Goal: Task Accomplishment & Management: Manage account settings

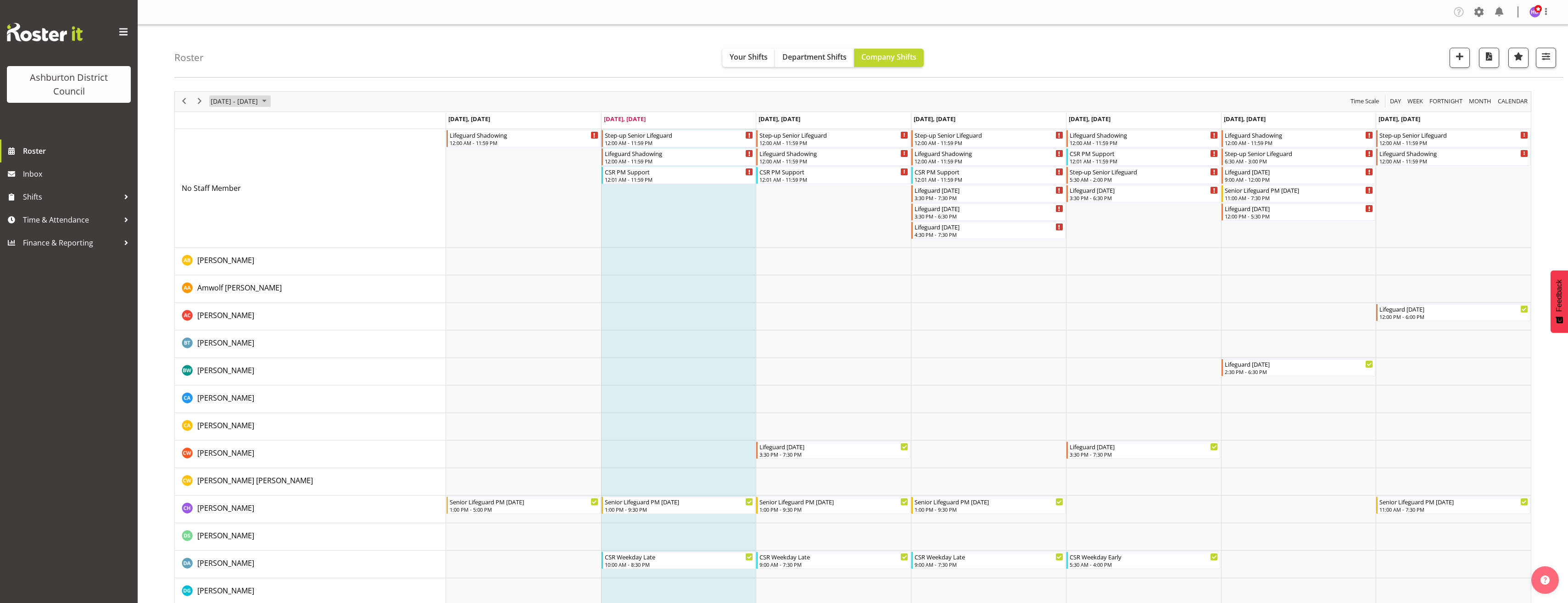
click at [246, 102] on span "[DATE] - [DATE]" at bounding box center [234, 101] width 49 height 11
click at [306, 122] on span "next month" at bounding box center [307, 124] width 16 height 16
click at [220, 204] on span "22" at bounding box center [220, 202] width 14 height 14
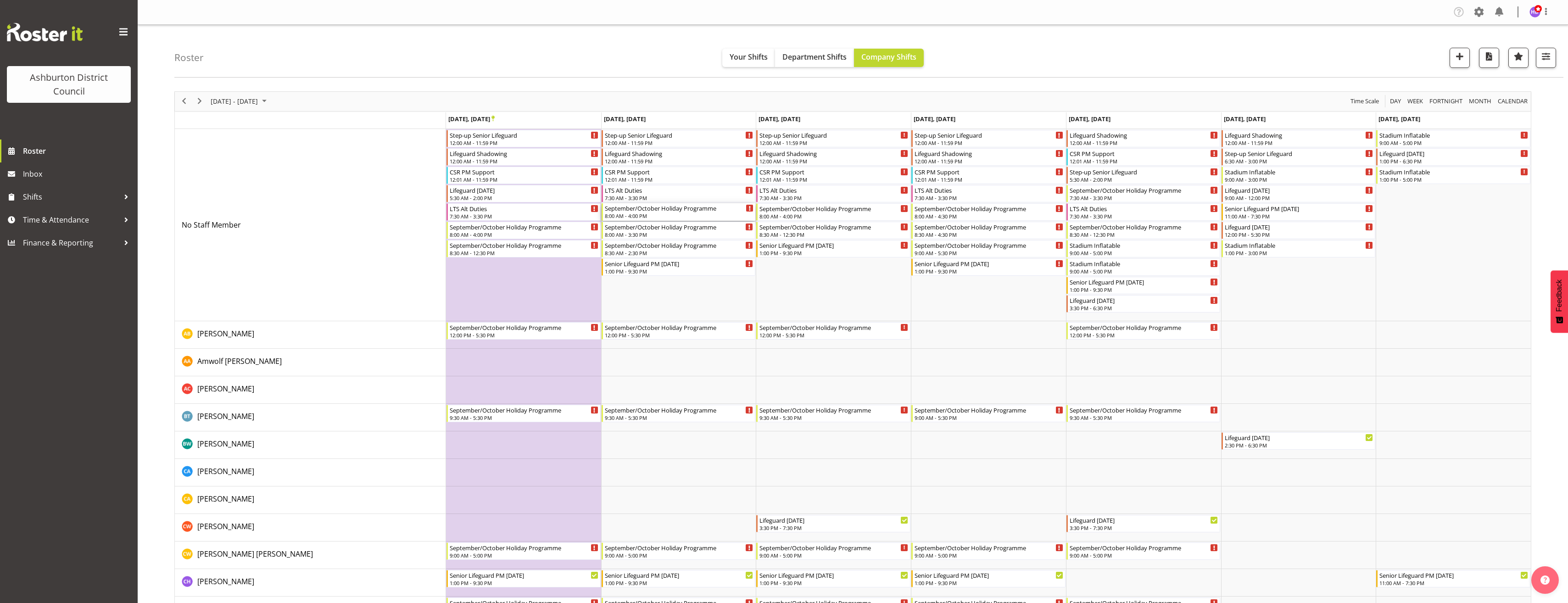
click at [709, 219] on div "September/October Holiday Programme 8:00 AM - 4:00 PM" at bounding box center [679, 212] width 149 height 17
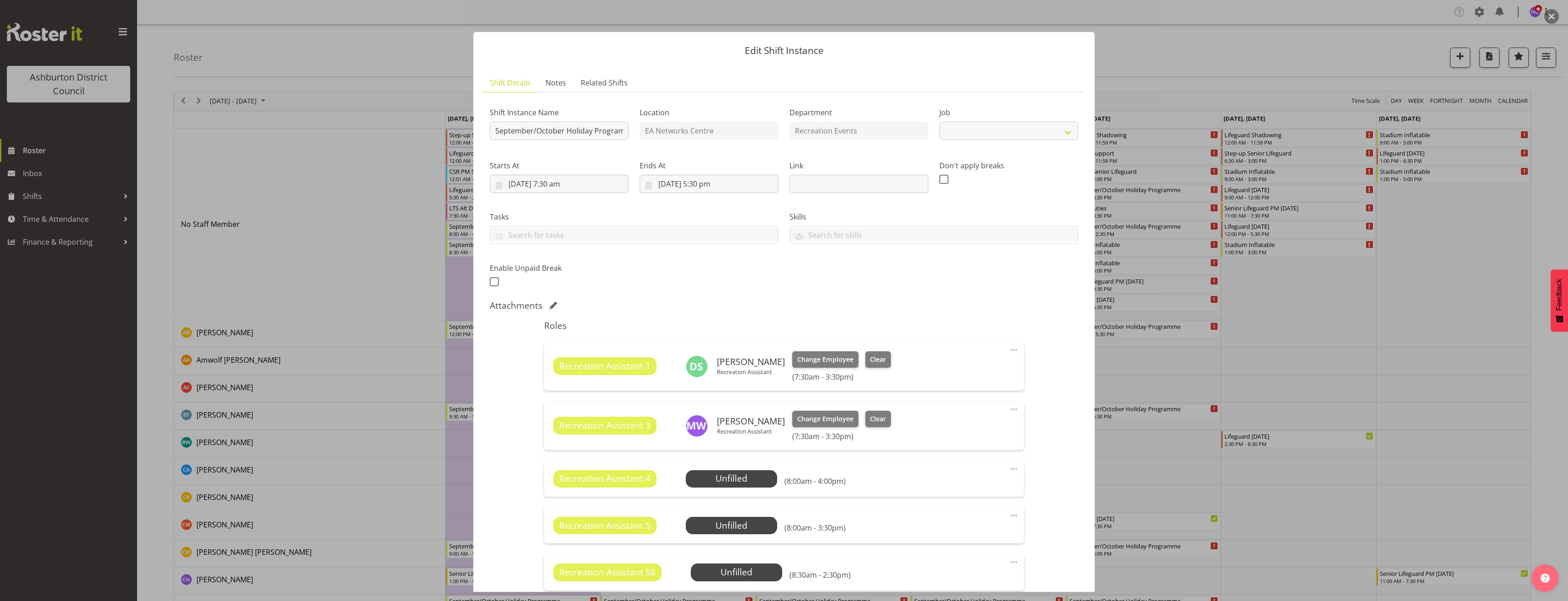
select select "4046"
click at [0, 0] on span "Select Employee" at bounding box center [0, 0] width 0 height 0
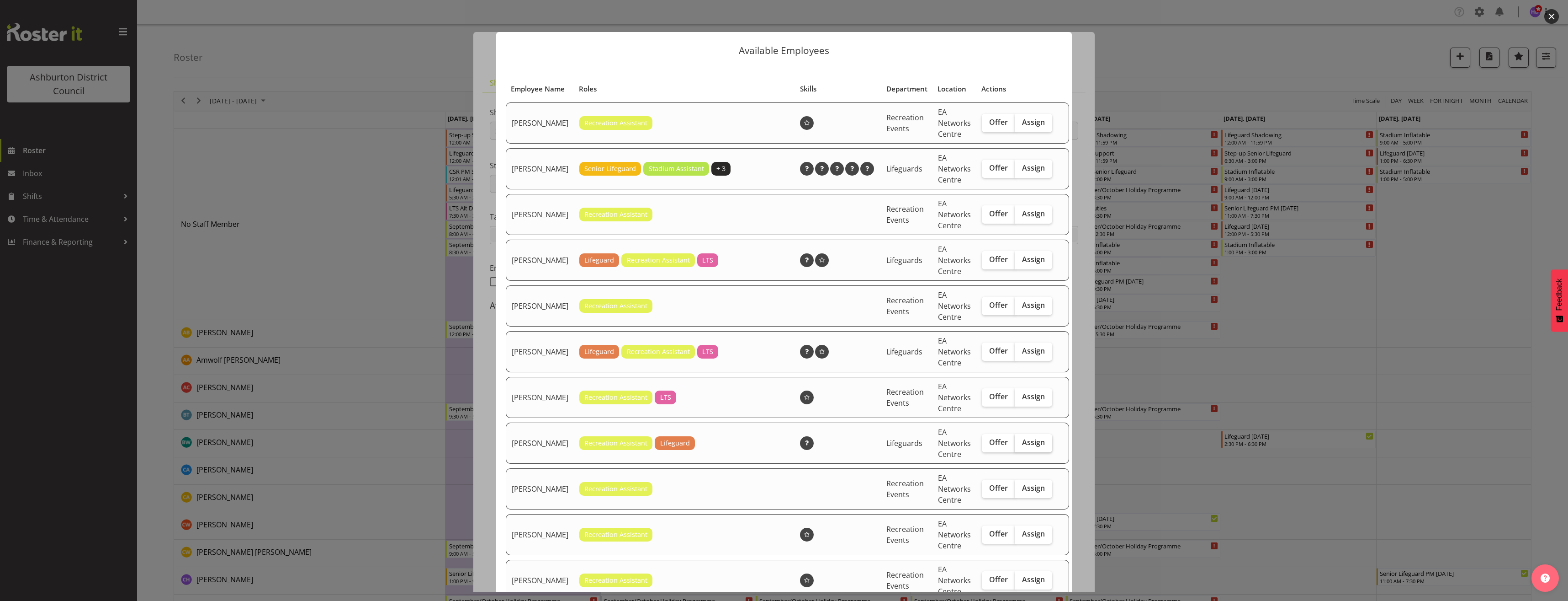
click at [1015, 452] on label "Assign" at bounding box center [1033, 443] width 37 height 18
click at [1015, 445] on input "Assign" at bounding box center [1017, 442] width 6 height 6
checkbox input "true"
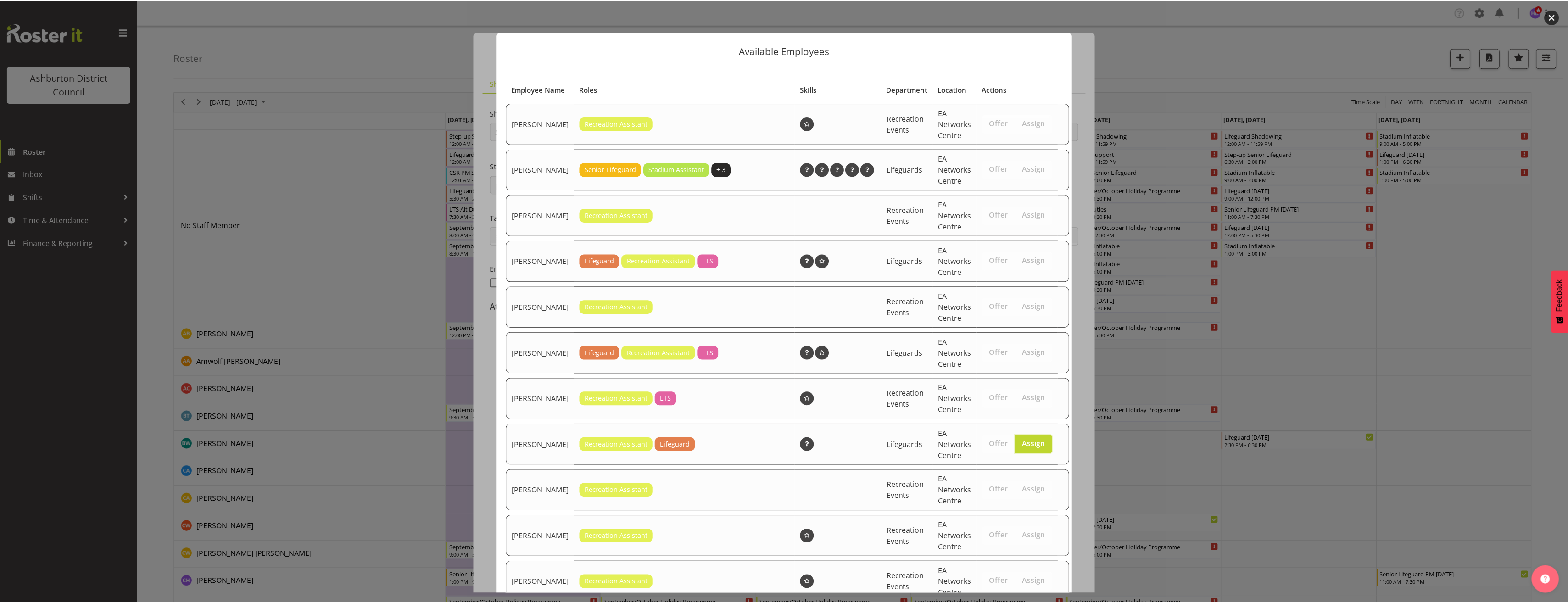
scroll to position [306, 0]
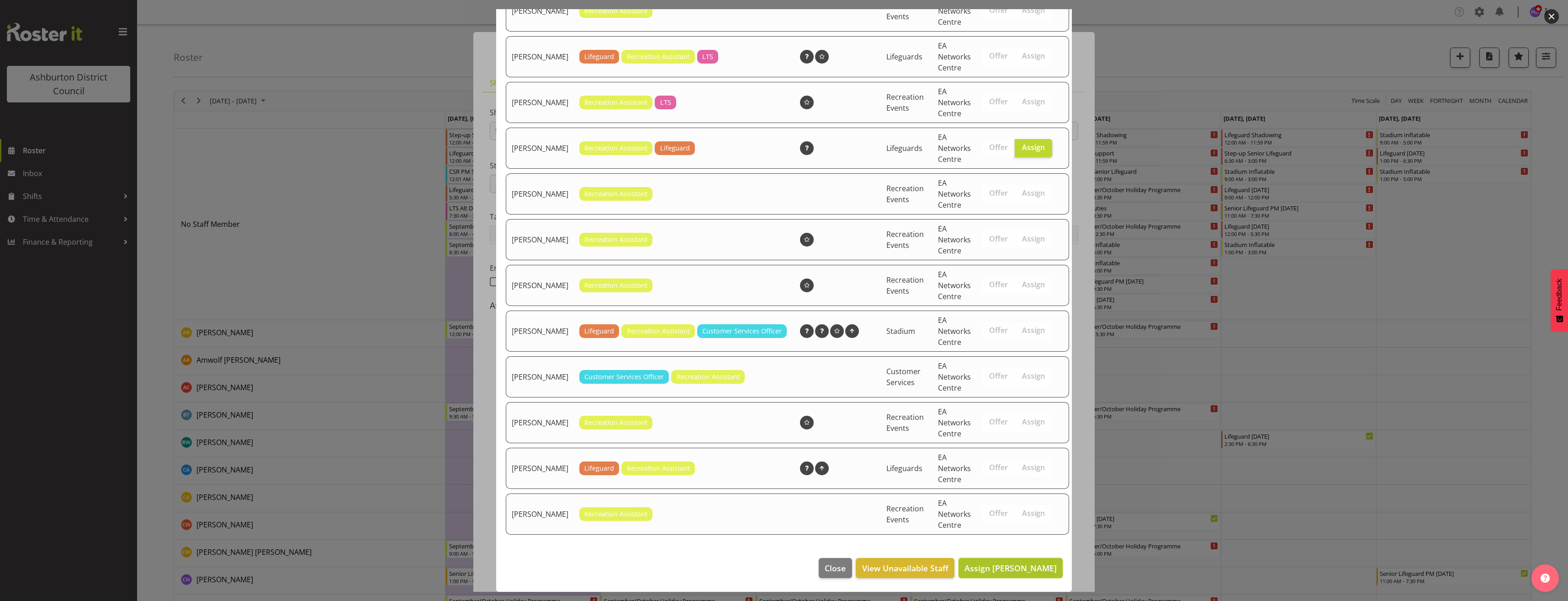
click at [1035, 565] on span "Assign [PERSON_NAME]" at bounding box center [1010, 568] width 93 height 11
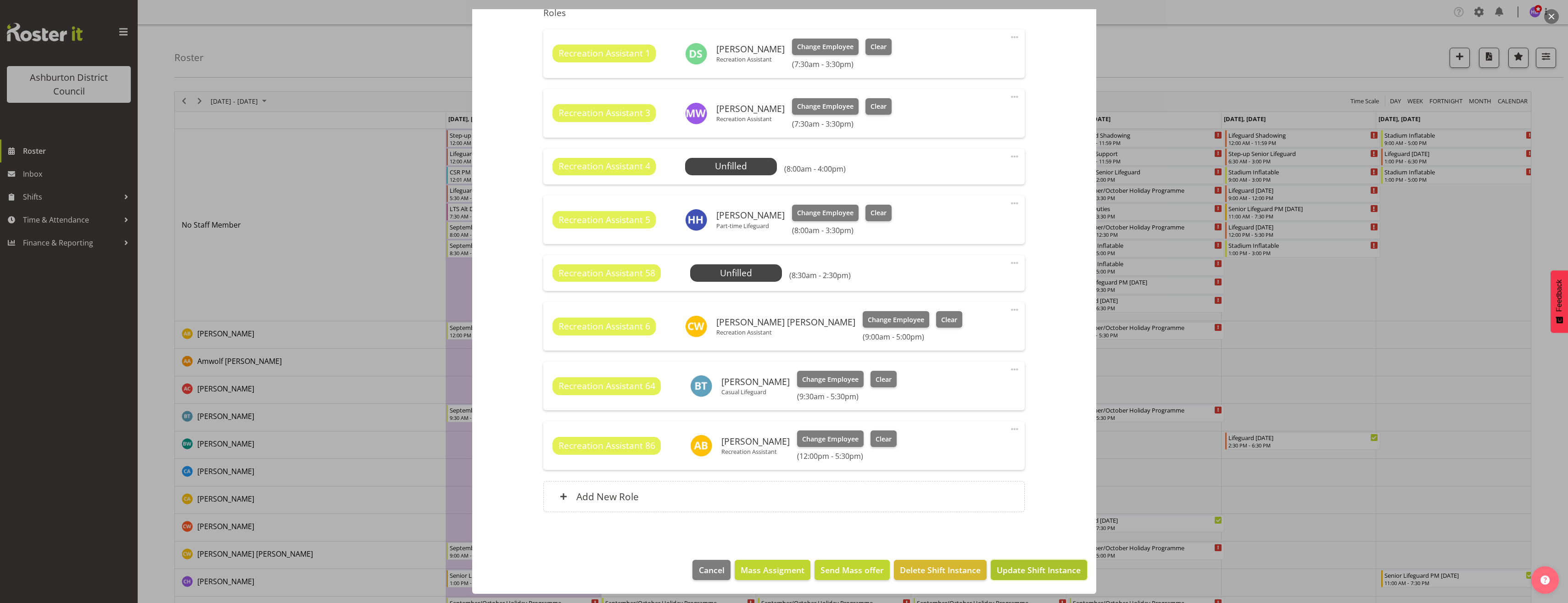
click at [1050, 569] on span "Update Shift Instance" at bounding box center [1039, 569] width 84 height 12
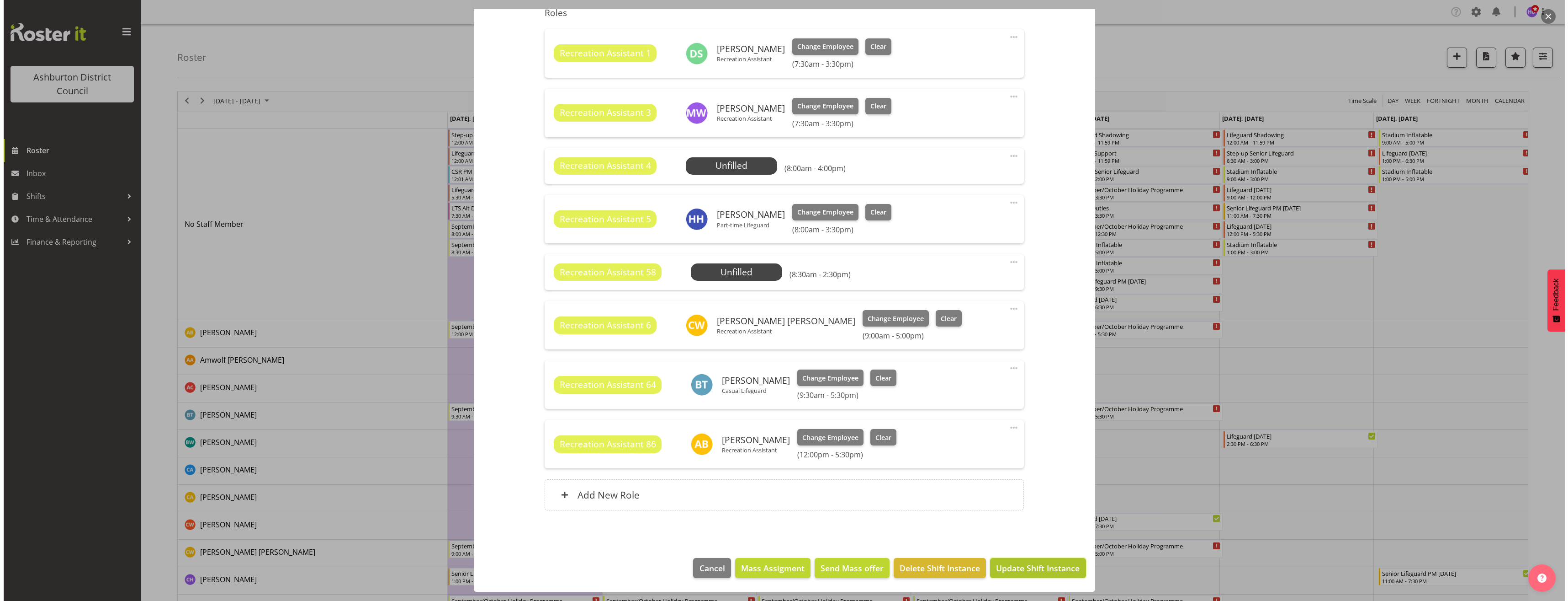
scroll to position [276, 0]
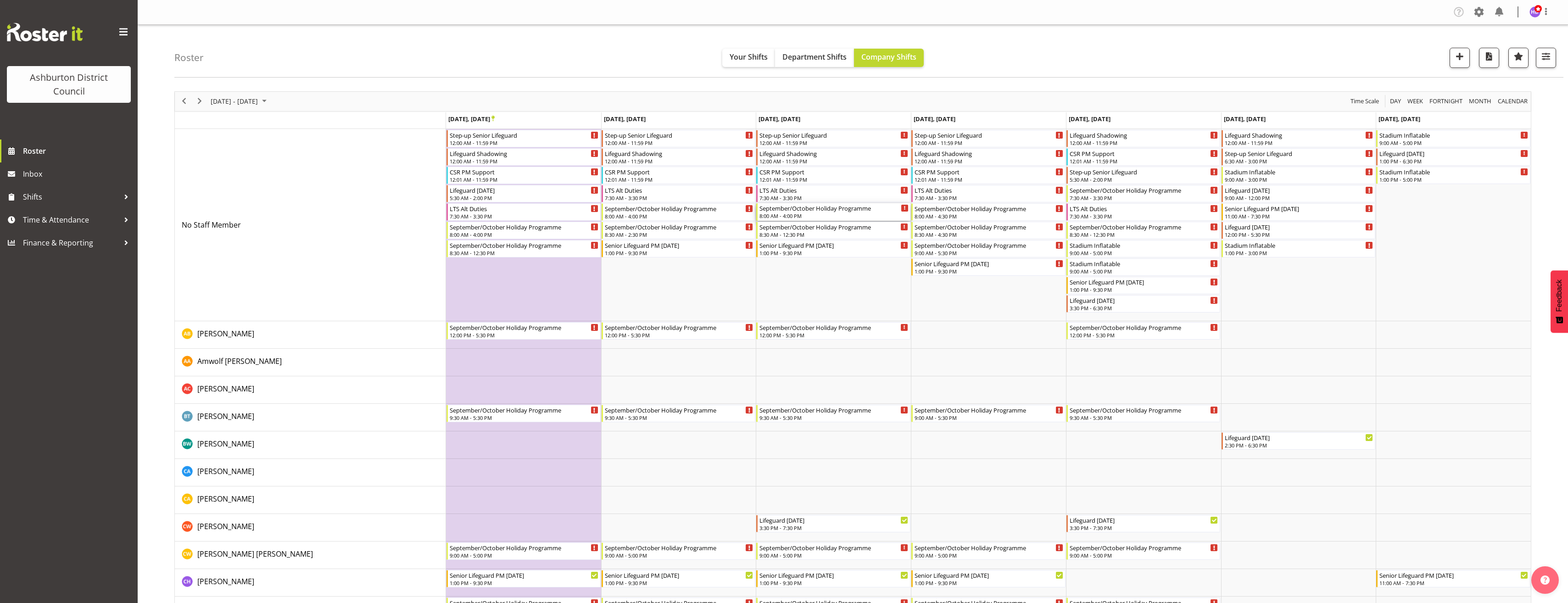
click at [819, 215] on div "8:00 AM - 4:00 PM" at bounding box center [834, 215] width 149 height 7
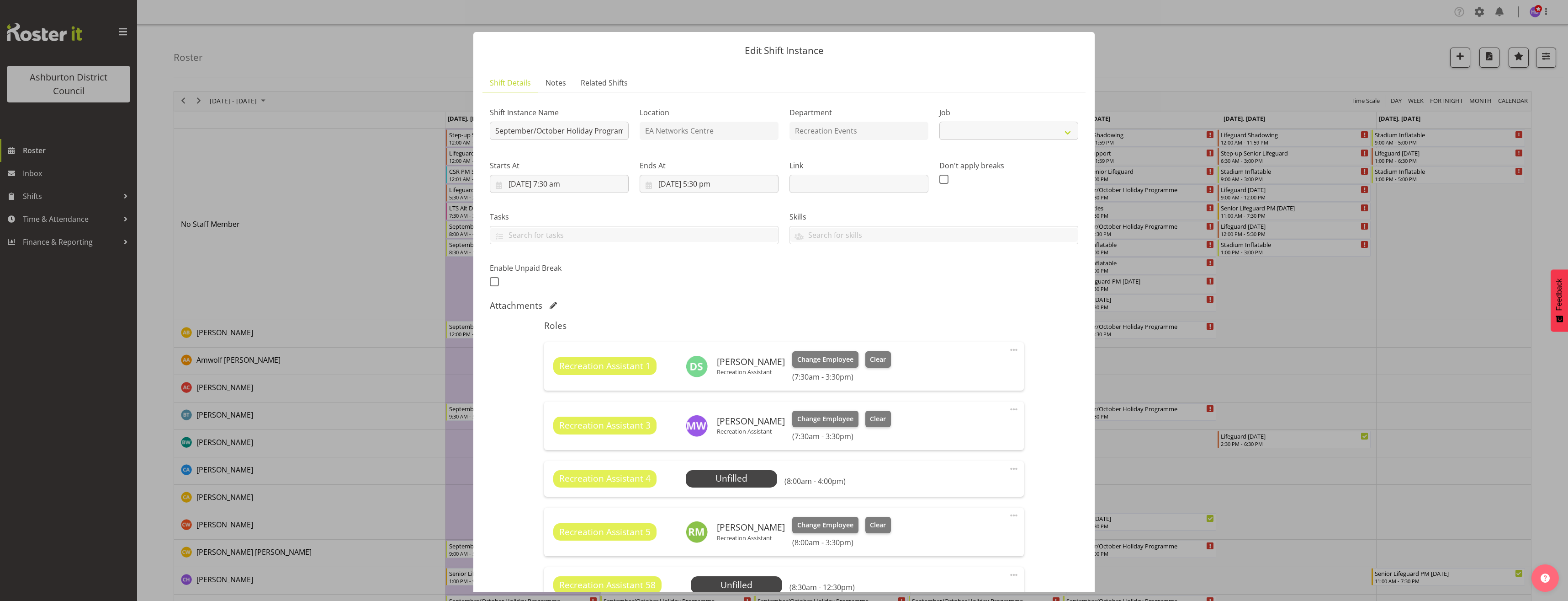
select select "4046"
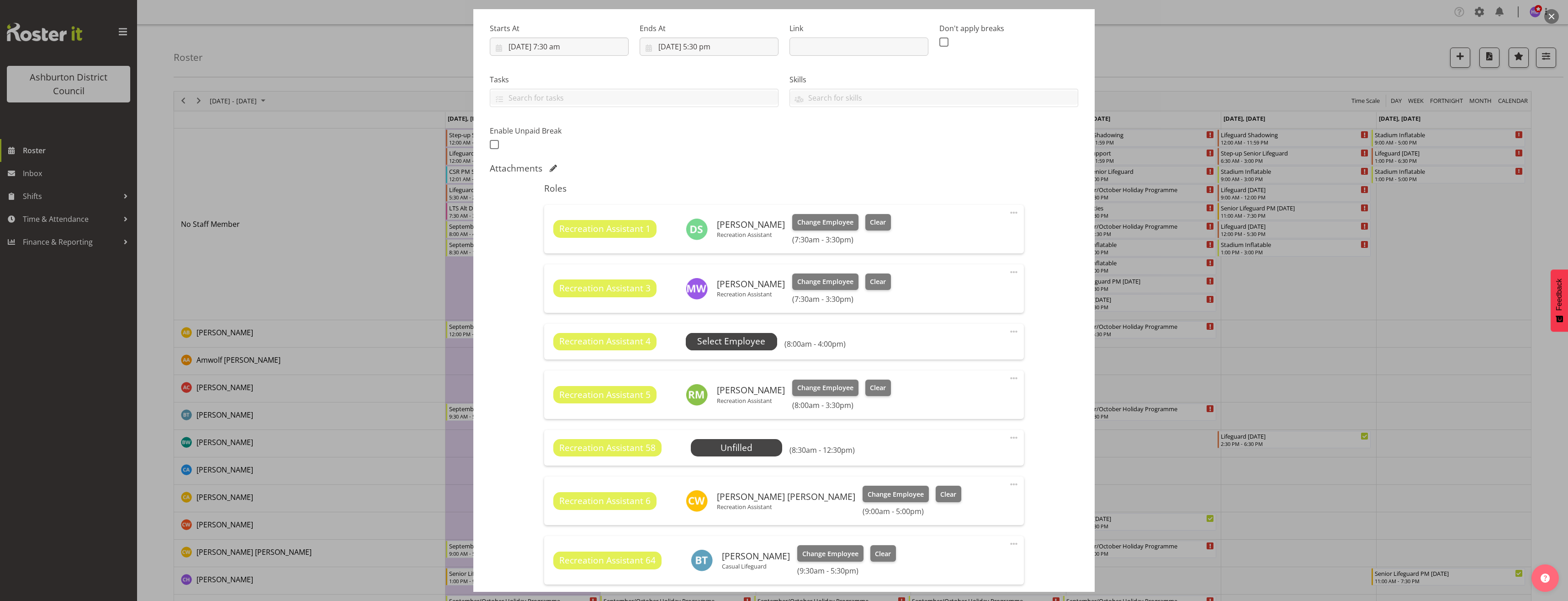
click at [719, 338] on span "Select Employee" at bounding box center [731, 342] width 68 height 13
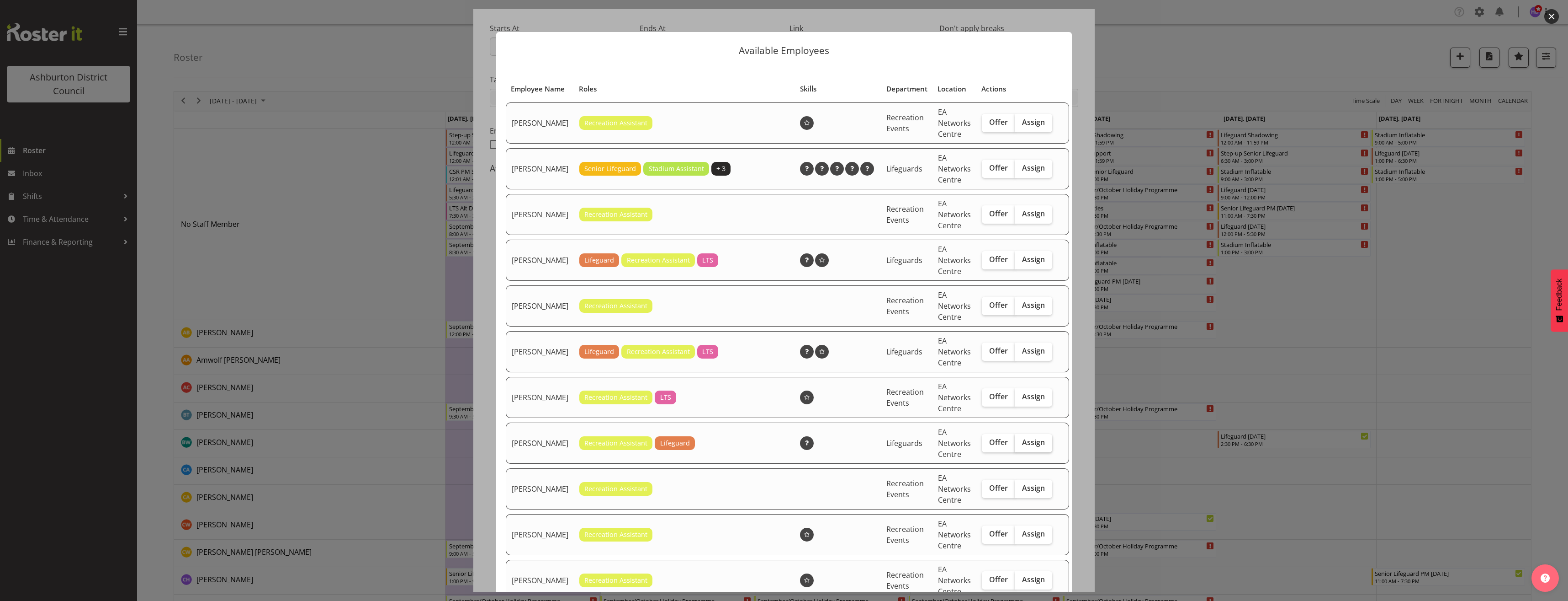
click at [1032, 452] on label "Assign" at bounding box center [1033, 443] width 37 height 18
click at [1021, 445] on input "Assign" at bounding box center [1017, 442] width 6 height 6
checkbox input "true"
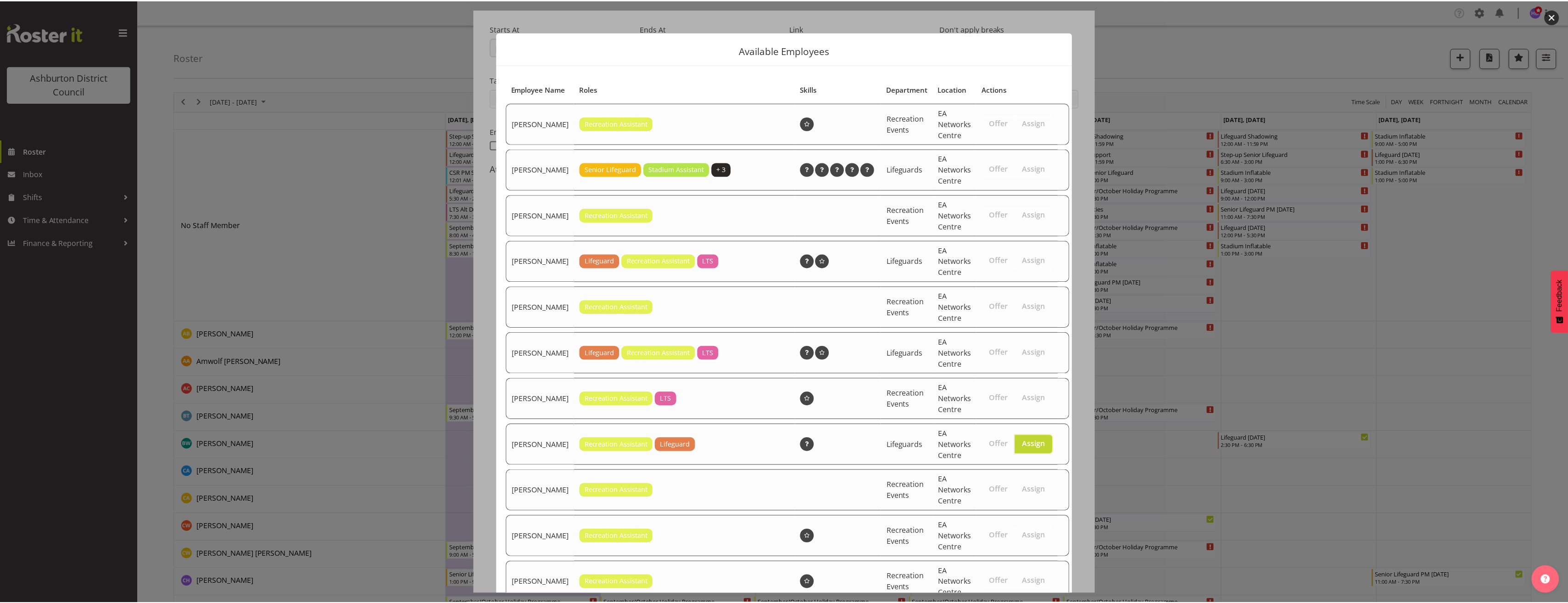
scroll to position [306, 0]
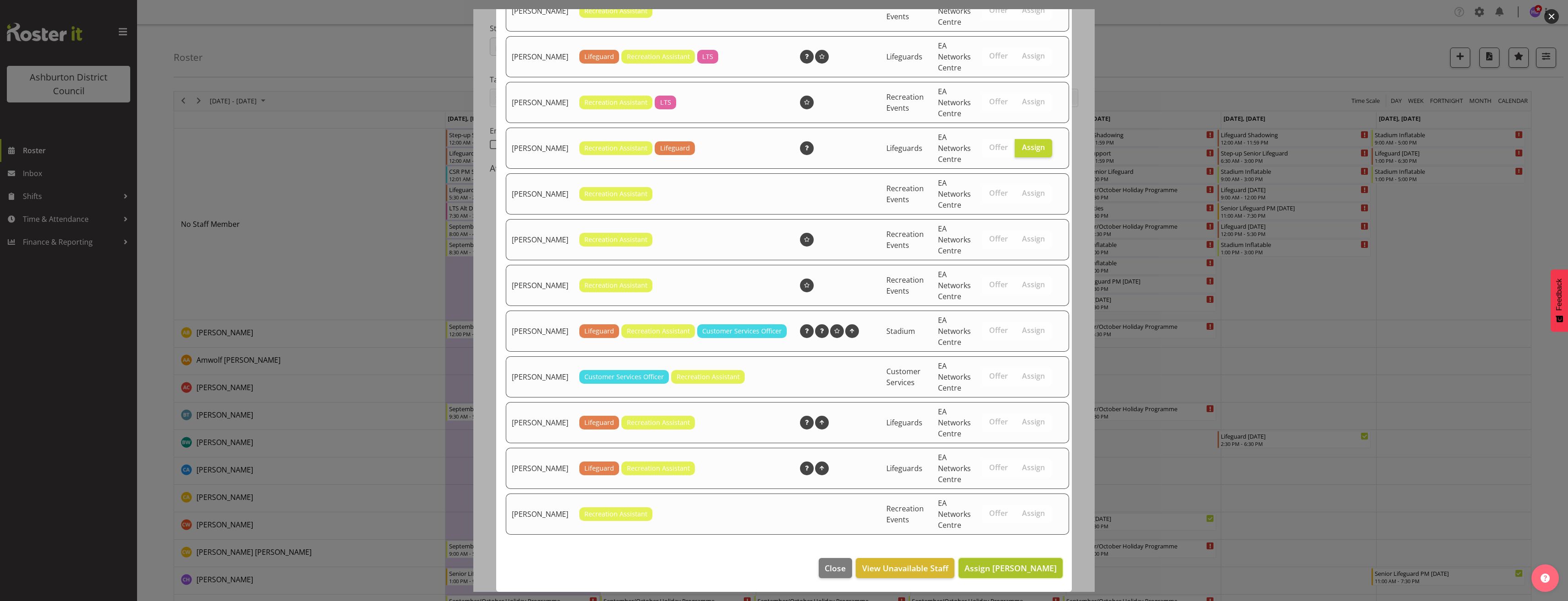
click at [1035, 569] on span "Assign [PERSON_NAME]" at bounding box center [1010, 568] width 93 height 11
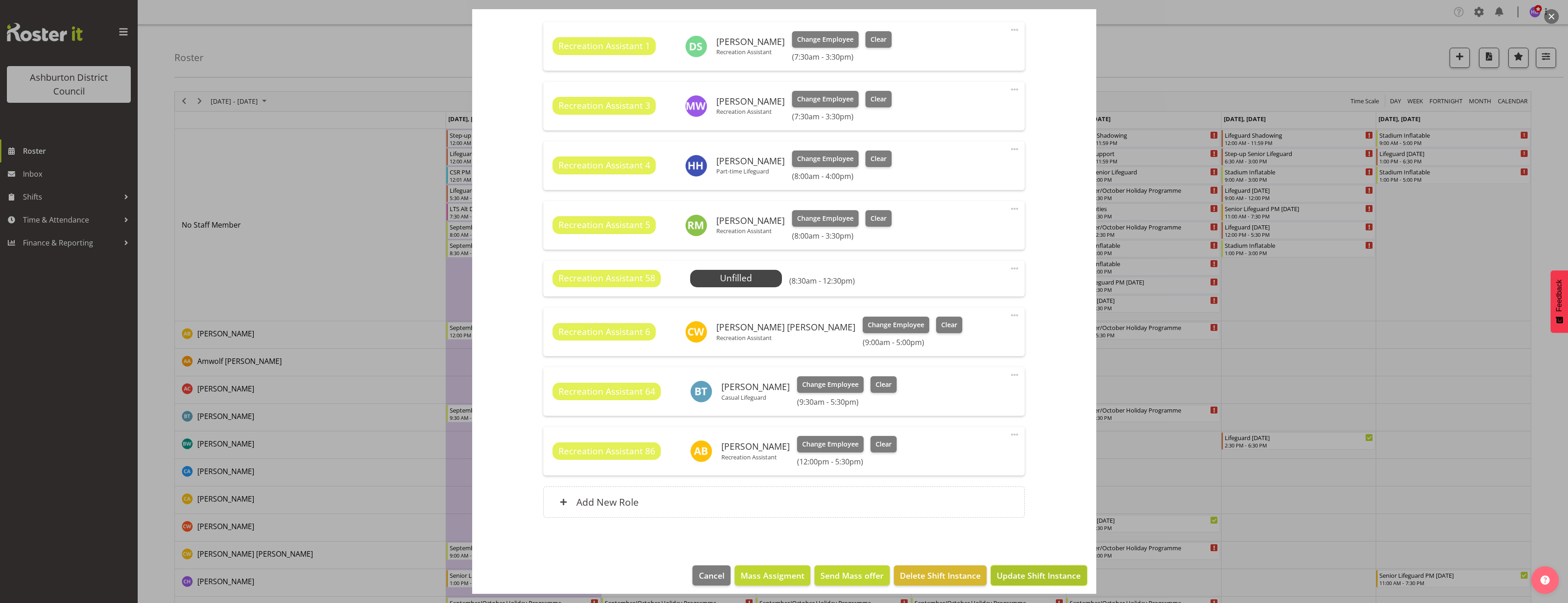
click at [1055, 567] on button "Update Shift Instance" at bounding box center [1039, 575] width 96 height 20
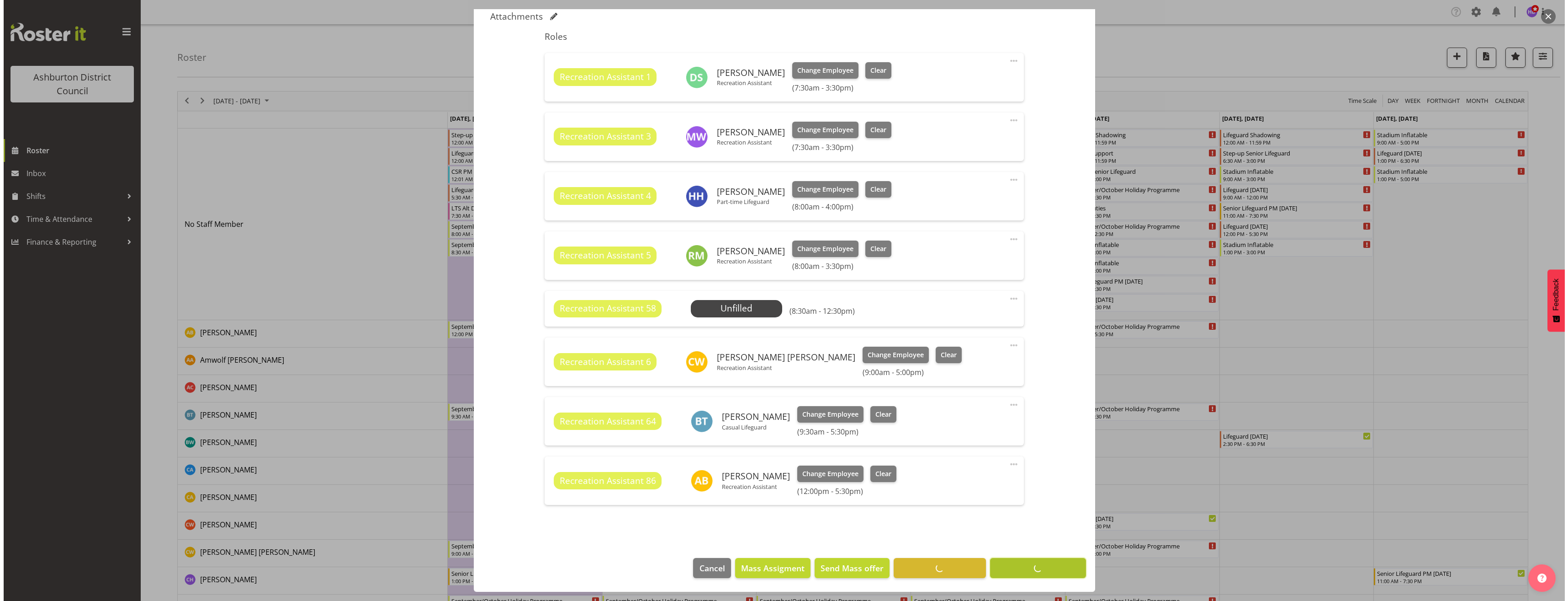
scroll to position [289, 0]
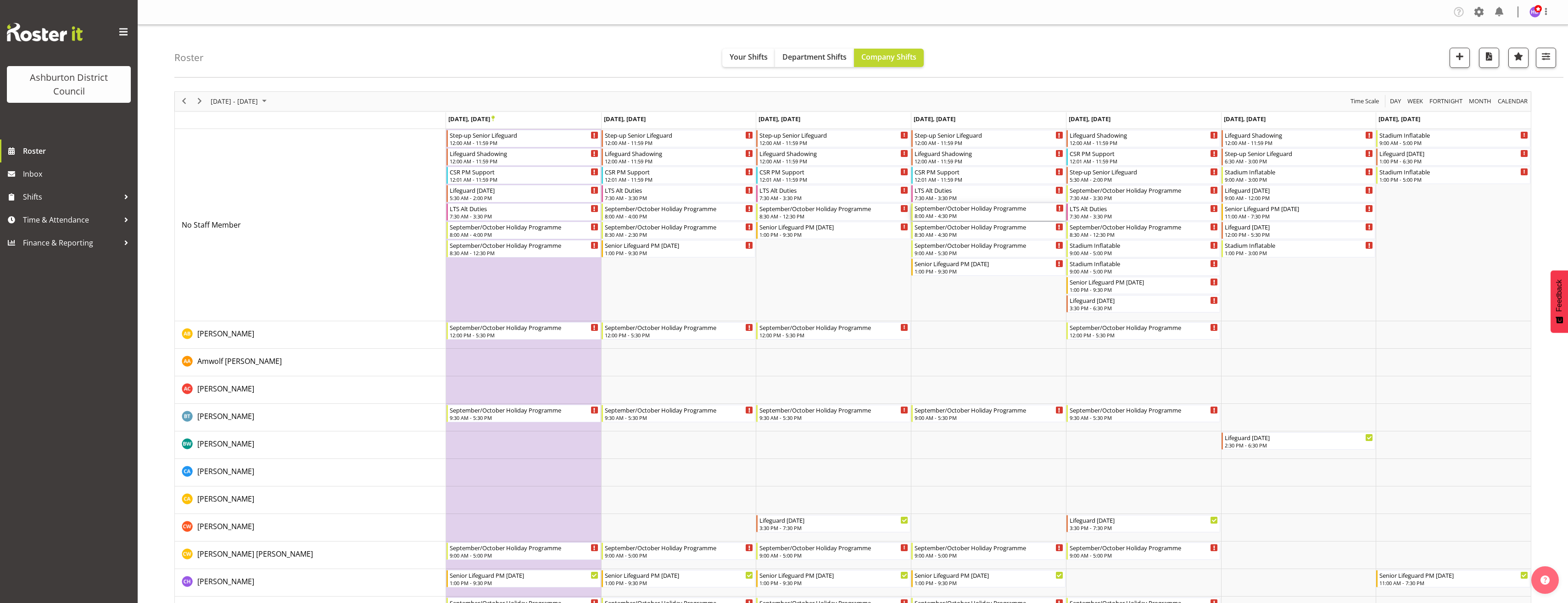
click at [974, 208] on div "September/October Holiday Programme" at bounding box center [989, 208] width 149 height 9
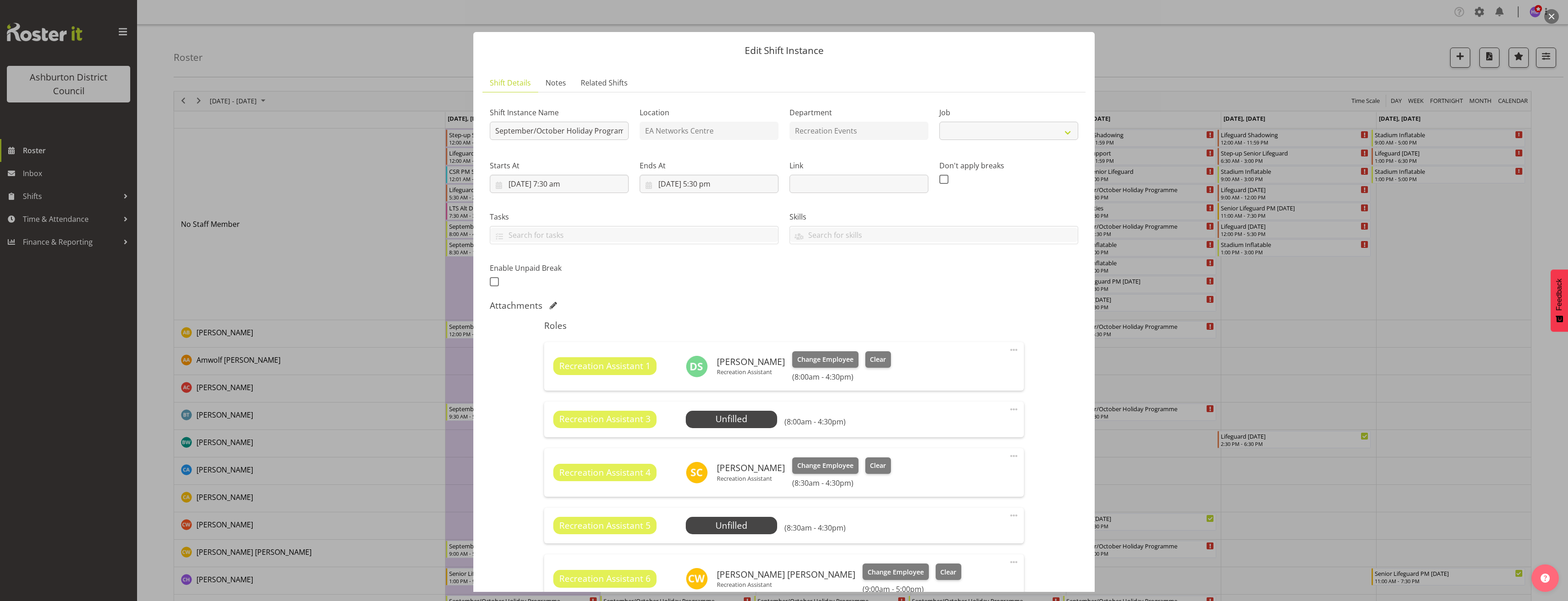
select select "4046"
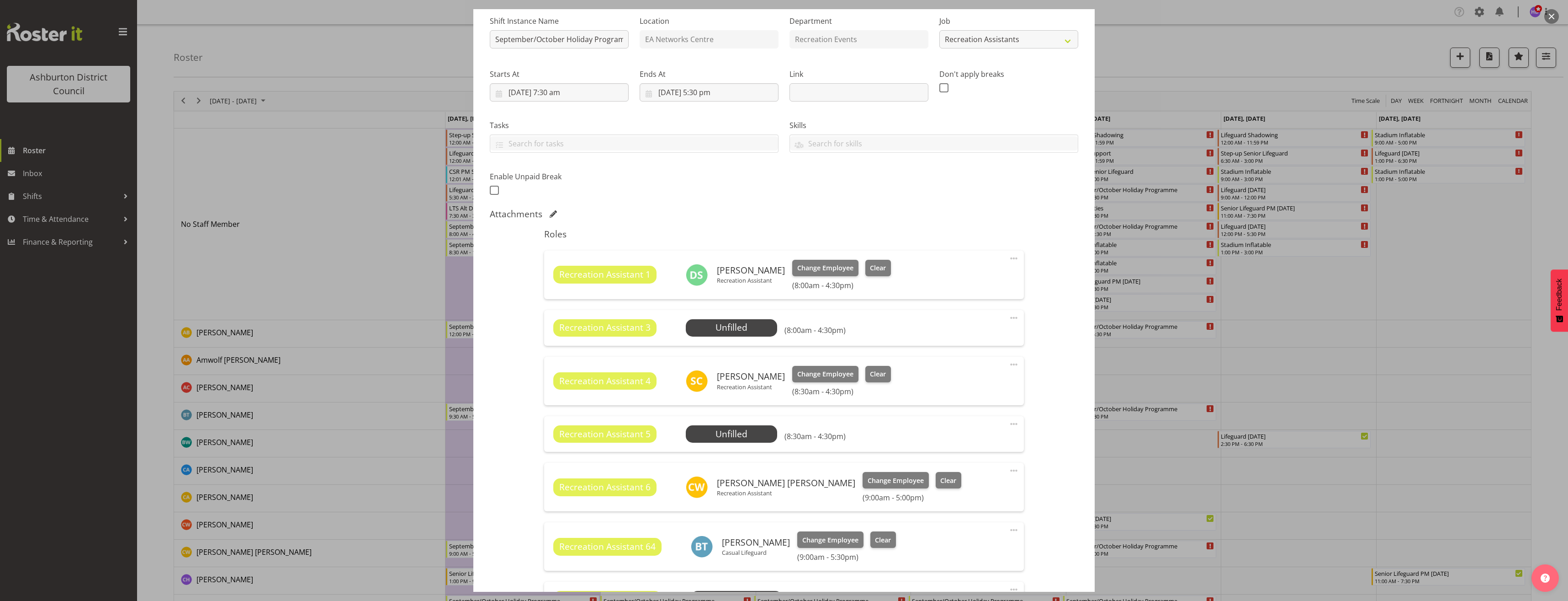
scroll to position [137, 0]
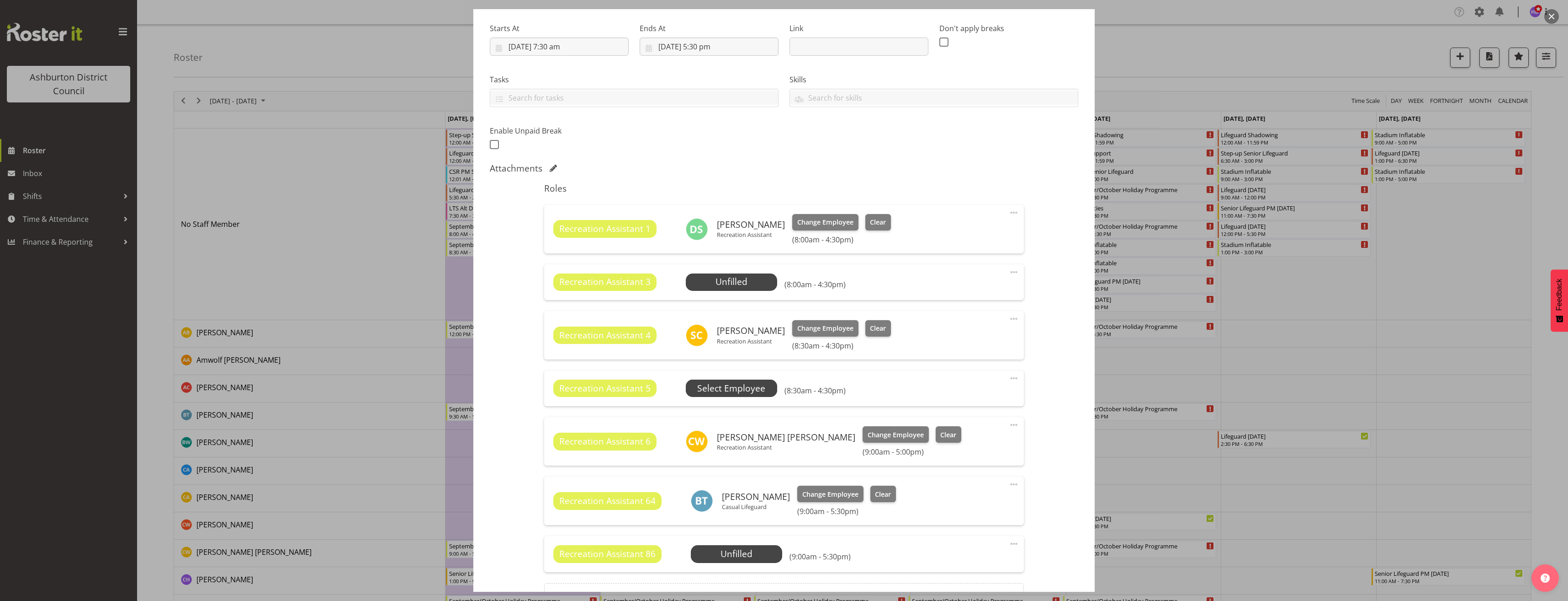
click at [0, 0] on span "Select Employee" at bounding box center [0, 0] width 0 height 0
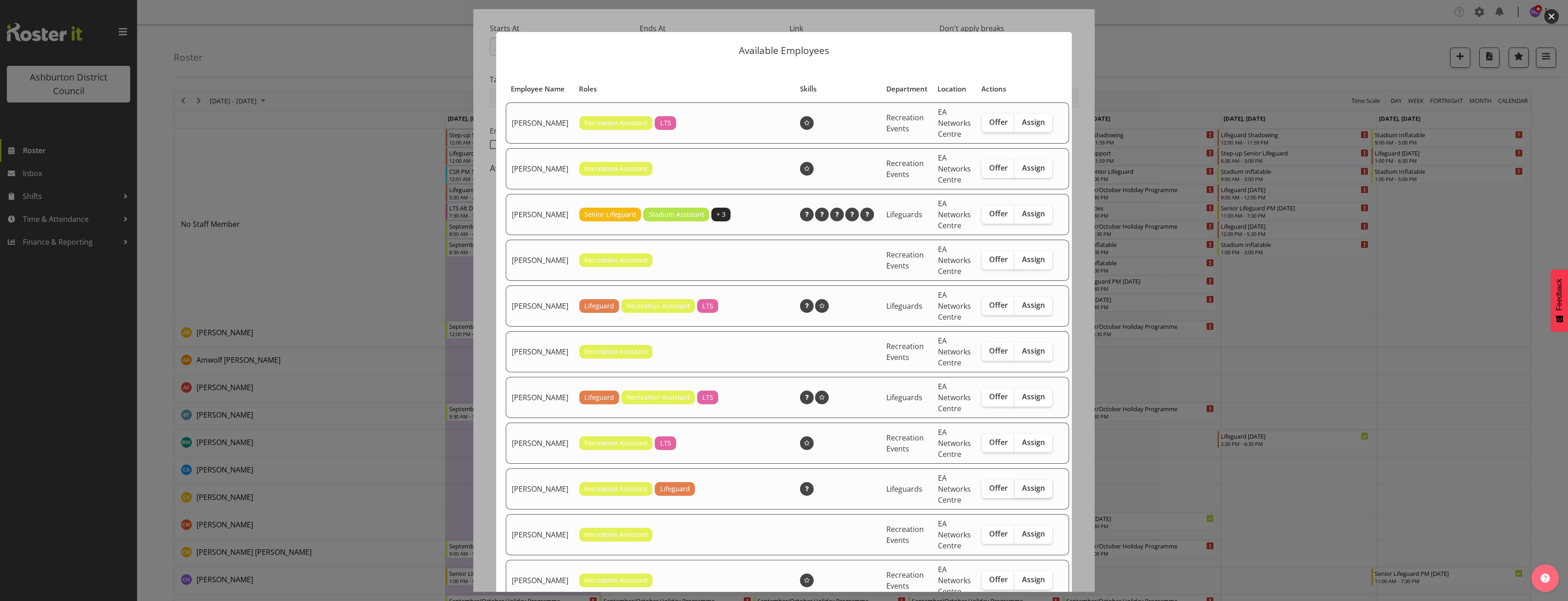
click at [1023, 493] on span "Assign" at bounding box center [1033, 488] width 23 height 9
click at [1021, 491] on input "Assign" at bounding box center [1017, 487] width 6 height 6
checkbox input "true"
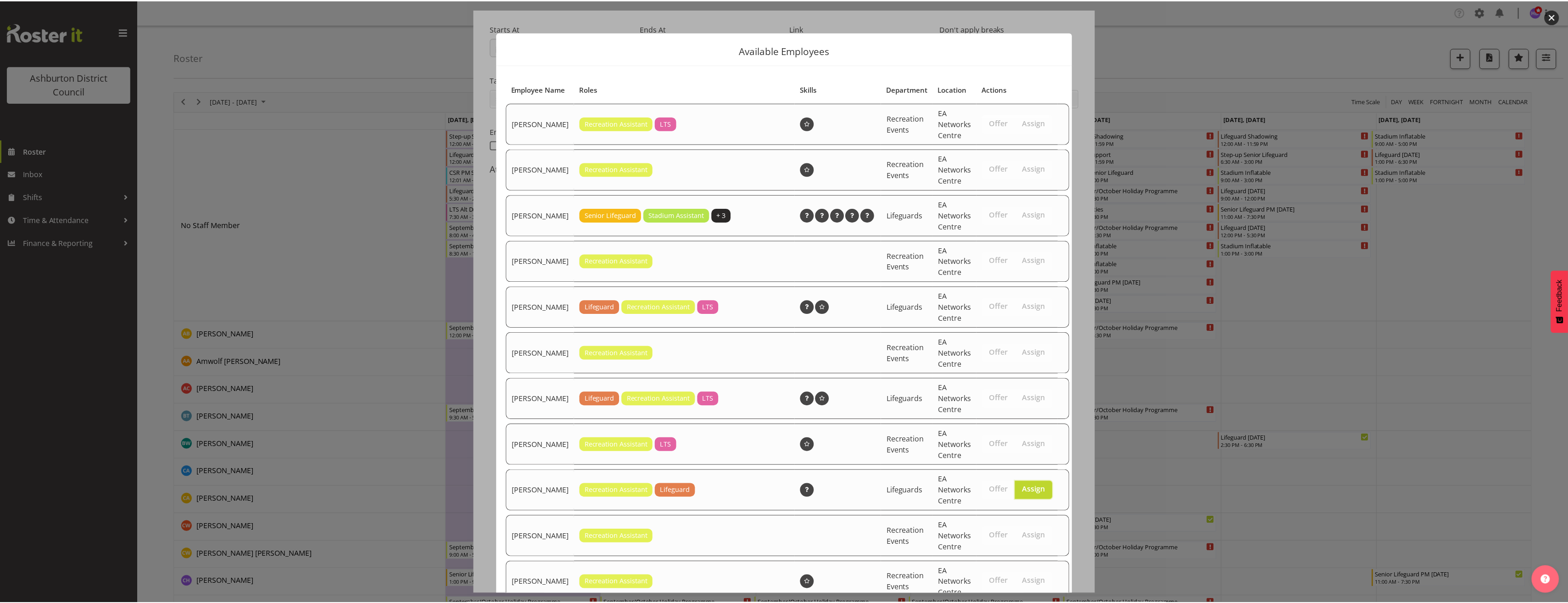
scroll to position [353, 0]
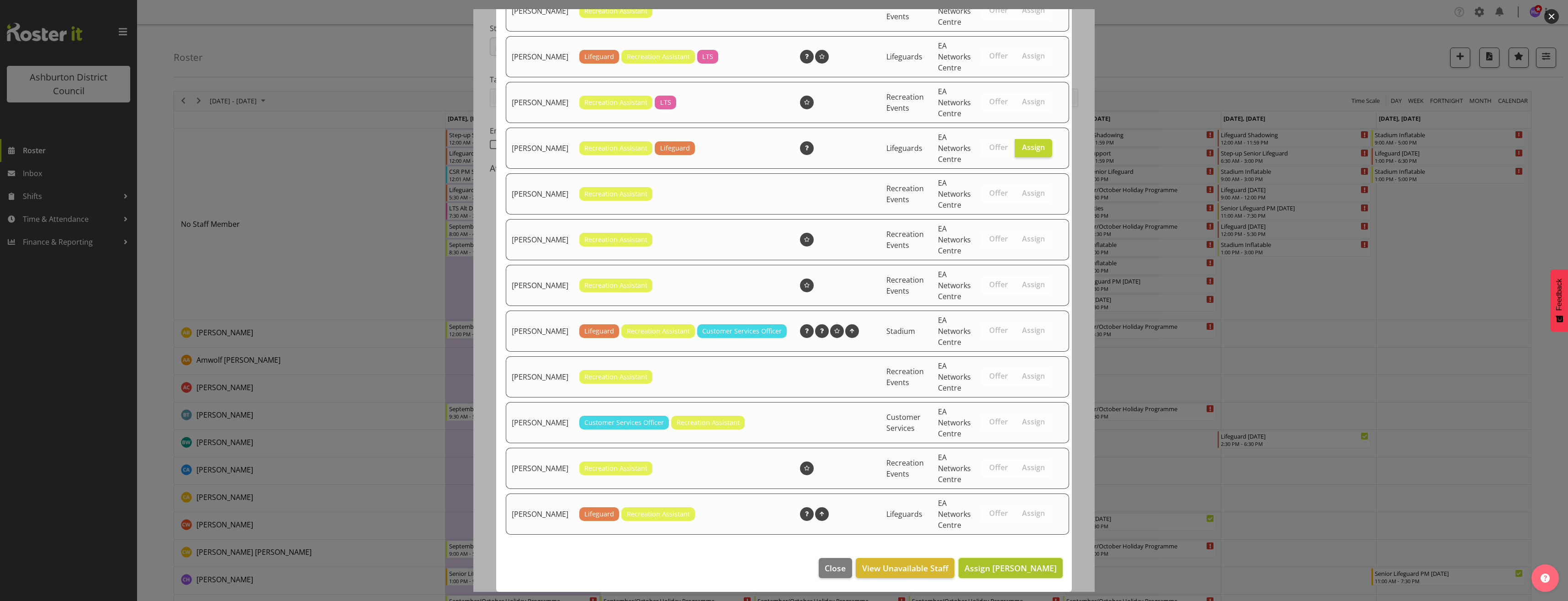
click at [1038, 569] on span "Assign [PERSON_NAME]" at bounding box center [1010, 568] width 93 height 11
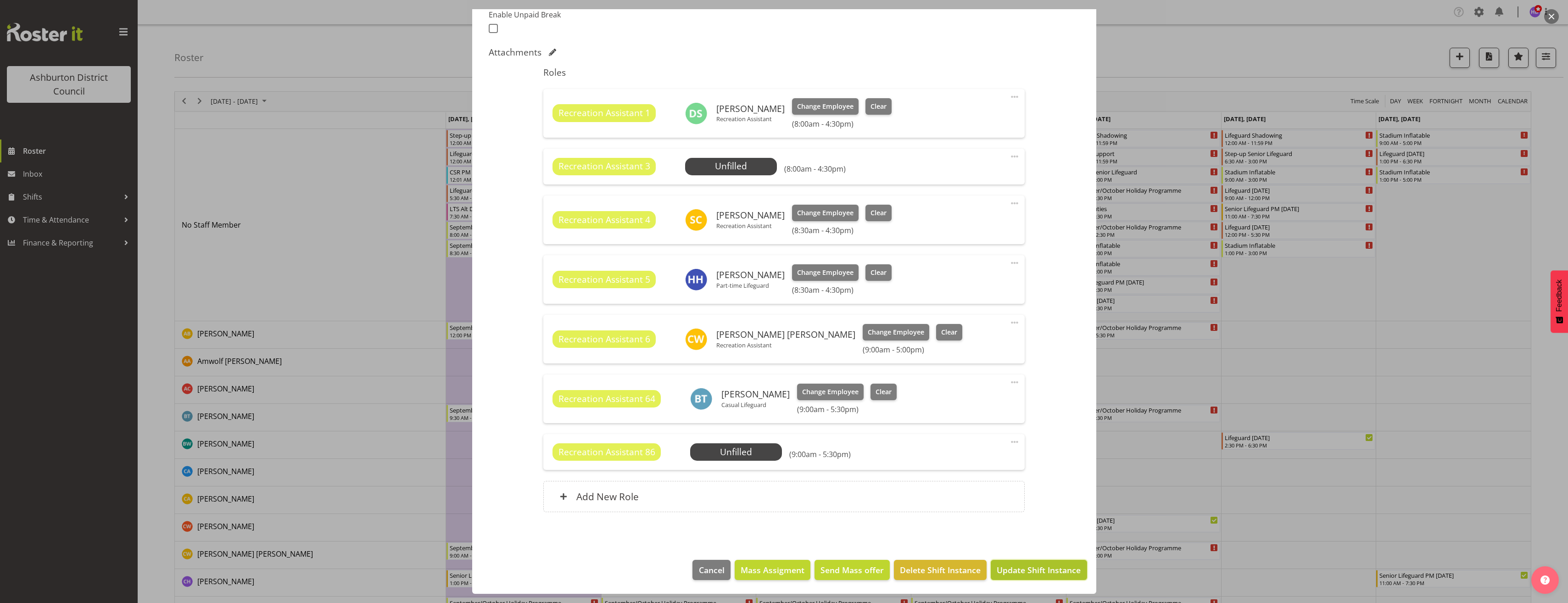
click at [1053, 567] on span "Update Shift Instance" at bounding box center [1039, 569] width 84 height 12
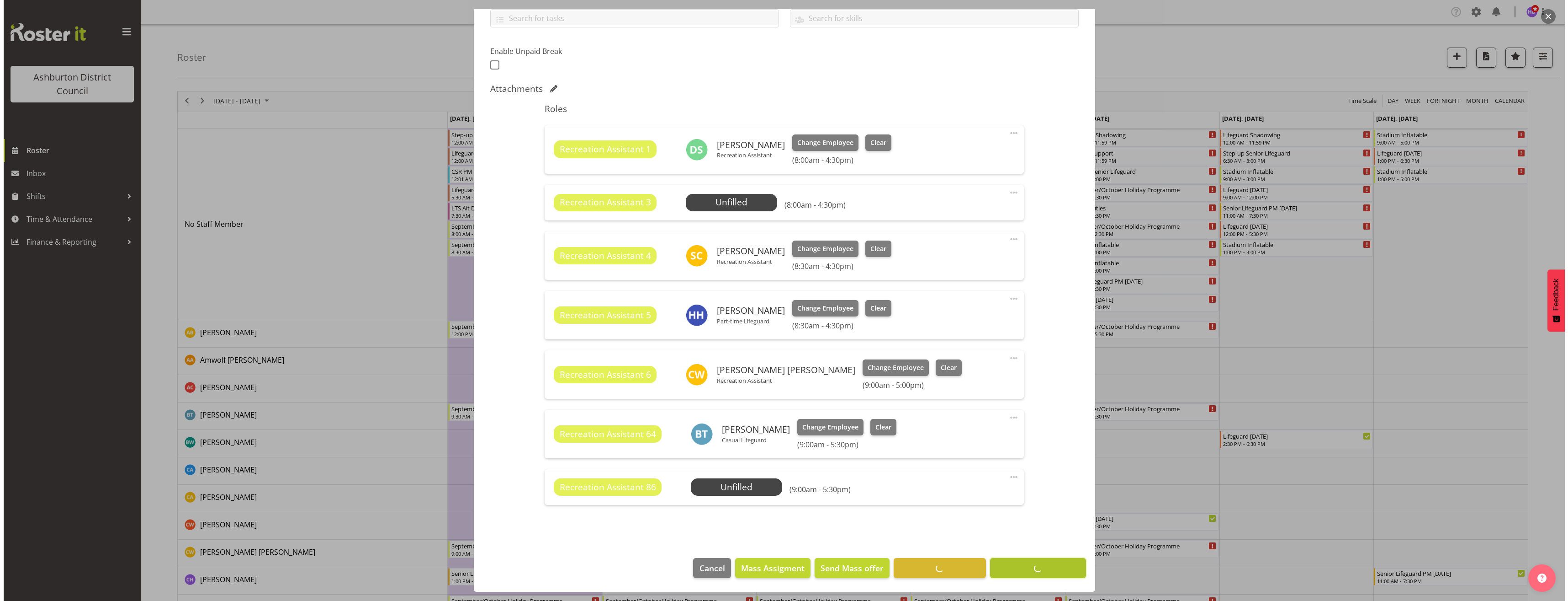
scroll to position [217, 0]
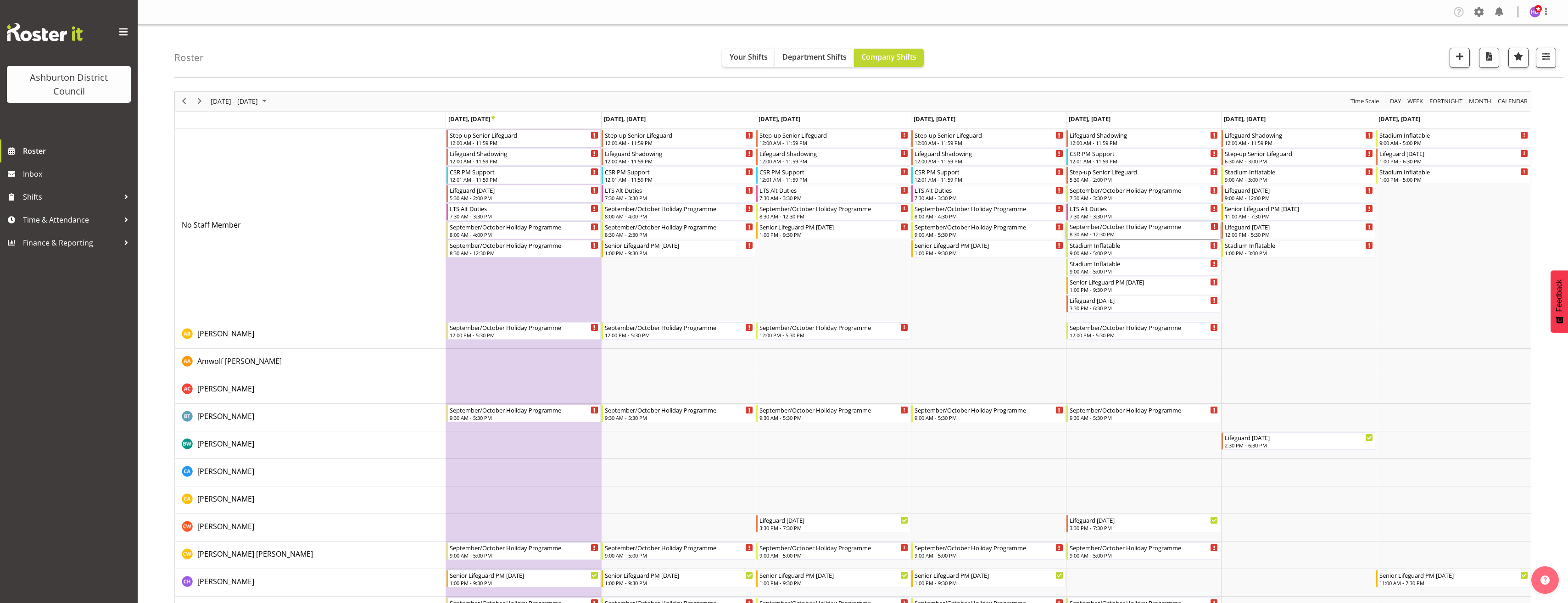
click at [1125, 233] on div "8:30 AM - 12:30 PM" at bounding box center [1144, 233] width 149 height 7
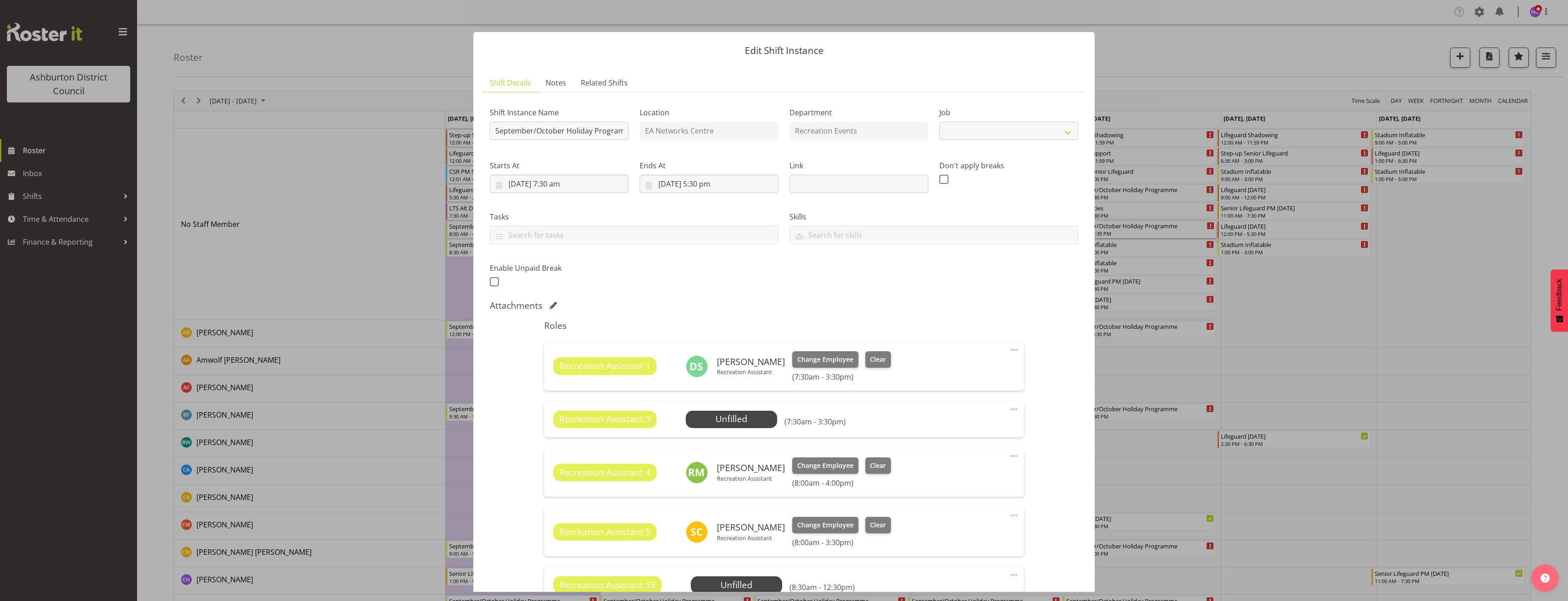
select select "4046"
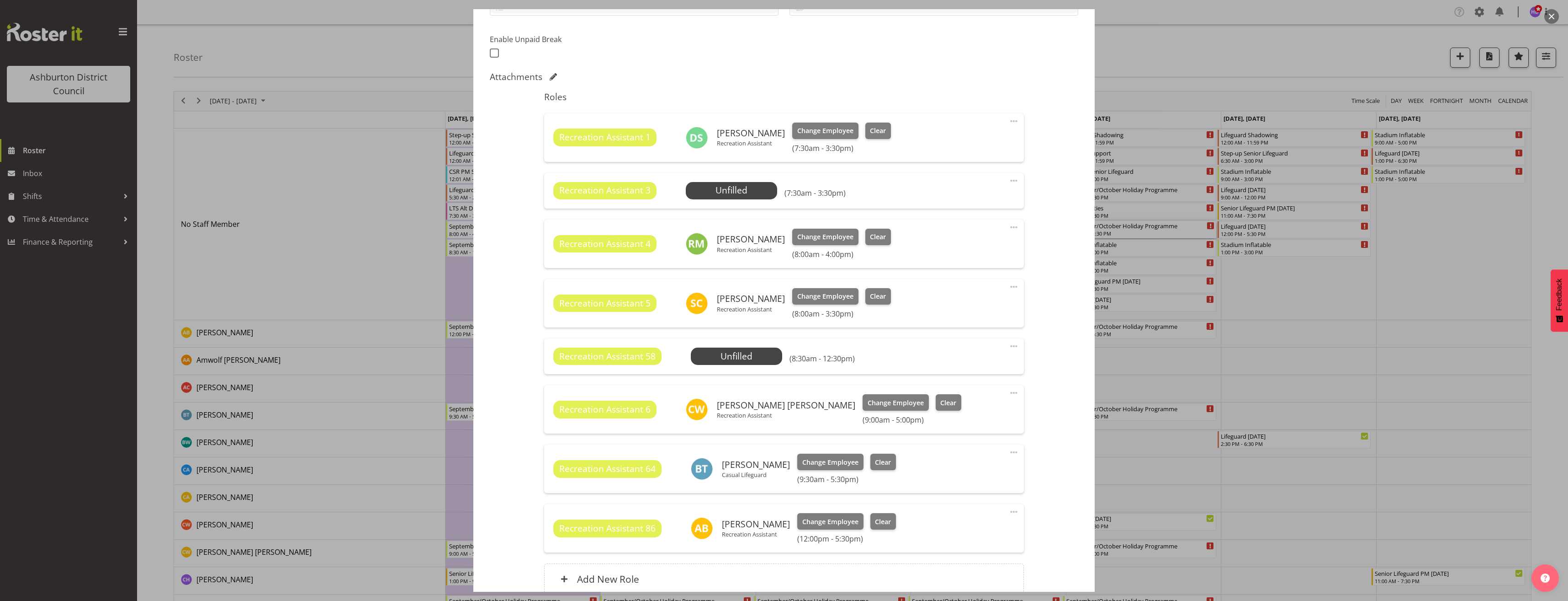
scroll to position [313, 0]
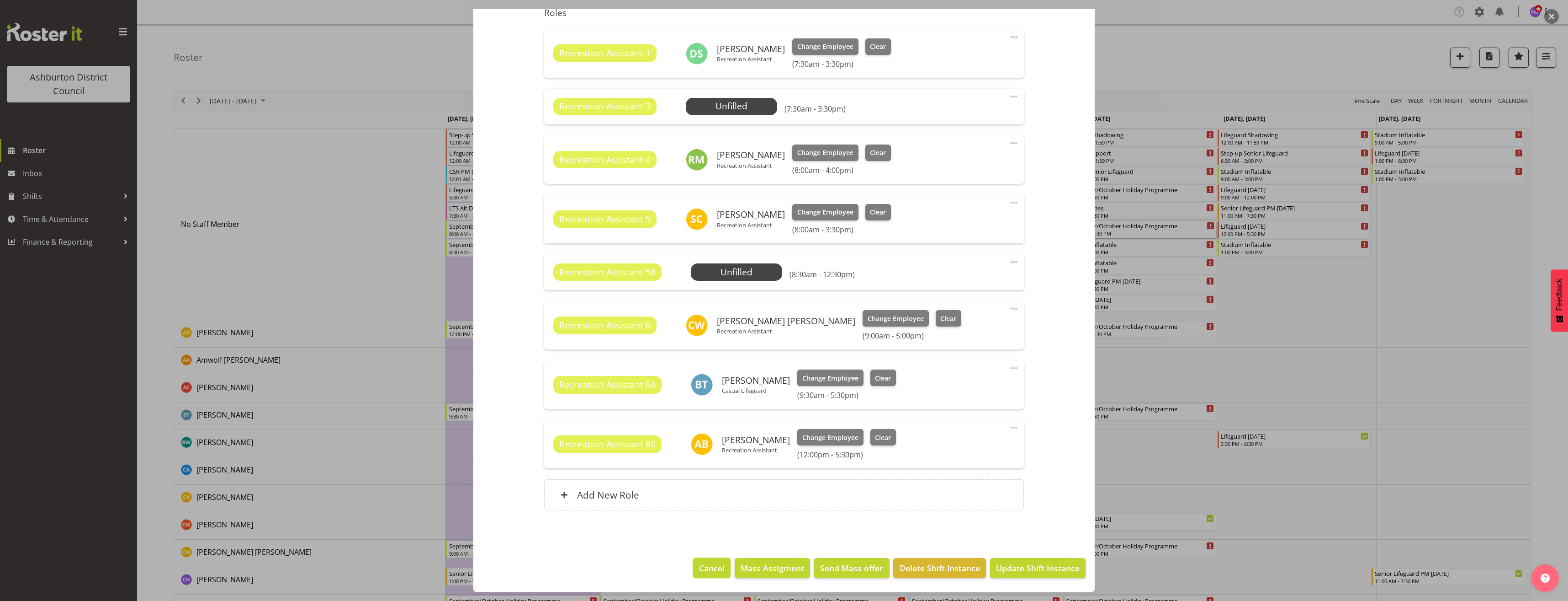
click at [708, 574] on button "Cancel" at bounding box center [711, 568] width 37 height 20
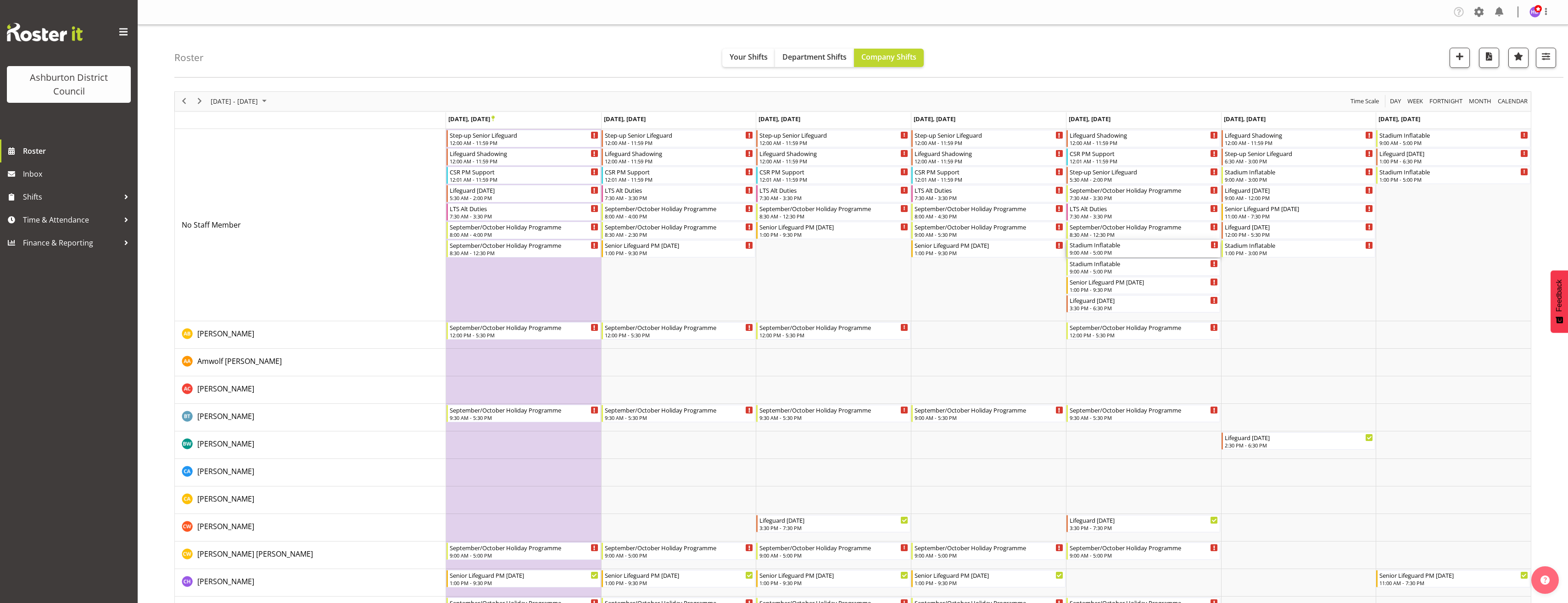
click at [1130, 246] on div "Stadium Inflatable" at bounding box center [1144, 244] width 149 height 9
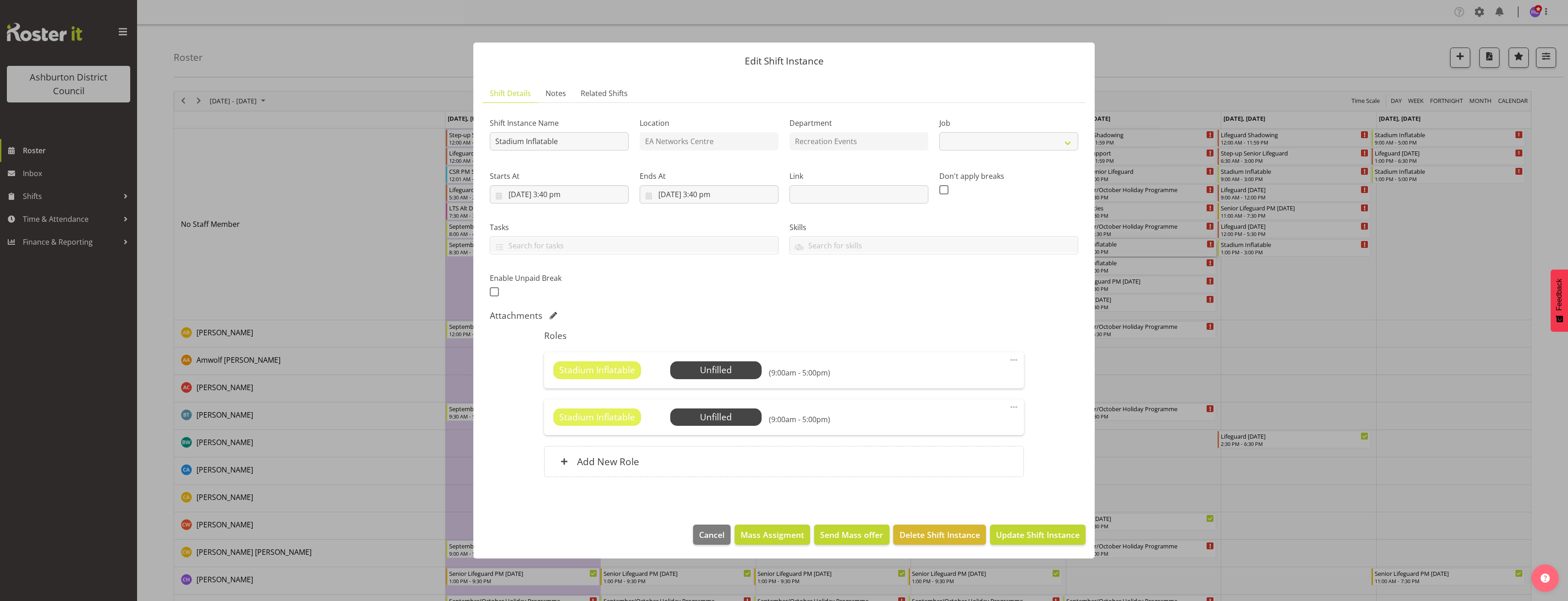
select select "4046"
click at [1014, 408] on span at bounding box center [1013, 407] width 11 height 11
click at [981, 425] on link "Edit" at bounding box center [975, 427] width 88 height 16
select select "8"
select select "2025"
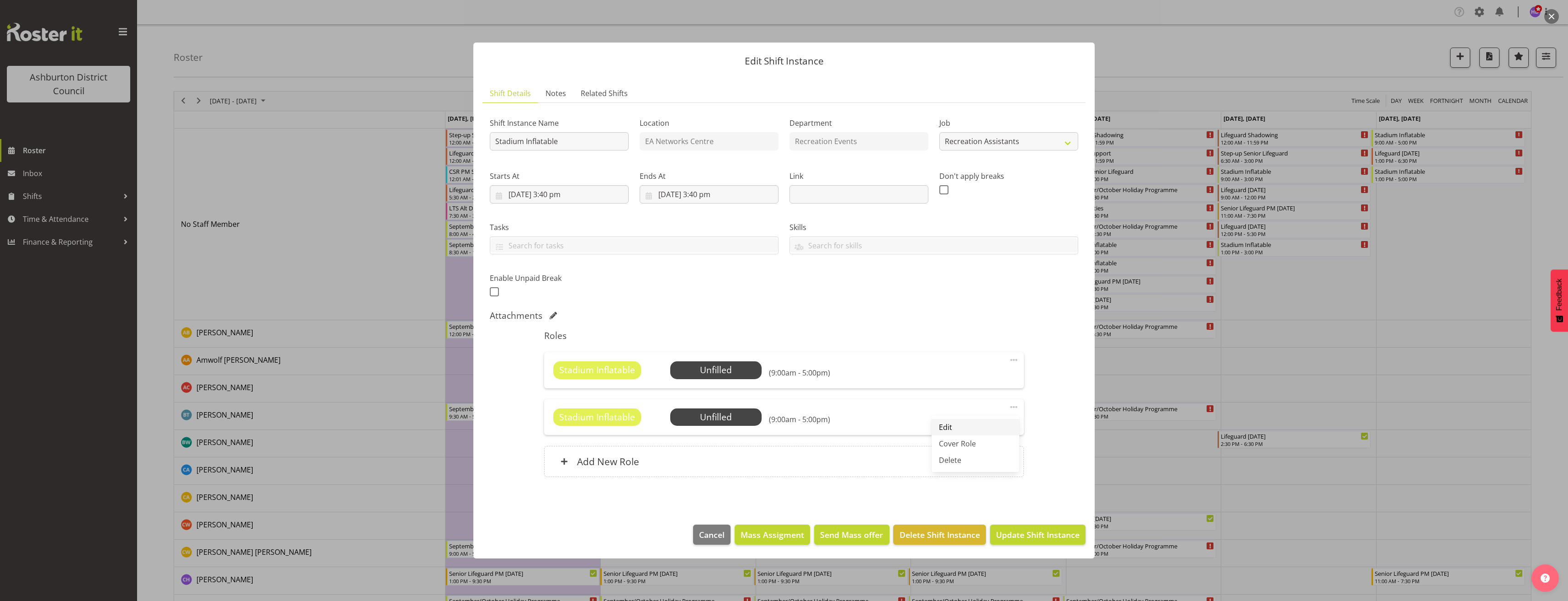
select select "17"
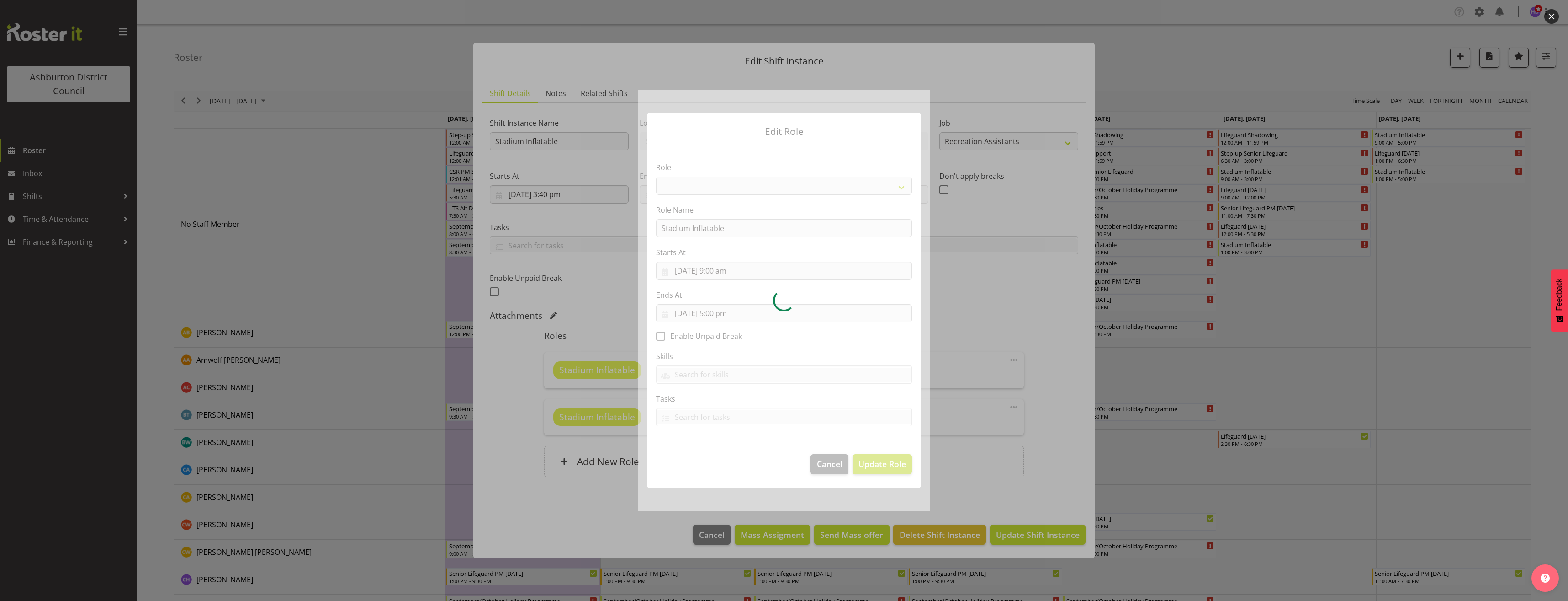
select select "84"
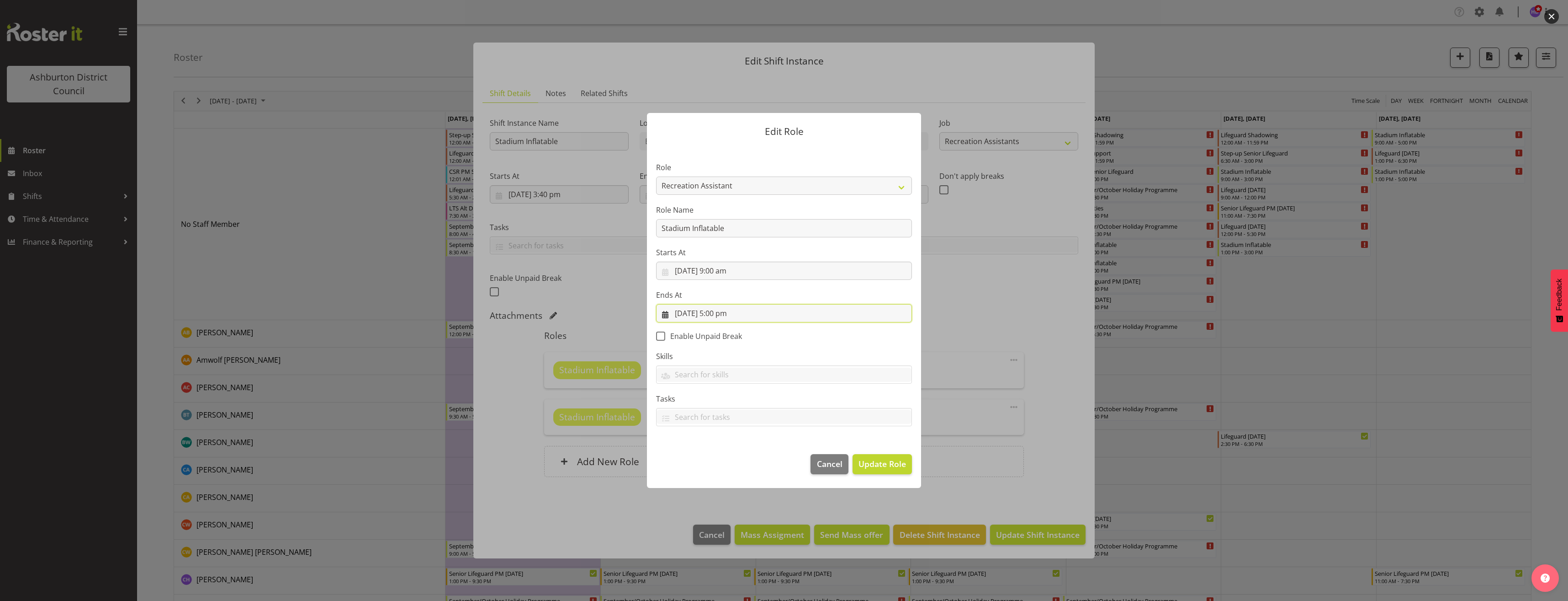
click at [724, 315] on input "[DATE] 5:00 pm" at bounding box center [784, 313] width 256 height 18
click at [727, 504] on select "00 01 02 03 04 05 06 07 08 09 10 11 12 13 14 15 16 17 18 19 20 21 22 23" at bounding box center [729, 506] width 20 height 18
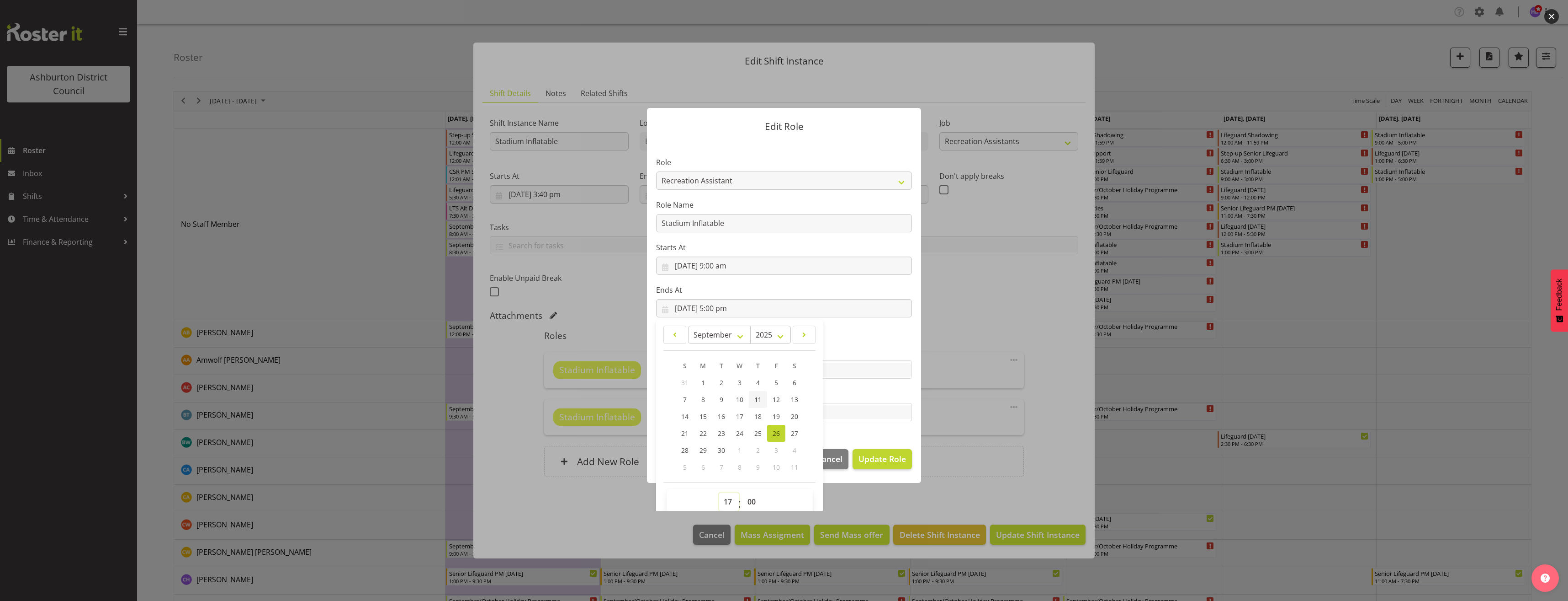
select select "13"
click at [719, 493] on select "00 01 02 03 04 05 06 07 08 09 10 11 12 13 14 15 16 17 18 19 20 21 22 23" at bounding box center [729, 502] width 20 height 18
type input "[DATE] 1:00 pm"
click at [876, 462] on span "Update Role" at bounding box center [882, 458] width 47 height 12
select select
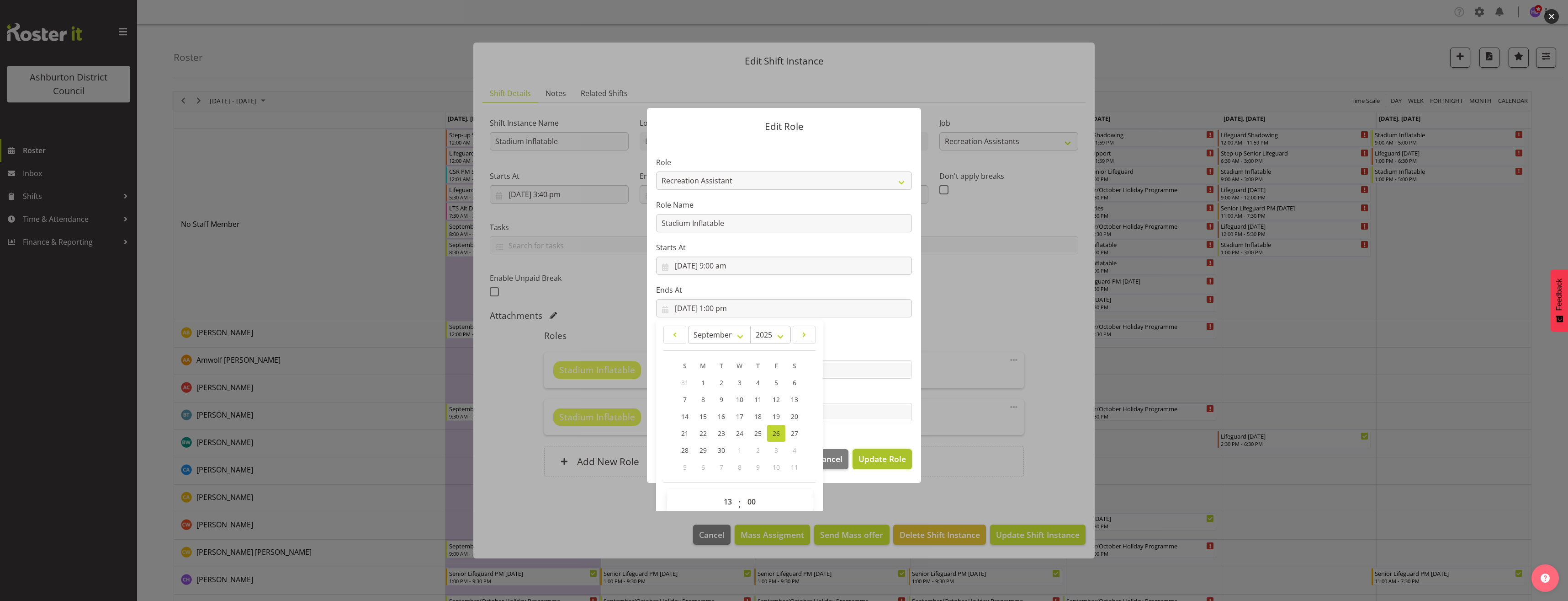
select select
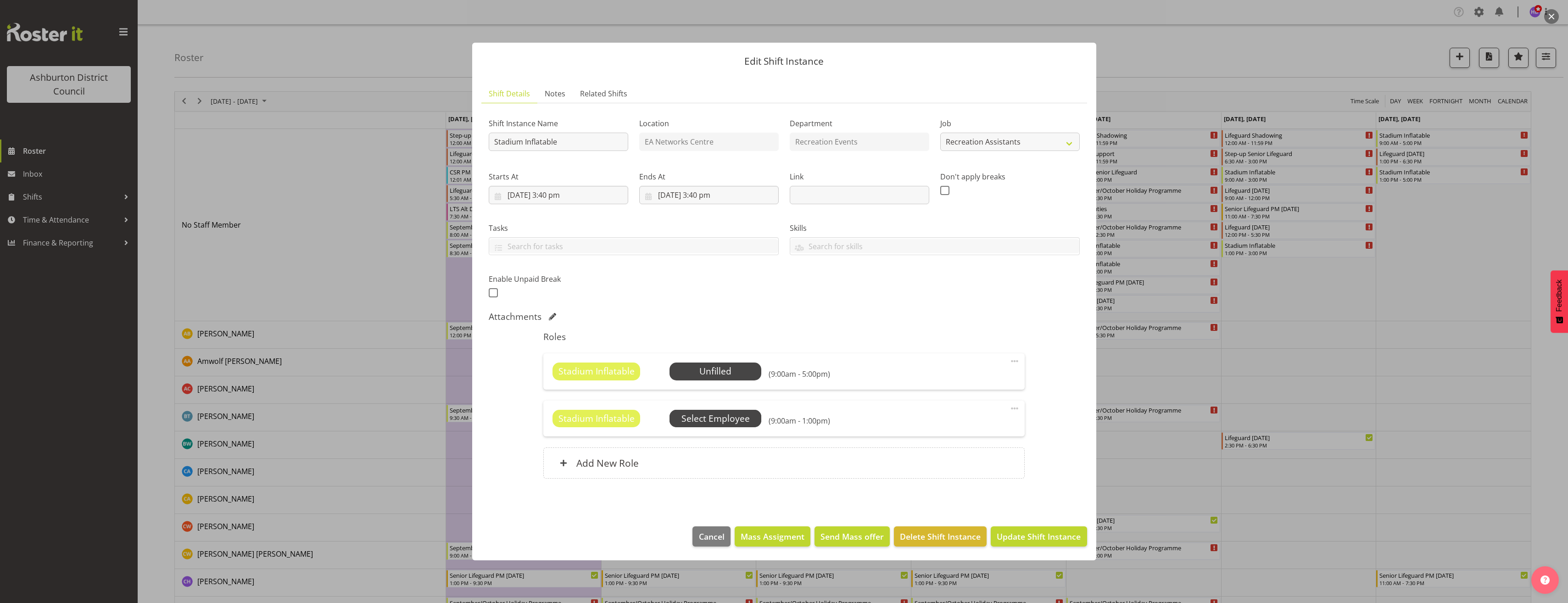
click at [0, 0] on span "Select Employee" at bounding box center [0, 0] width 0 height 0
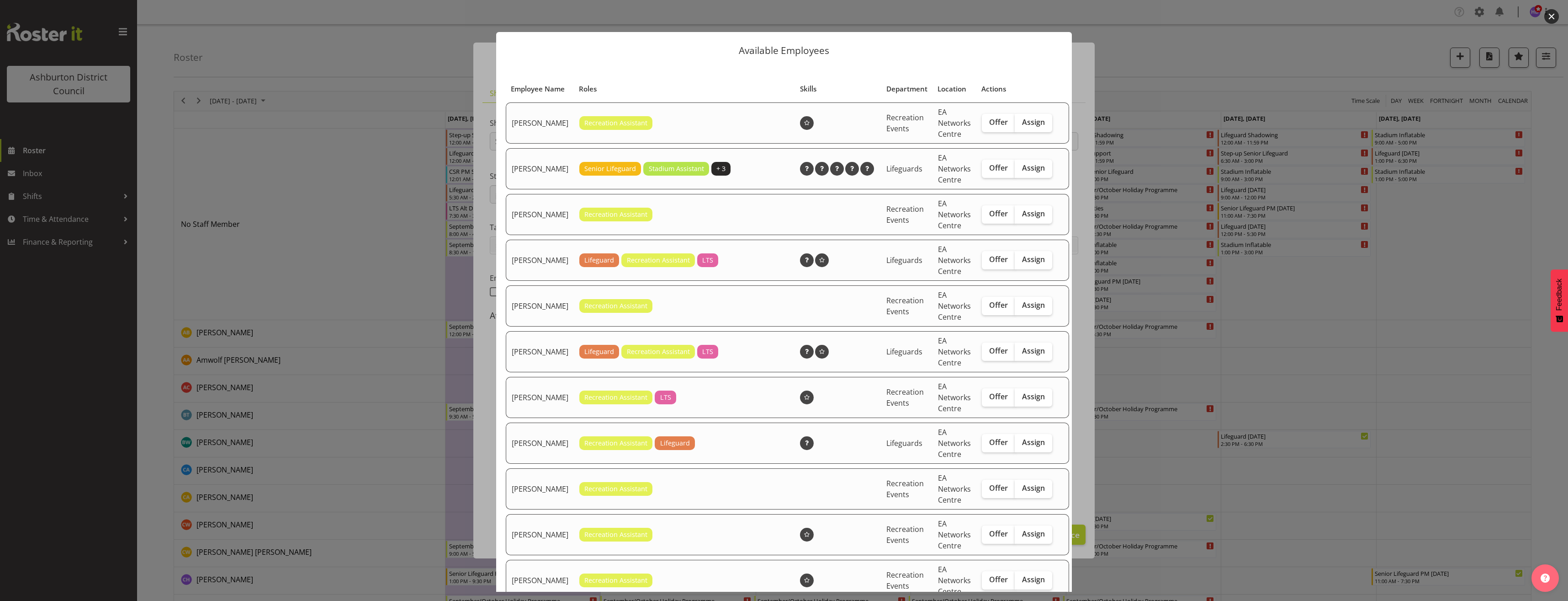
scroll to position [46, 0]
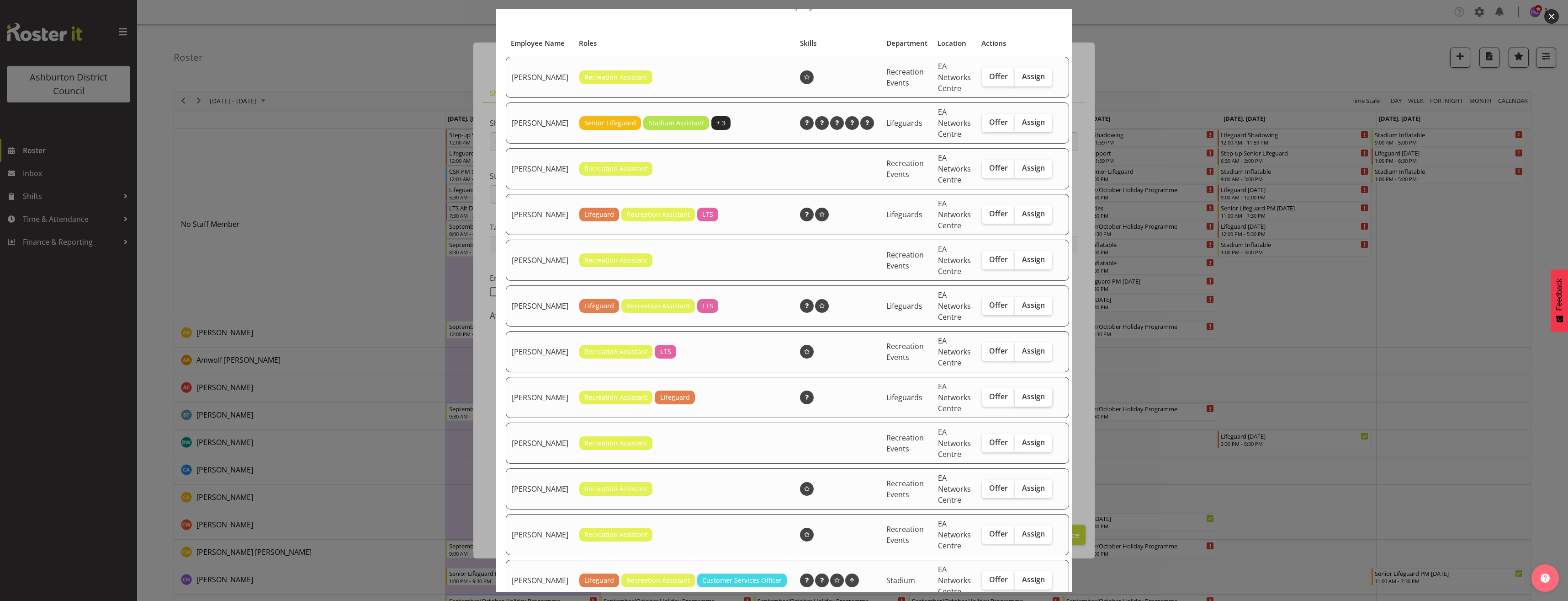
click at [1028, 401] on span "Assign" at bounding box center [1033, 397] width 23 height 9
click at [1021, 399] on input "Assign" at bounding box center [1017, 396] width 6 height 6
checkbox input "true"
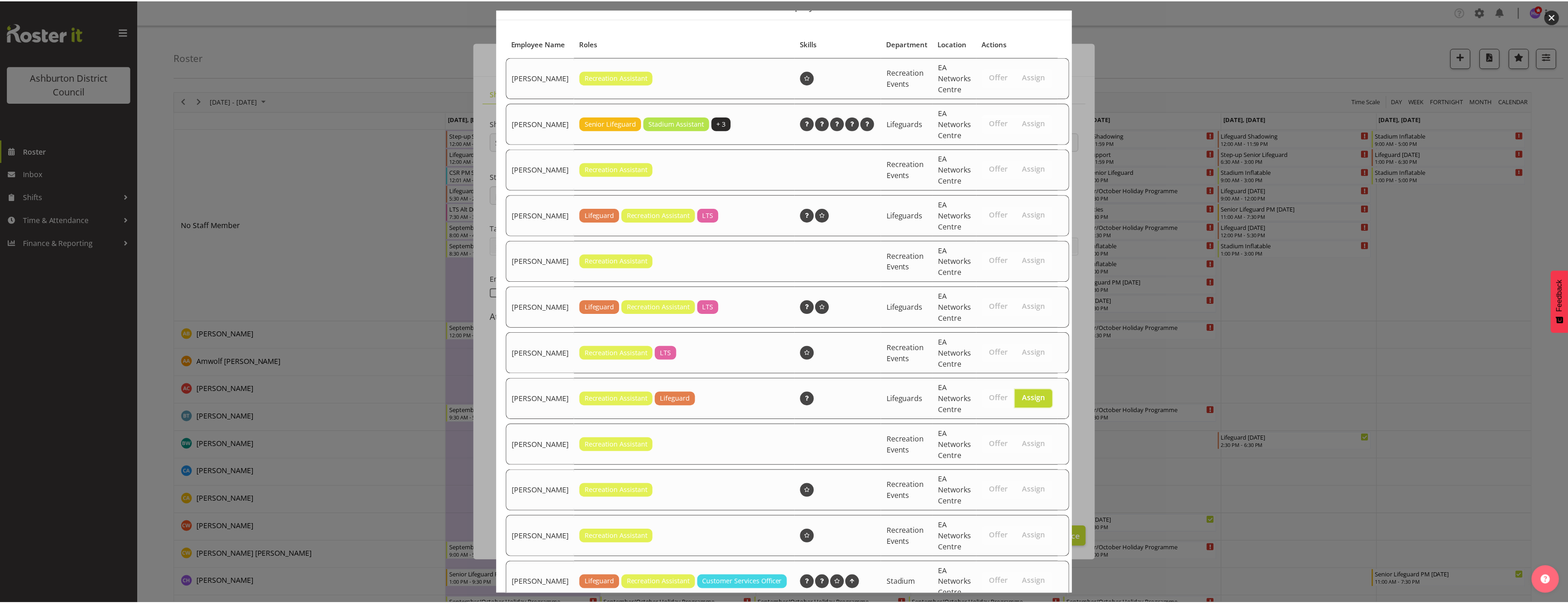
scroll to position [306, 0]
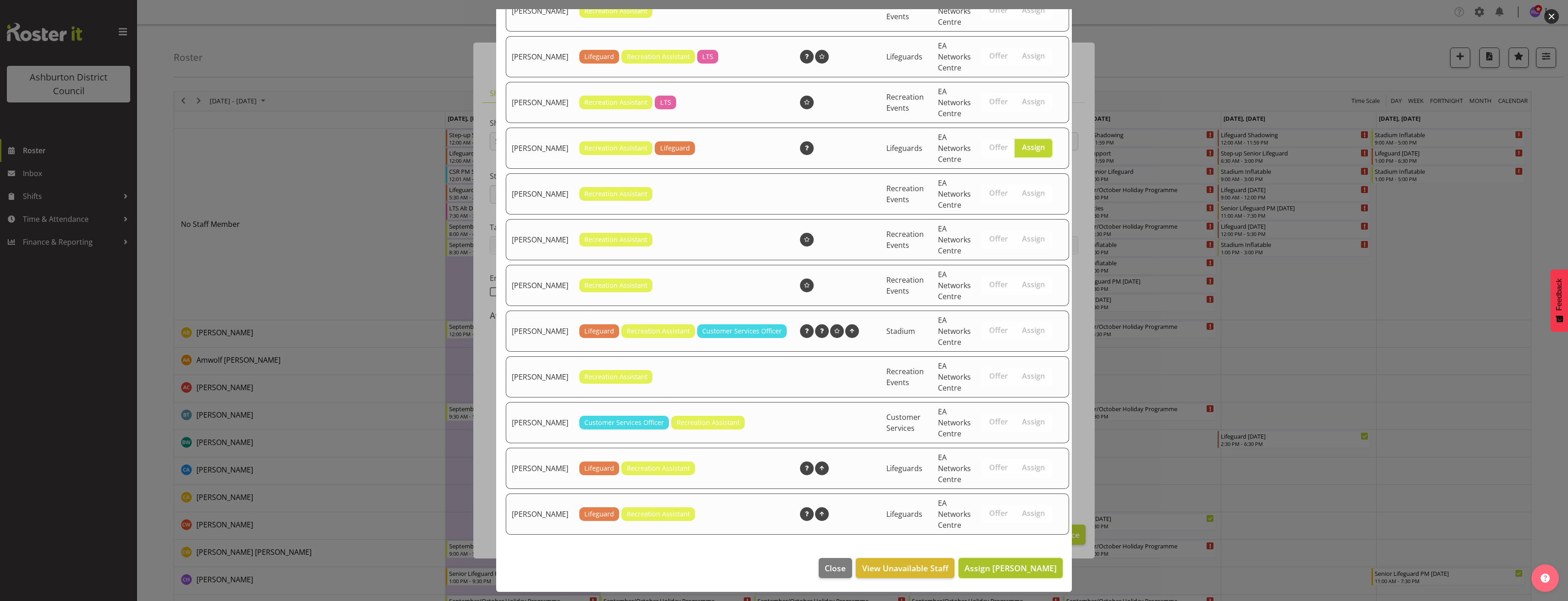
click at [1027, 572] on span "Assign [PERSON_NAME]" at bounding box center [1010, 568] width 93 height 11
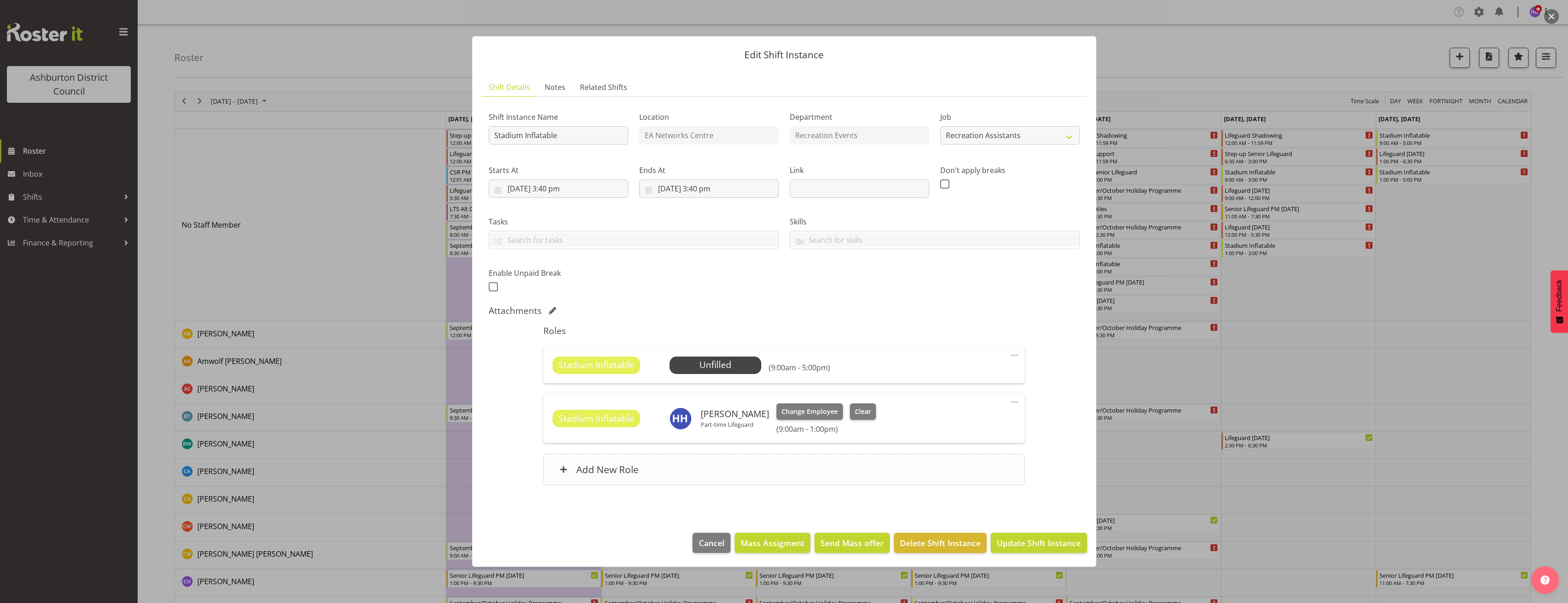
click at [853, 467] on div "Add New Role" at bounding box center [784, 469] width 481 height 31
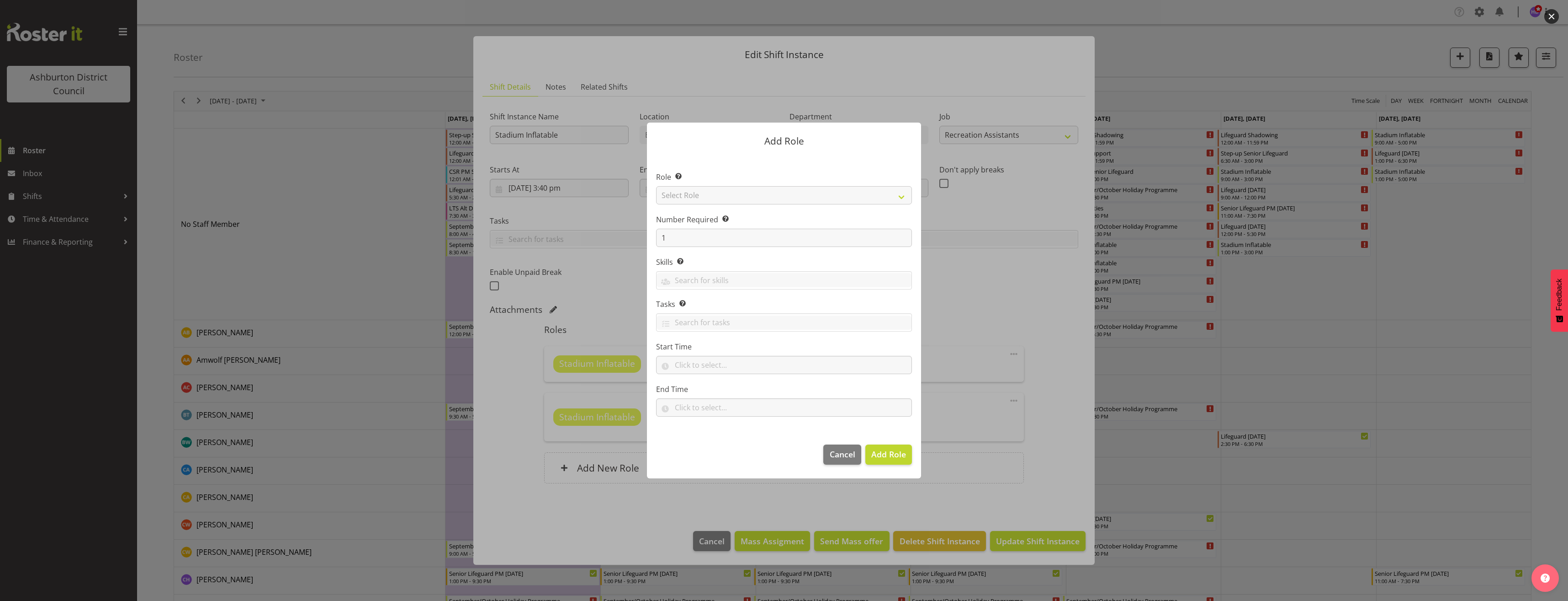
click at [699, 198] on section "Role Select the role you wish to add to the shift. Select Role AAGM Deputy Dire…" at bounding box center [784, 295] width 274 height 280
click at [701, 196] on select "Select Role AAGM Deputy Director AAGM Director Archivist Childrens Librarian Co…" at bounding box center [784, 195] width 256 height 18
select select "84"
click at [656, 186] on select "Select Role AAGM Deputy Director AAGM Director Archivist Childrens Librarian Co…" at bounding box center [784, 195] width 256 height 18
click at [701, 360] on input "text" at bounding box center [784, 365] width 256 height 18
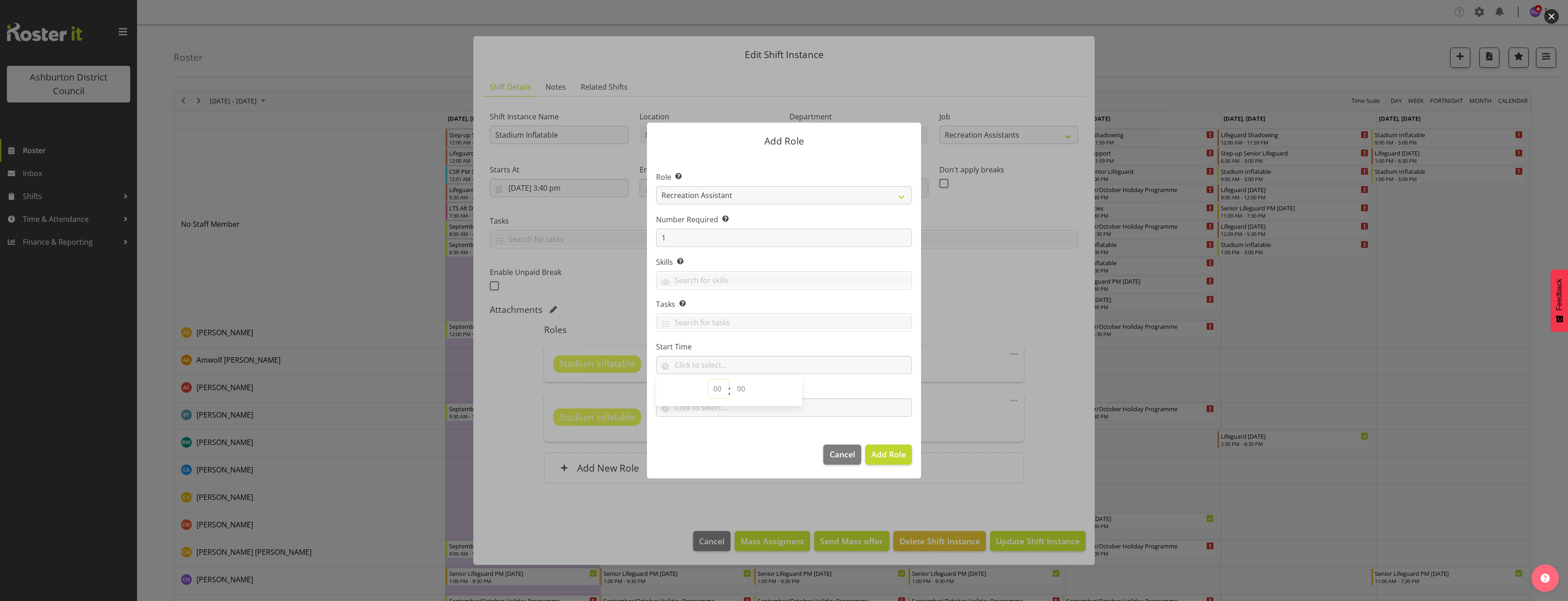
click at [717, 391] on select "00 00 01 02 03 04 05 06 07 08 09 10 11 12 13 14 15 16 17 18 19 20 21 22 23" at bounding box center [718, 389] width 20 height 18
select select "13"
click at [738, 388] on select "00 00 01 02 03 04 05 06 07 08 09 10 11 12 13 14 15 16 17 18 19 20 21 22 23 24 2…" at bounding box center [742, 389] width 20 height 18
select select "0"
click at [732, 380] on select "00 00 01 02 03 04 05 06 07 08 09 10 11 12 13 14 15 16 17 18 19 20 21 22 23 24 2…" at bounding box center [742, 389] width 20 height 18
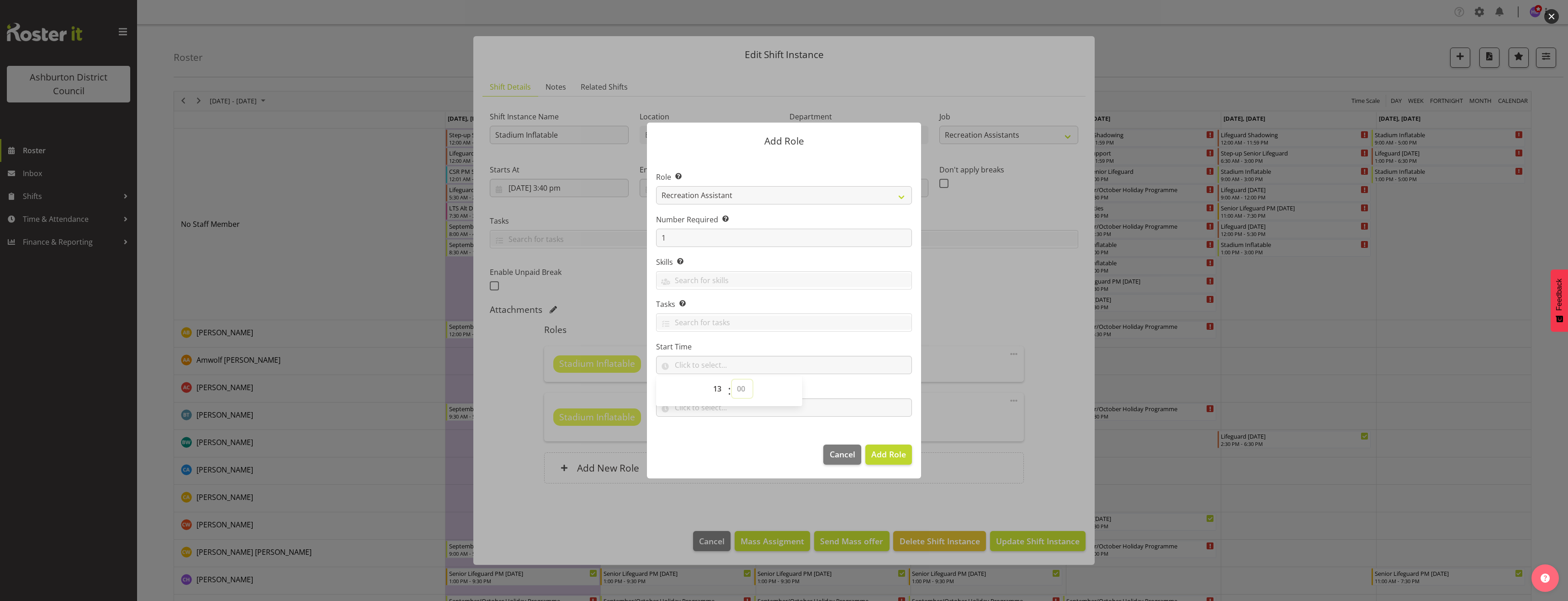
type input "13:00"
click at [698, 409] on input "text" at bounding box center [784, 407] width 256 height 18
click at [717, 435] on select "00 00 01 02 03 04 05 06 07 08 09 10 11 12 13 14 15 16 17 18 19 20 21 22 23" at bounding box center [718, 431] width 20 height 18
select select "17"
click at [735, 434] on select "00 00 01 02 03 04 05 06 07 08 09 10 11 12 13 14 15 16 17 18 19 20 21 22 23 24 2…" at bounding box center [742, 431] width 20 height 18
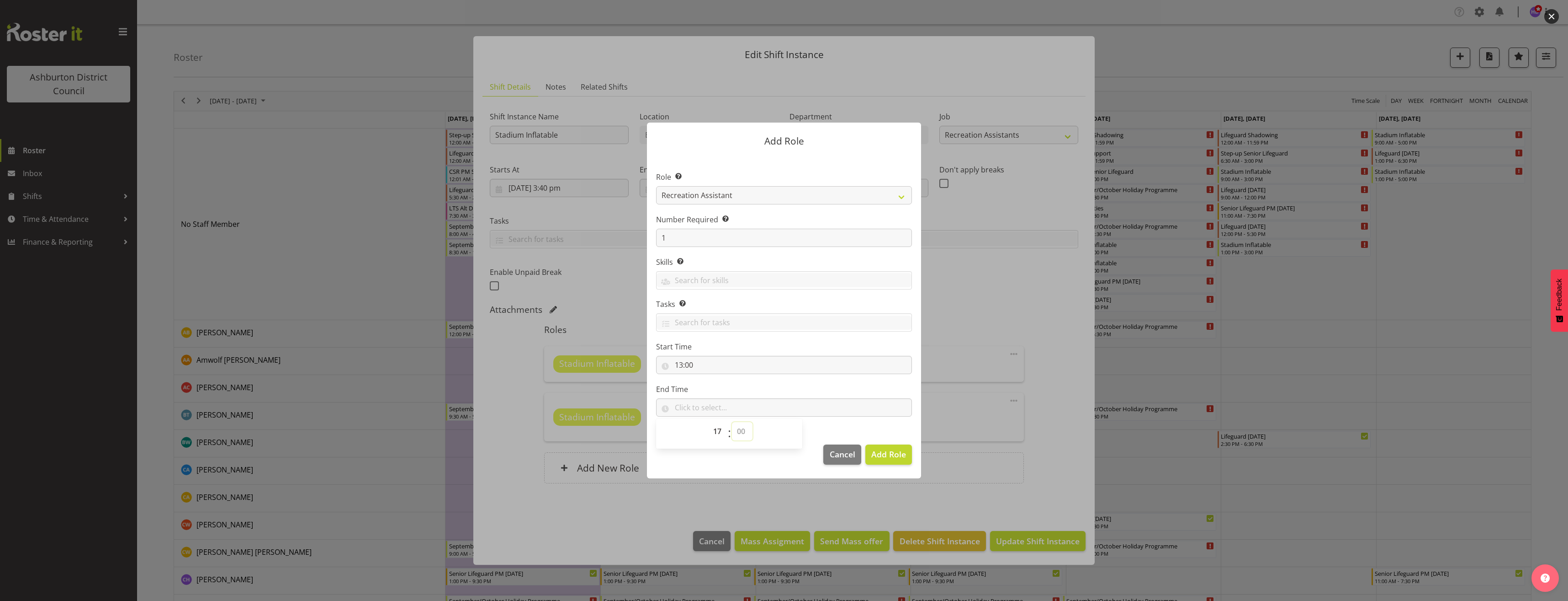
select select "0"
click at [732, 422] on select "00 00 01 02 03 04 05 06 07 08 09 10 11 12 13 14 15 16 17 18 19 20 21 22 23 24 2…" at bounding box center [742, 431] width 20 height 18
type input "17:00"
click at [880, 461] on button "Add Role" at bounding box center [888, 455] width 47 height 20
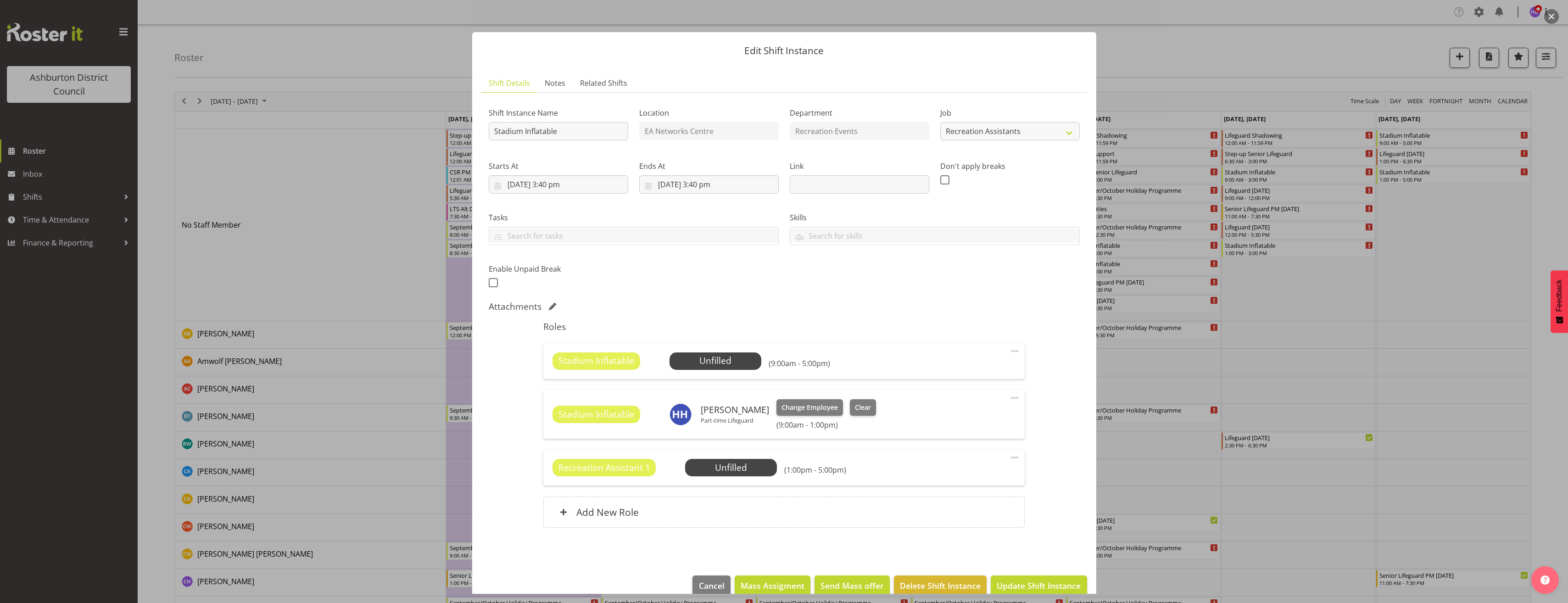
click at [1010, 455] on span at bounding box center [1015, 457] width 11 height 11
click at [996, 471] on link "Edit" at bounding box center [977, 477] width 88 height 16
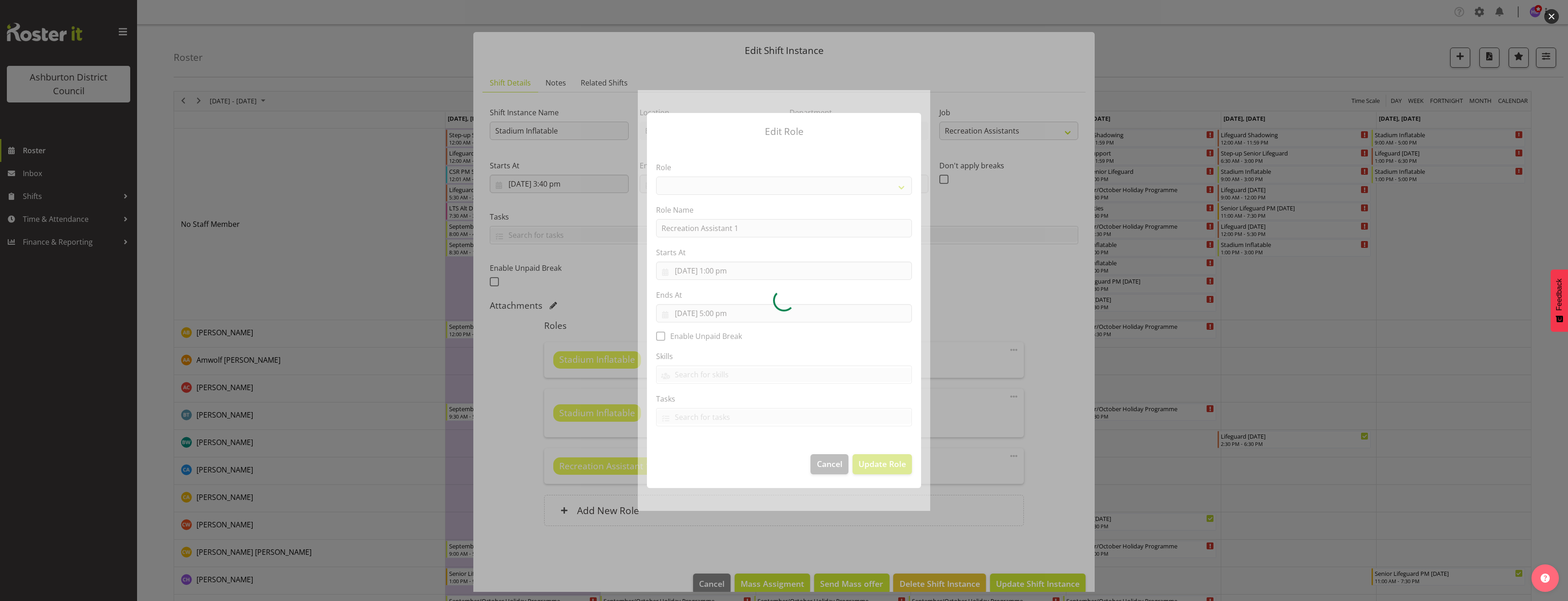
select select "84"
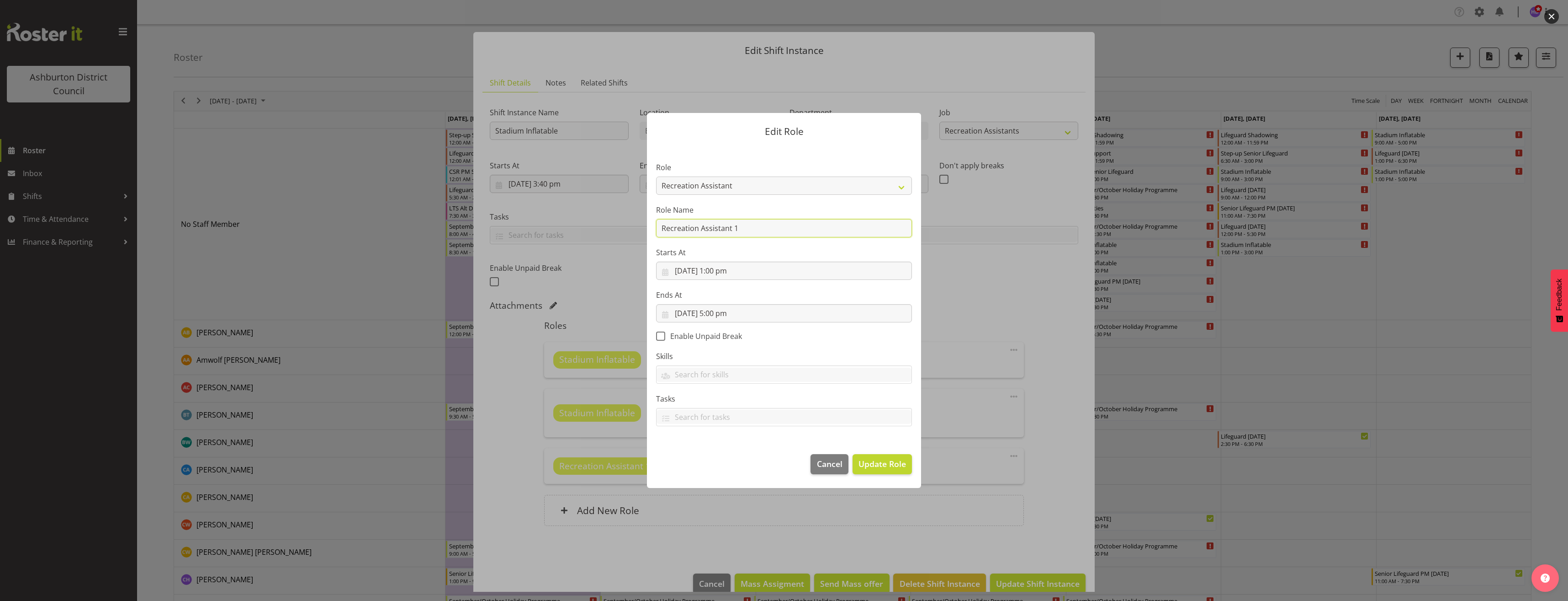
drag, startPoint x: 765, startPoint y: 225, endPoint x: 589, endPoint y: 231, distance: 176.1
click at [589, 231] on form "Edit Role Role AAGM Deputy Director AAGM Director Archivist Childrens Librarian…" at bounding box center [784, 300] width 438 height 420
type input "Stadium Inflatable"
click at [867, 470] on span "Update Role" at bounding box center [882, 464] width 47 height 12
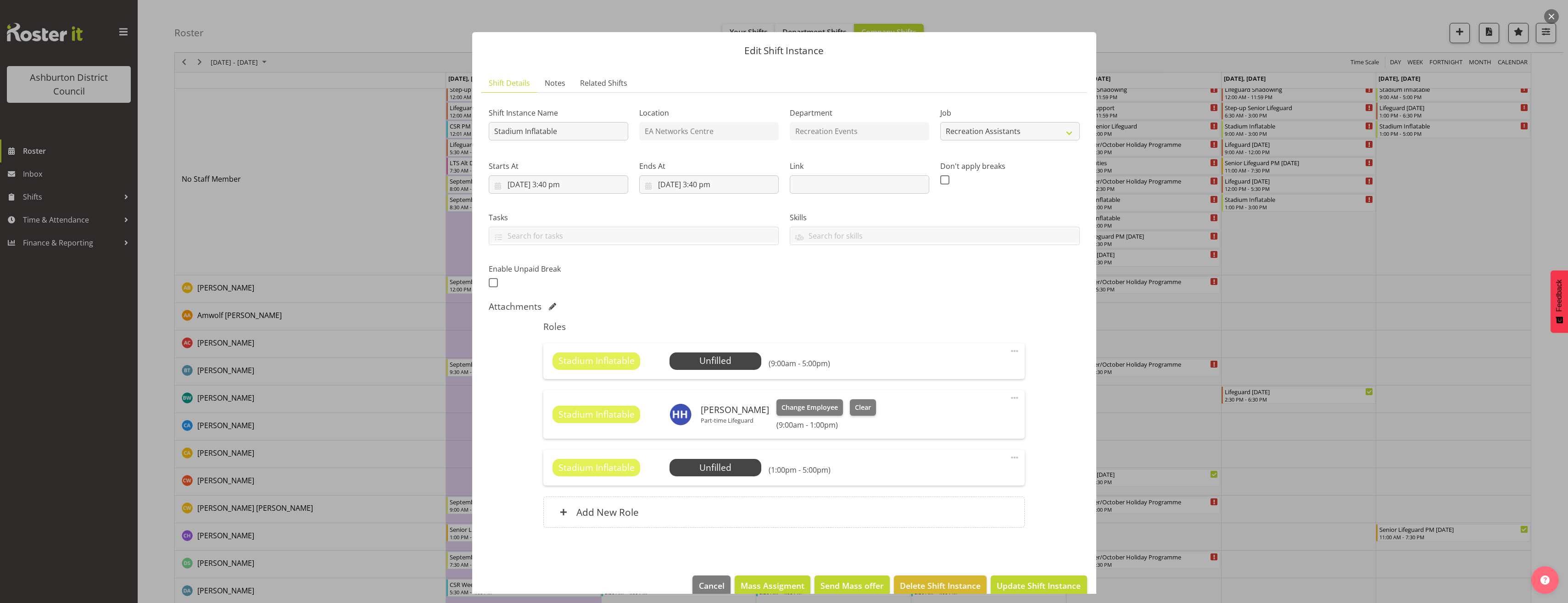
scroll to position [16, 0]
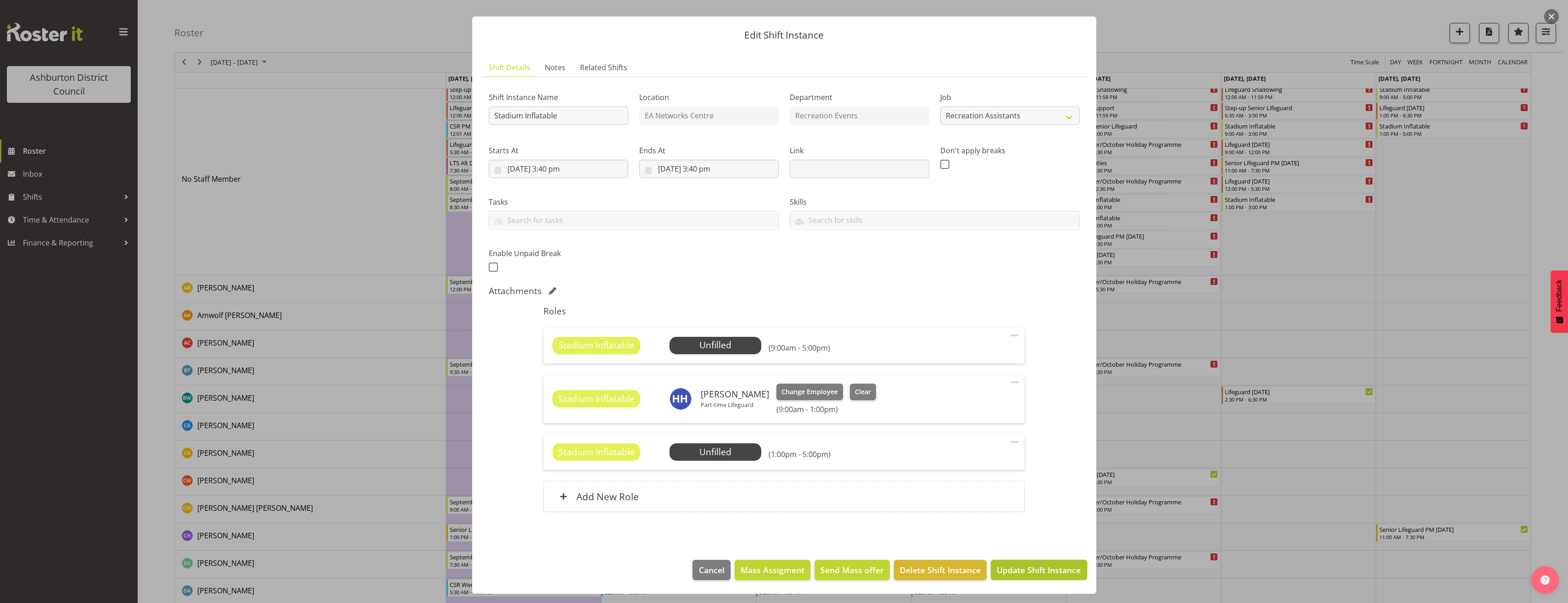
click at [1068, 572] on span "Update Shift Instance" at bounding box center [1039, 569] width 84 height 12
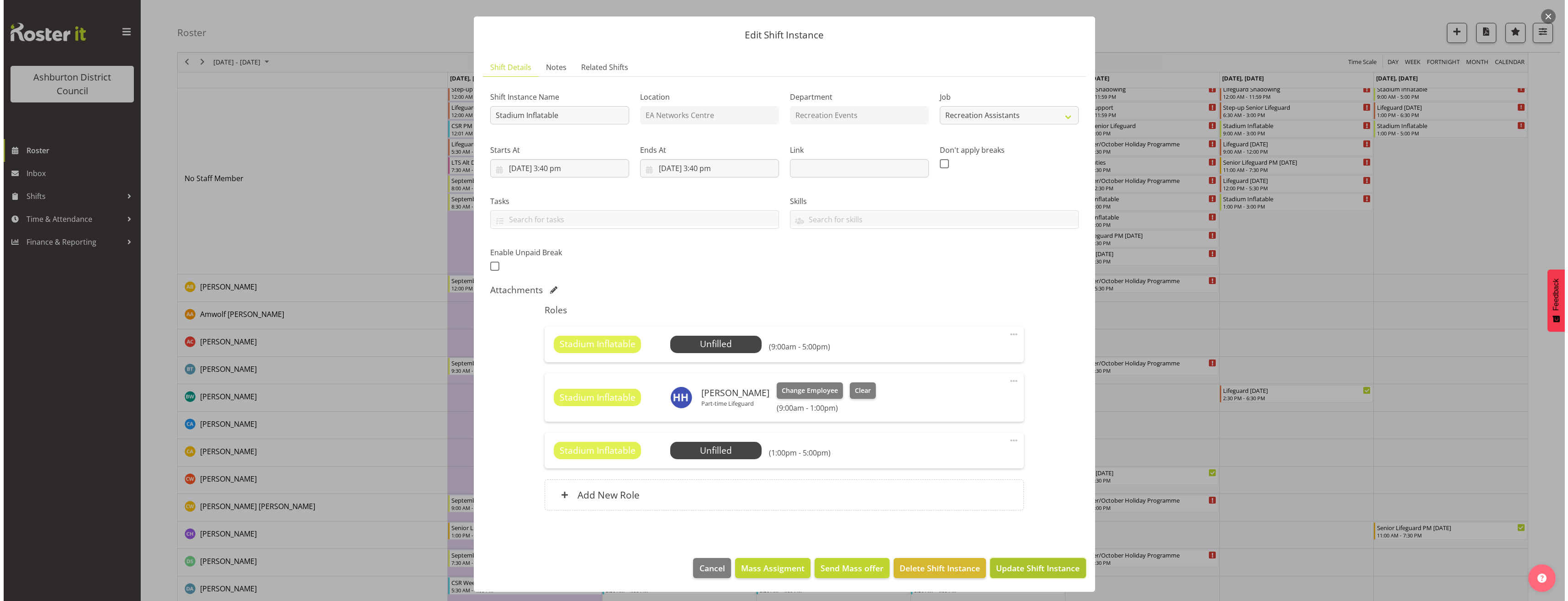
scroll to position [0, 0]
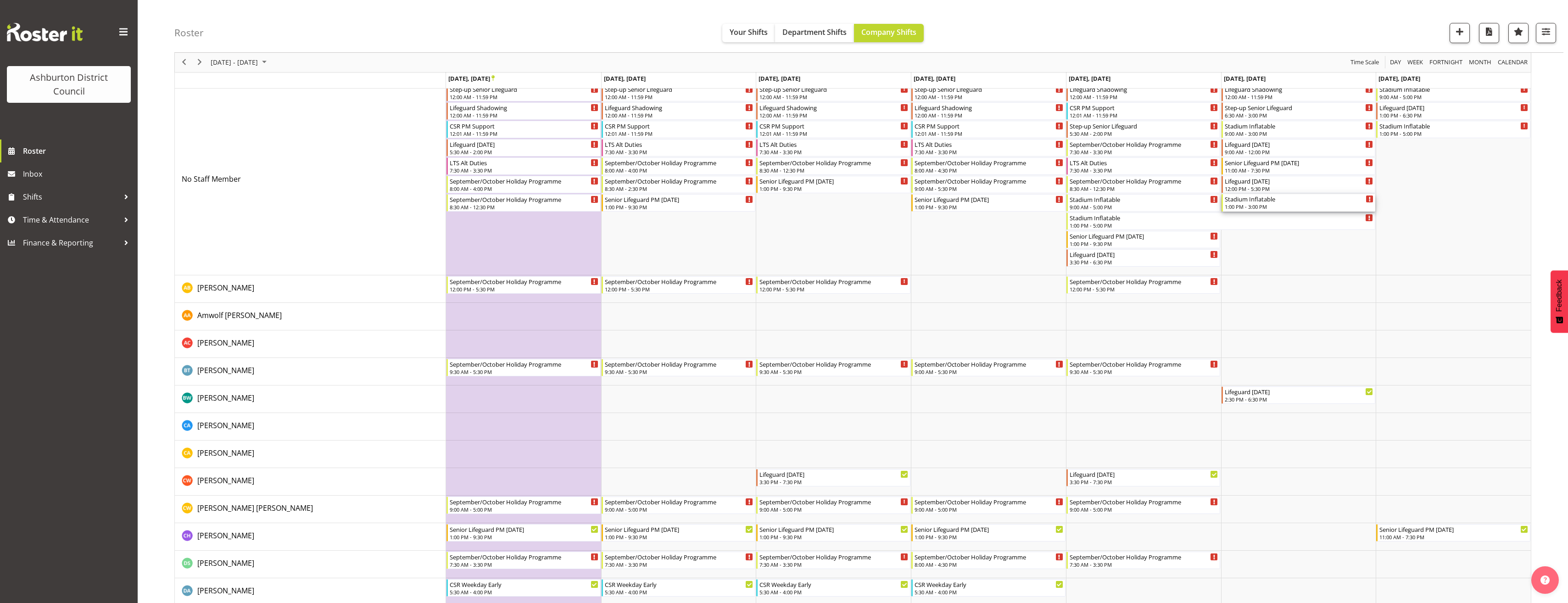
click at [1288, 203] on div "1:00 PM - 3:00 PM" at bounding box center [1300, 206] width 149 height 7
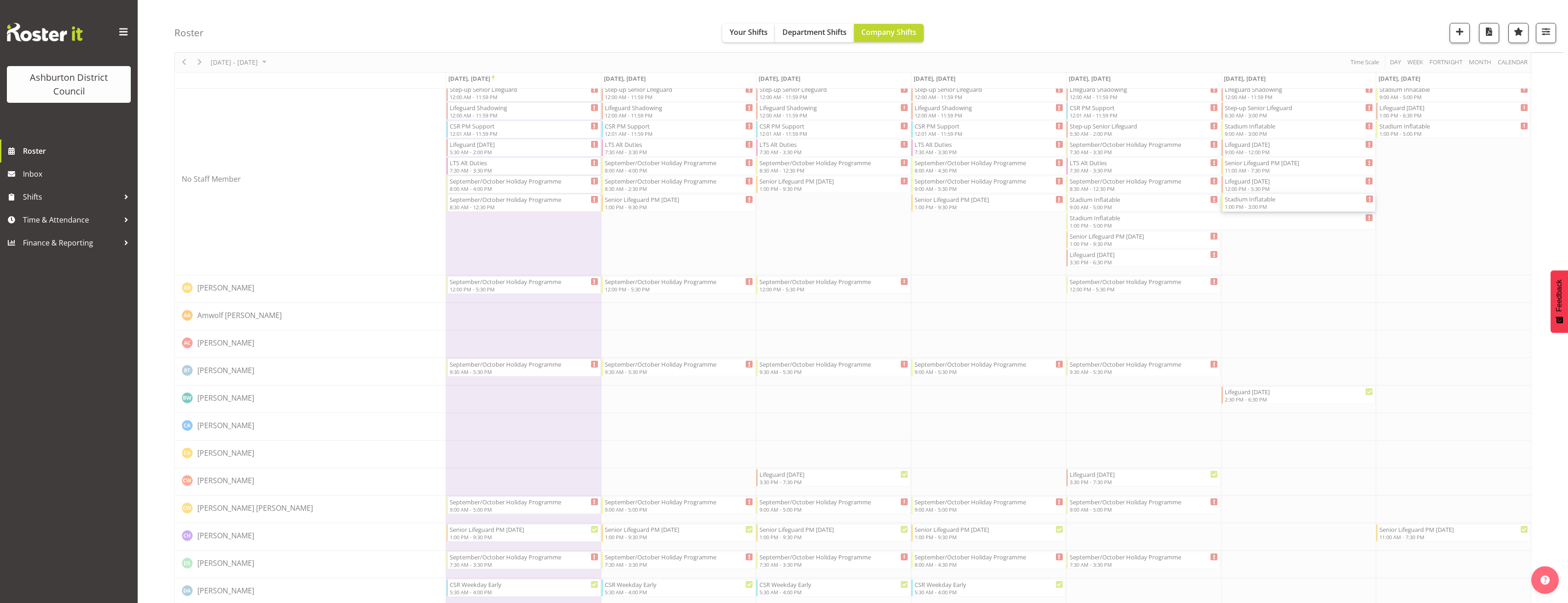
select select
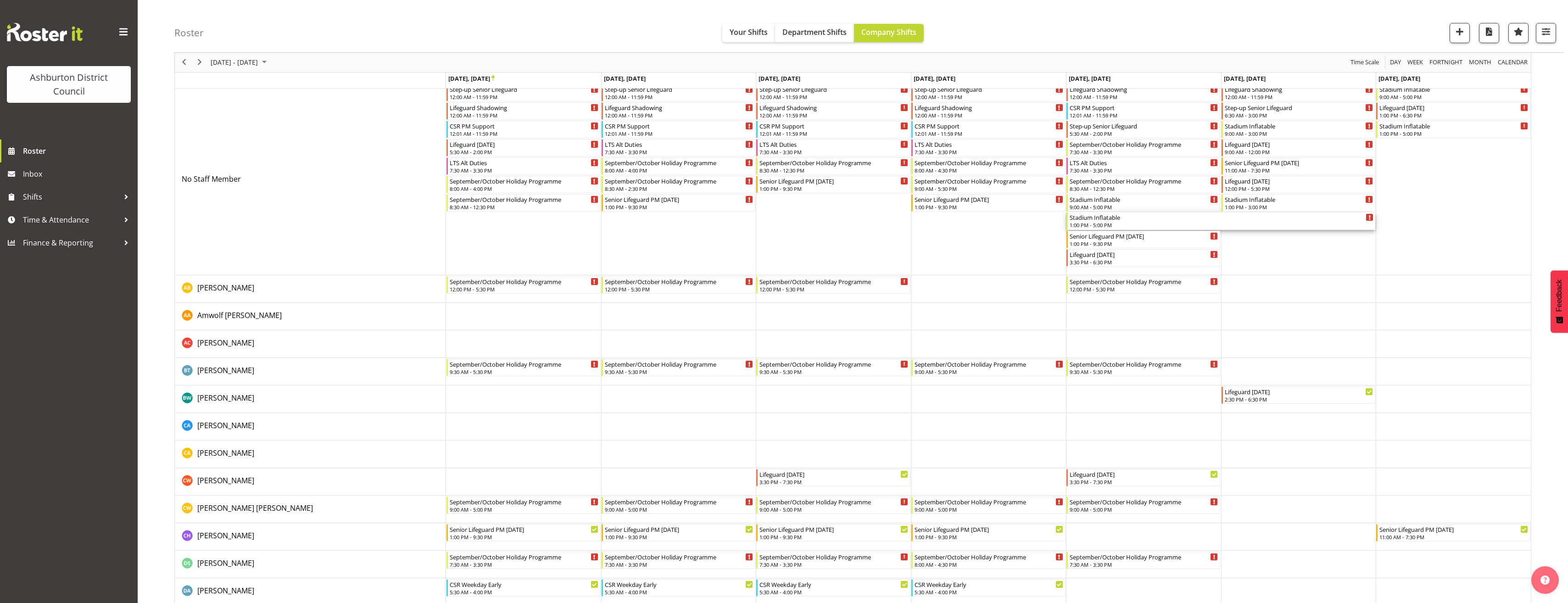
click at [1113, 218] on div "Stadium Inflatable" at bounding box center [1221, 217] width 304 height 9
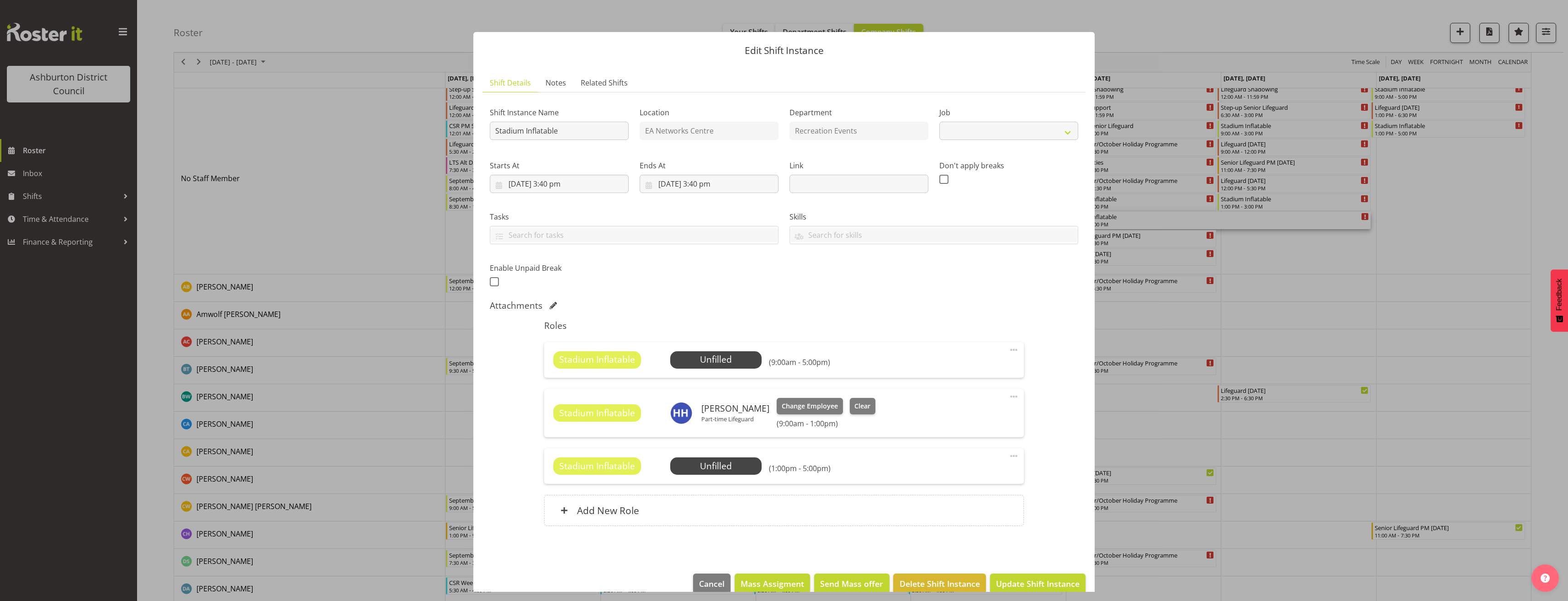
select select "4046"
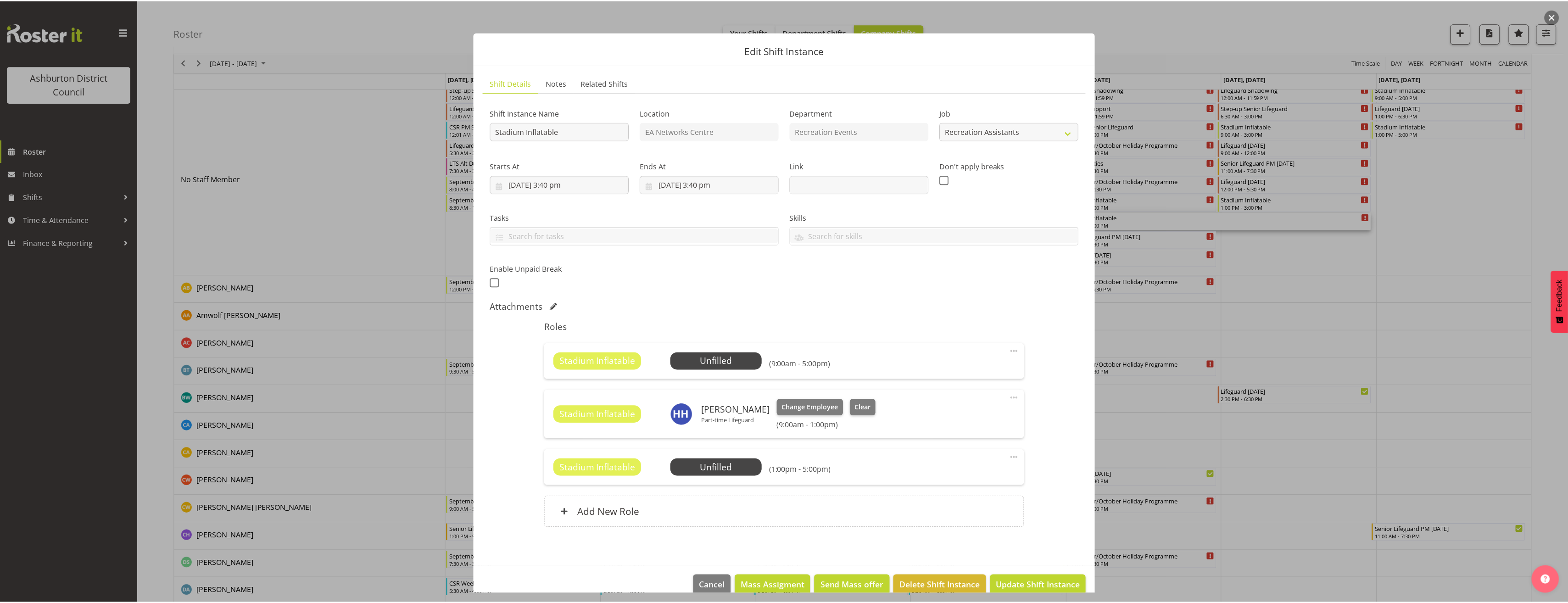
scroll to position [16, 0]
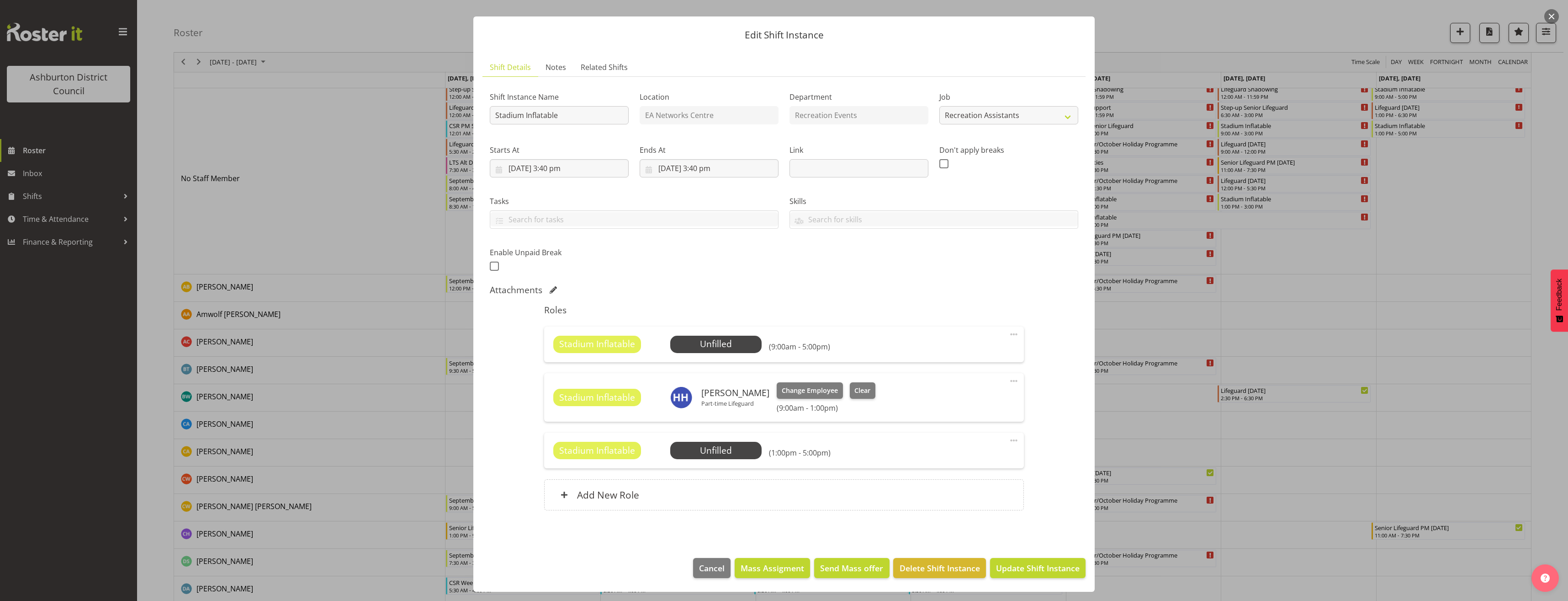
click at [1008, 440] on span at bounding box center [1013, 440] width 11 height 11
click at [971, 464] on link "Edit" at bounding box center [975, 460] width 88 height 16
select select "8"
select select "2025"
select select "17"
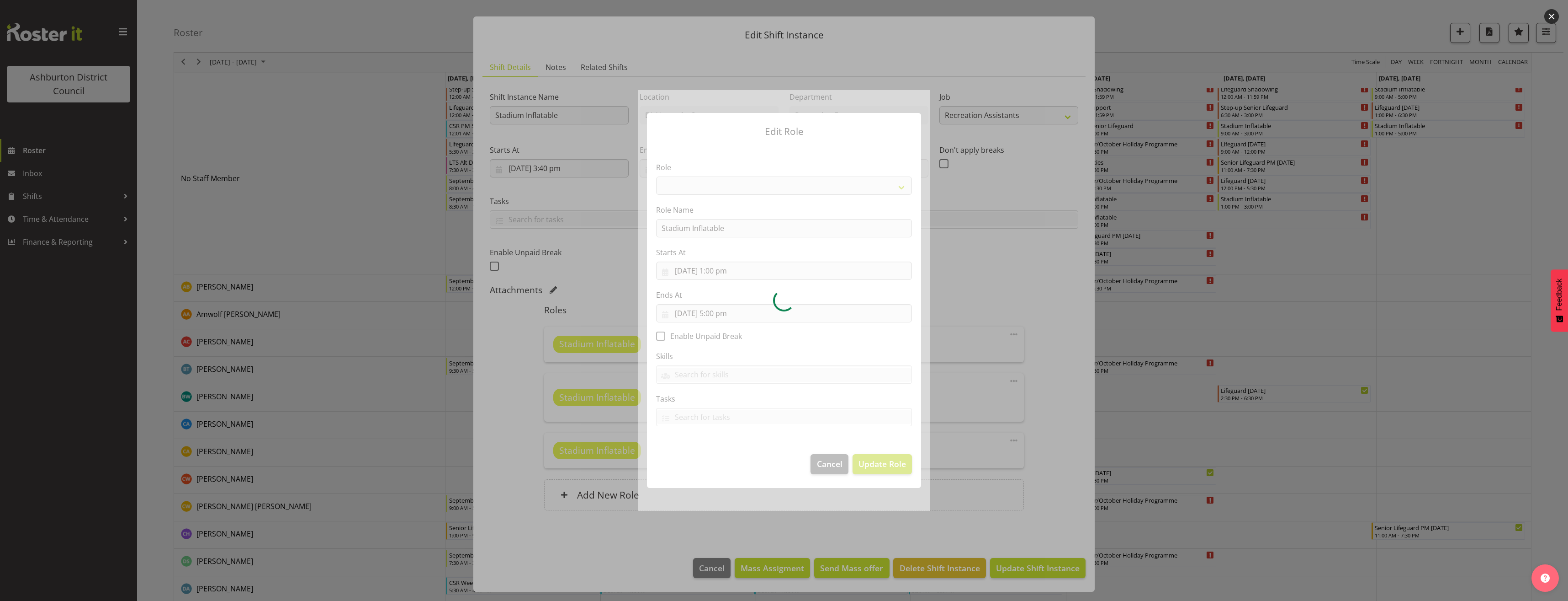
select select "84"
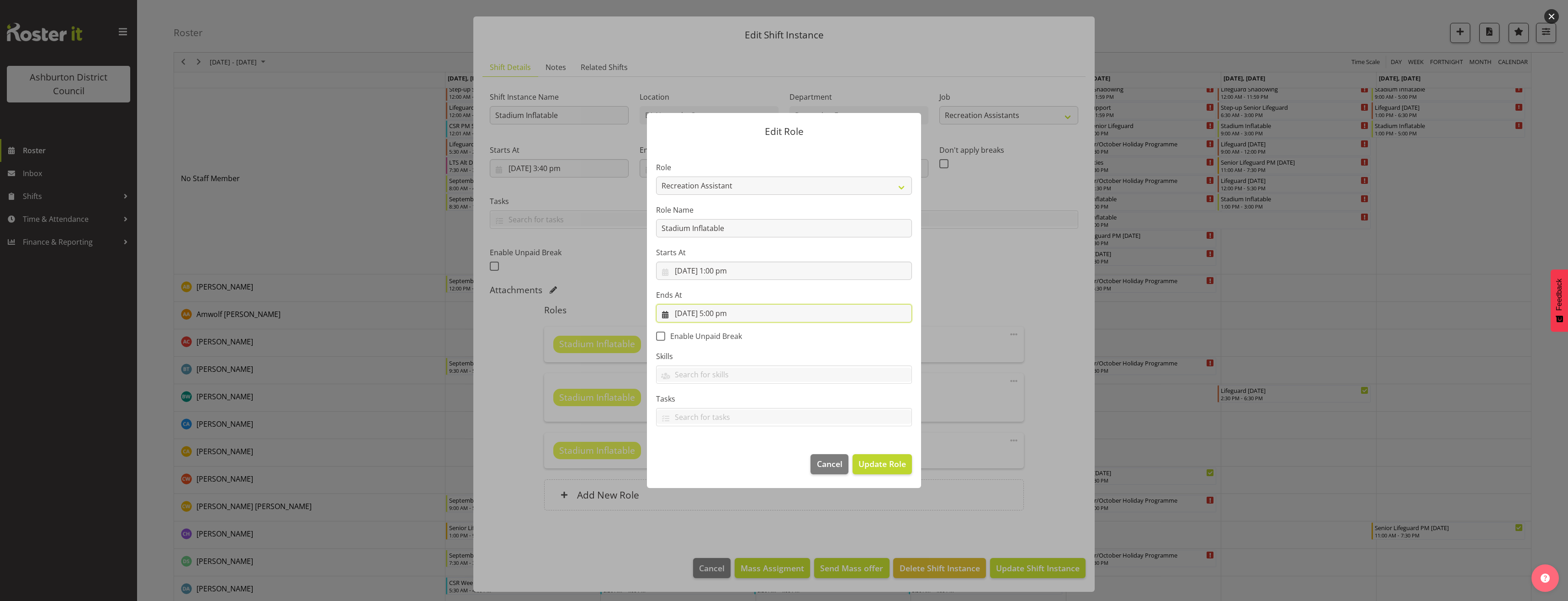
click at [686, 310] on input "[DATE] 5:00 pm" at bounding box center [784, 313] width 256 height 18
click at [774, 434] on span "26" at bounding box center [776, 438] width 7 height 9
type input "[DATE] 5:00 pm"
click at [882, 467] on span "Update Role" at bounding box center [882, 464] width 47 height 12
select select
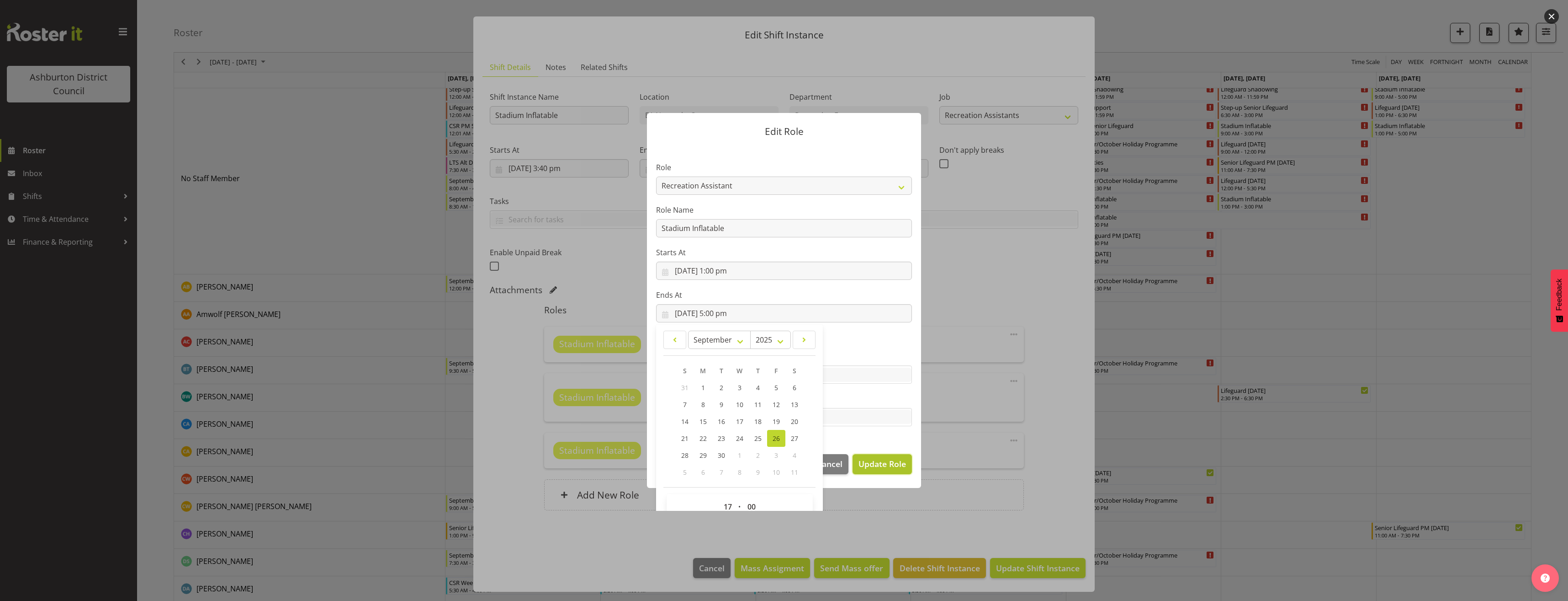
select select
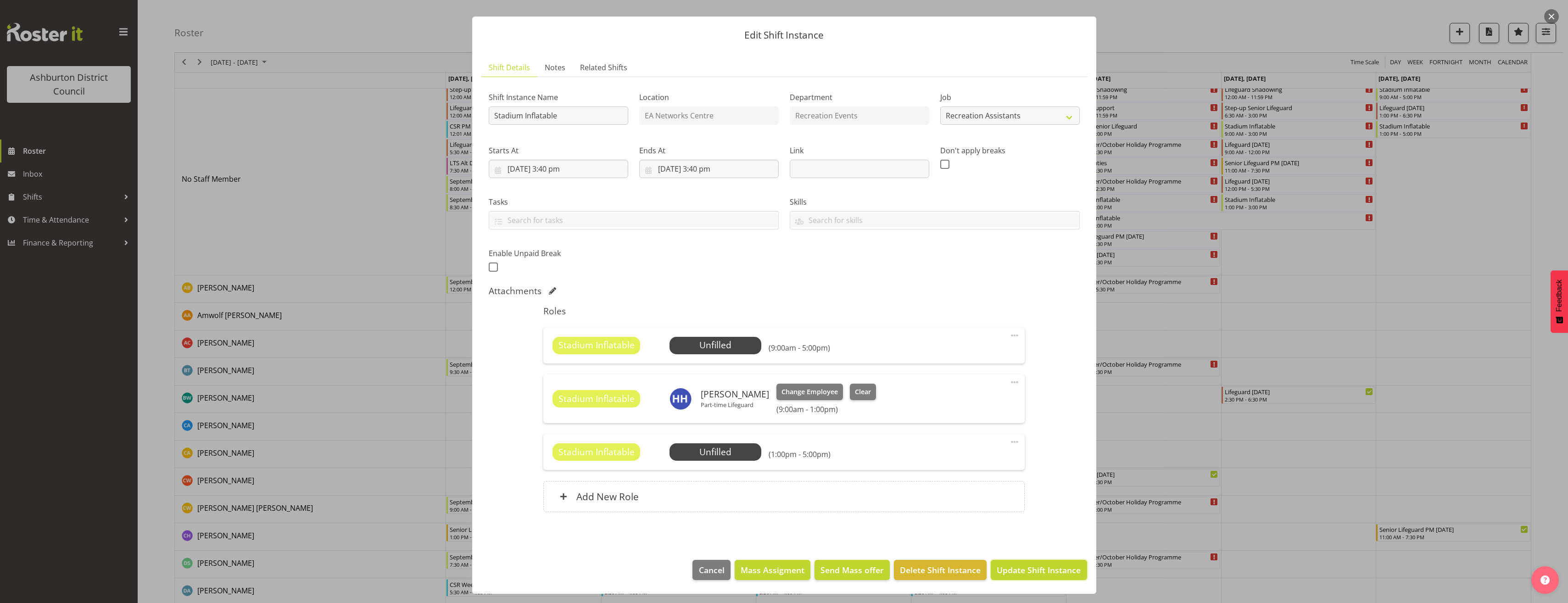
click at [1036, 571] on span "Update Shift Instance" at bounding box center [1039, 569] width 84 height 12
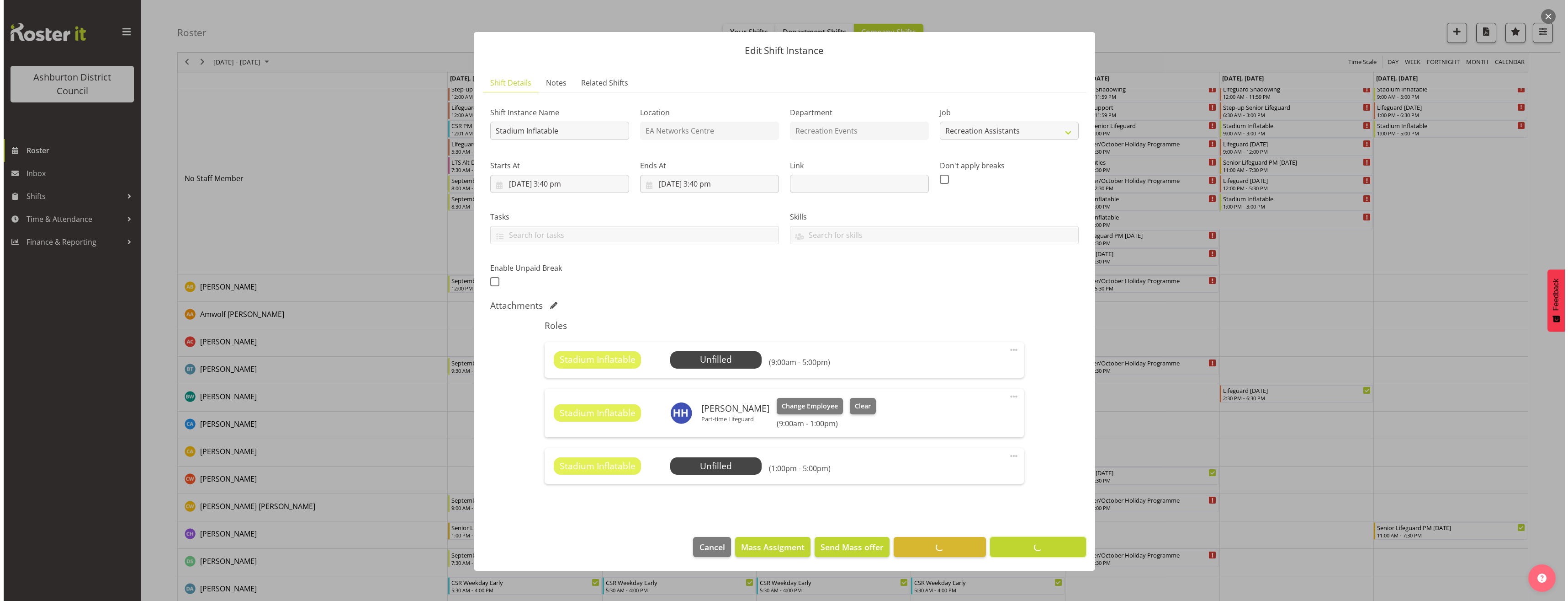
scroll to position [0, 0]
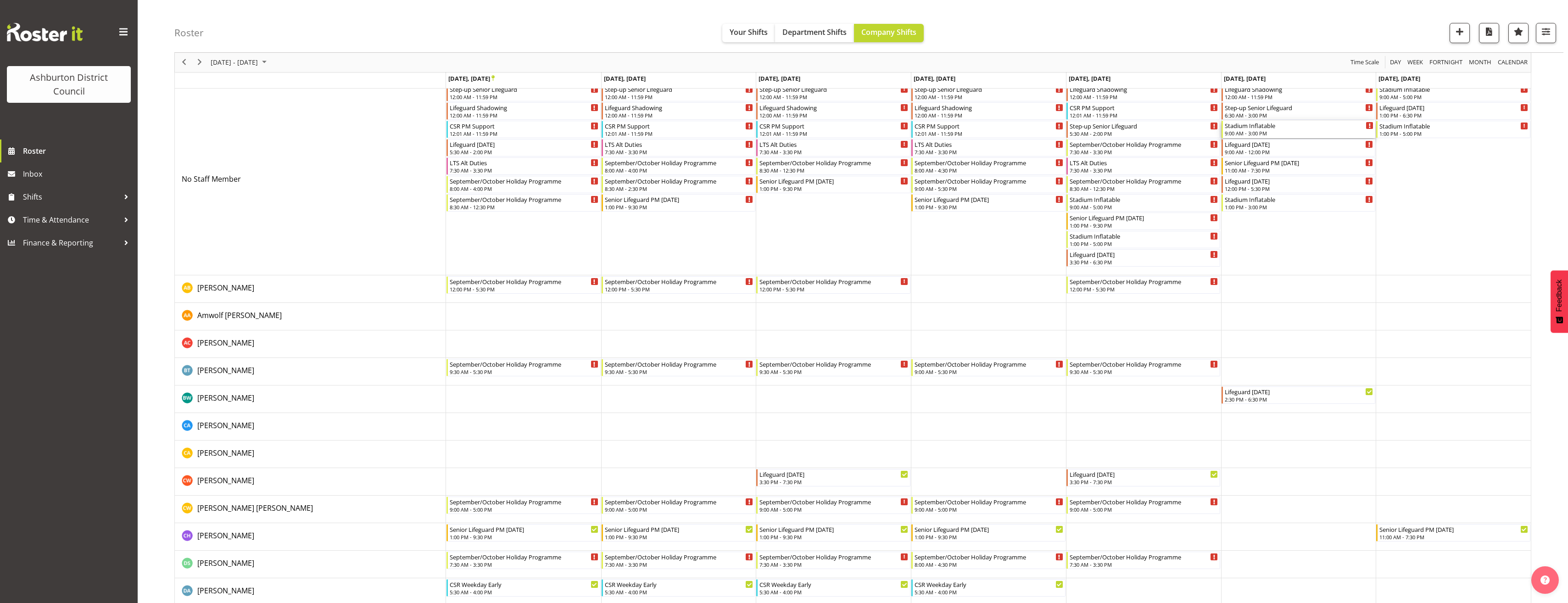
click at [1264, 125] on div "Stadium Inflatable" at bounding box center [1300, 125] width 149 height 9
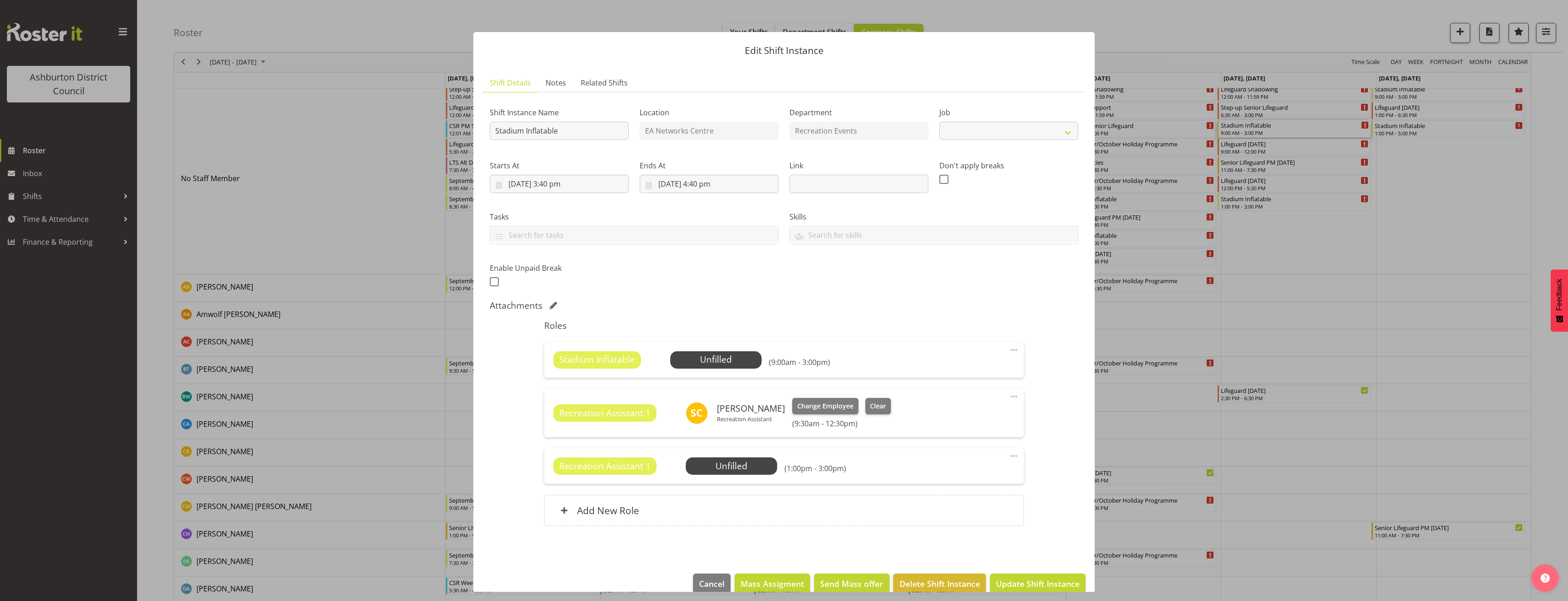
select select "4046"
click at [736, 362] on span "Select Employee" at bounding box center [715, 359] width 68 height 13
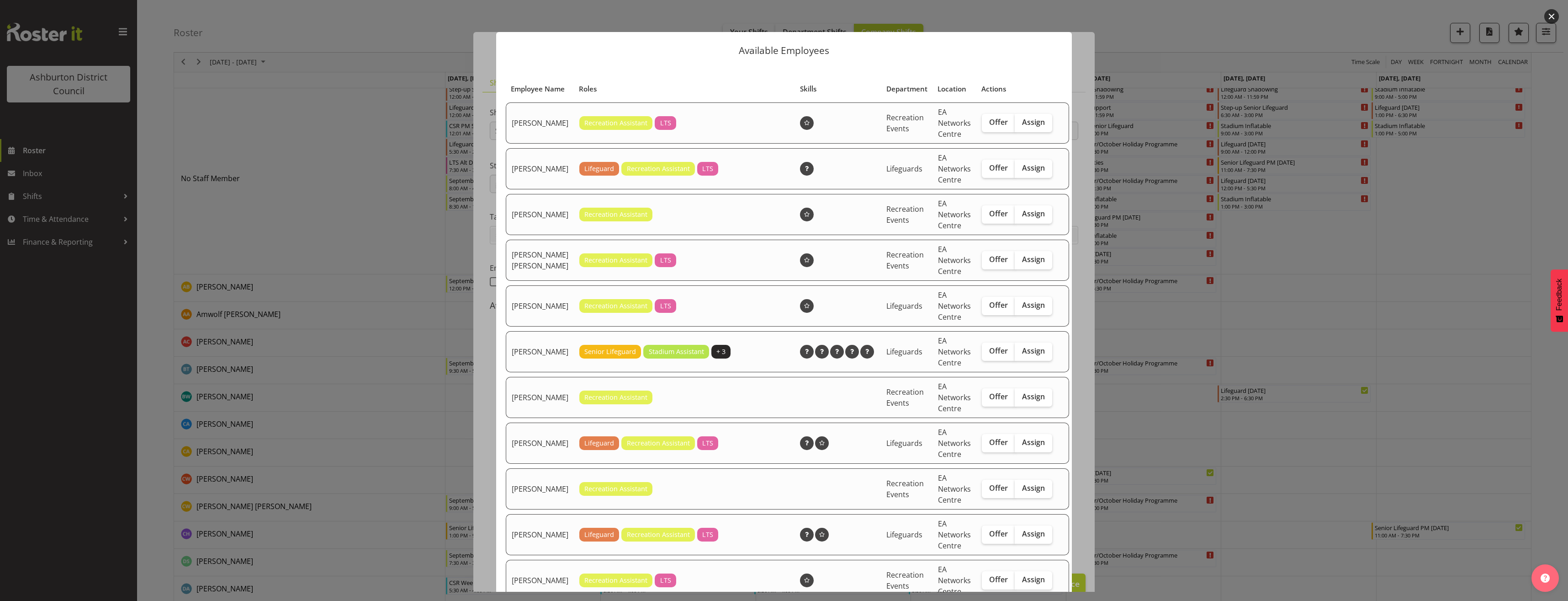
scroll to position [137, 0]
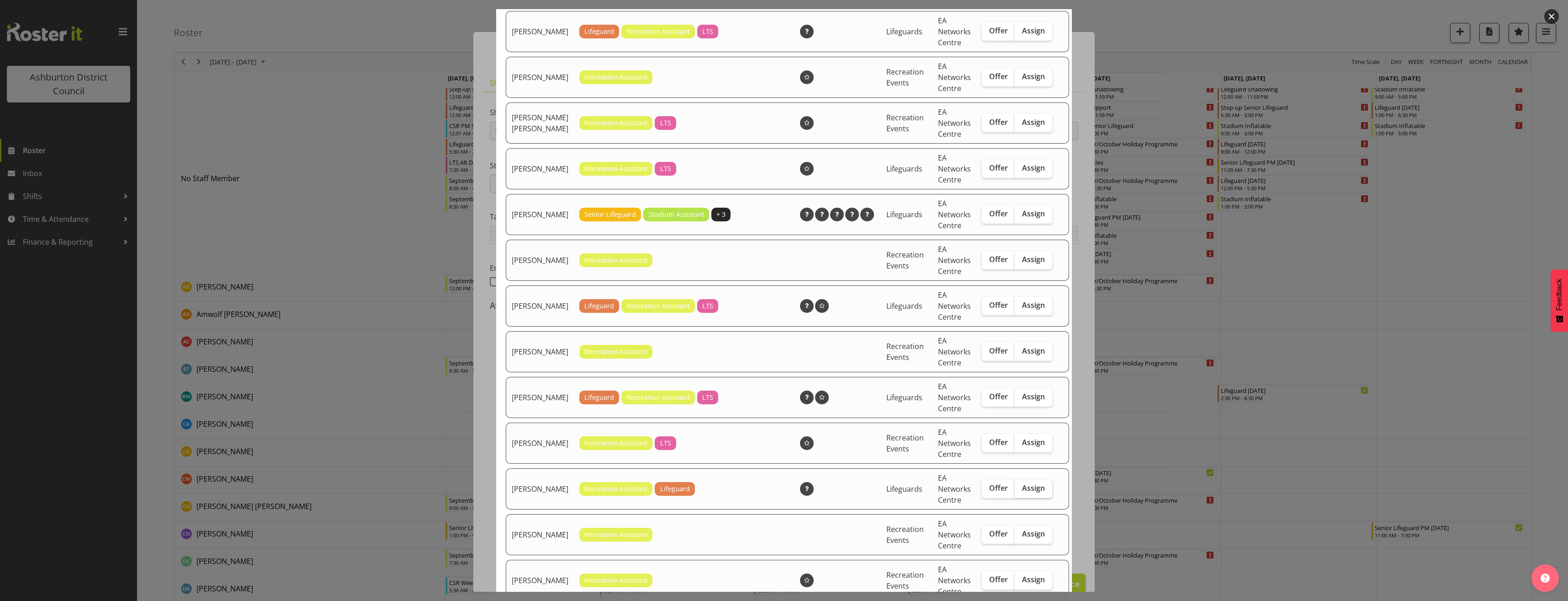
click at [1031, 498] on label "Assign" at bounding box center [1033, 489] width 37 height 18
click at [1021, 491] on input "Assign" at bounding box center [1017, 487] width 6 height 6
checkbox input "true"
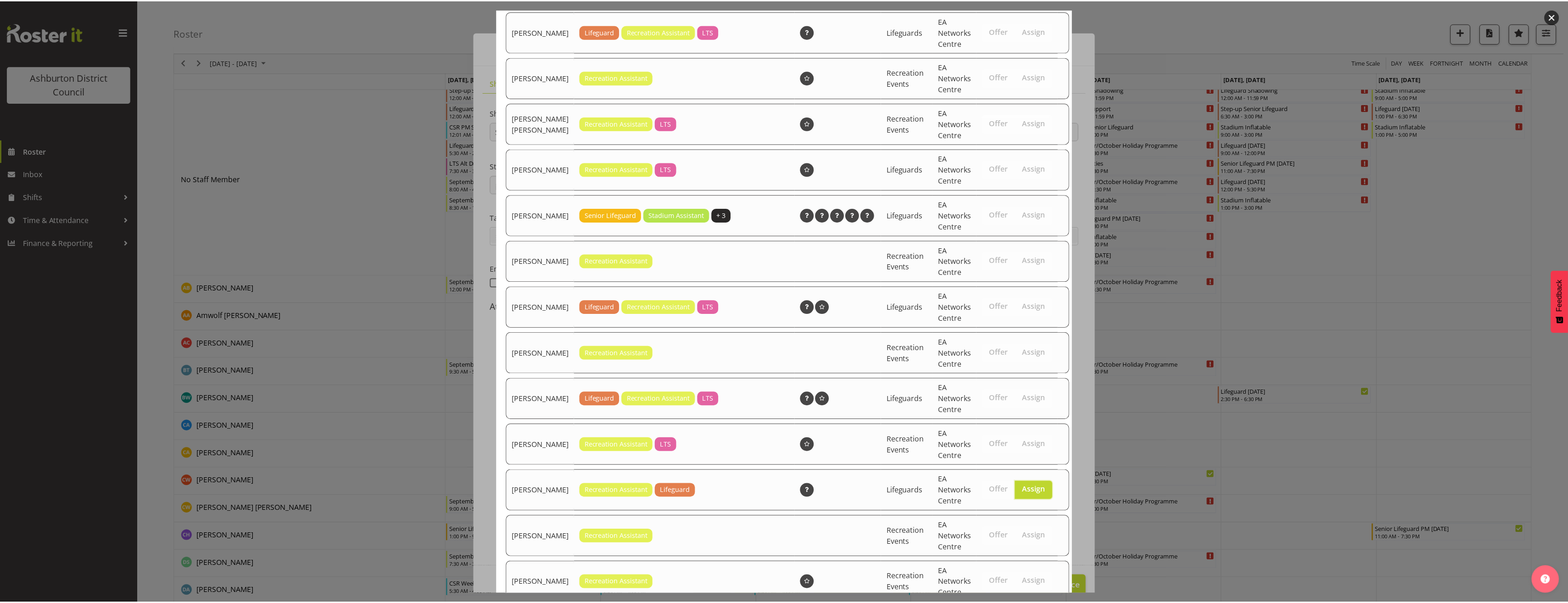
scroll to position [536, 0]
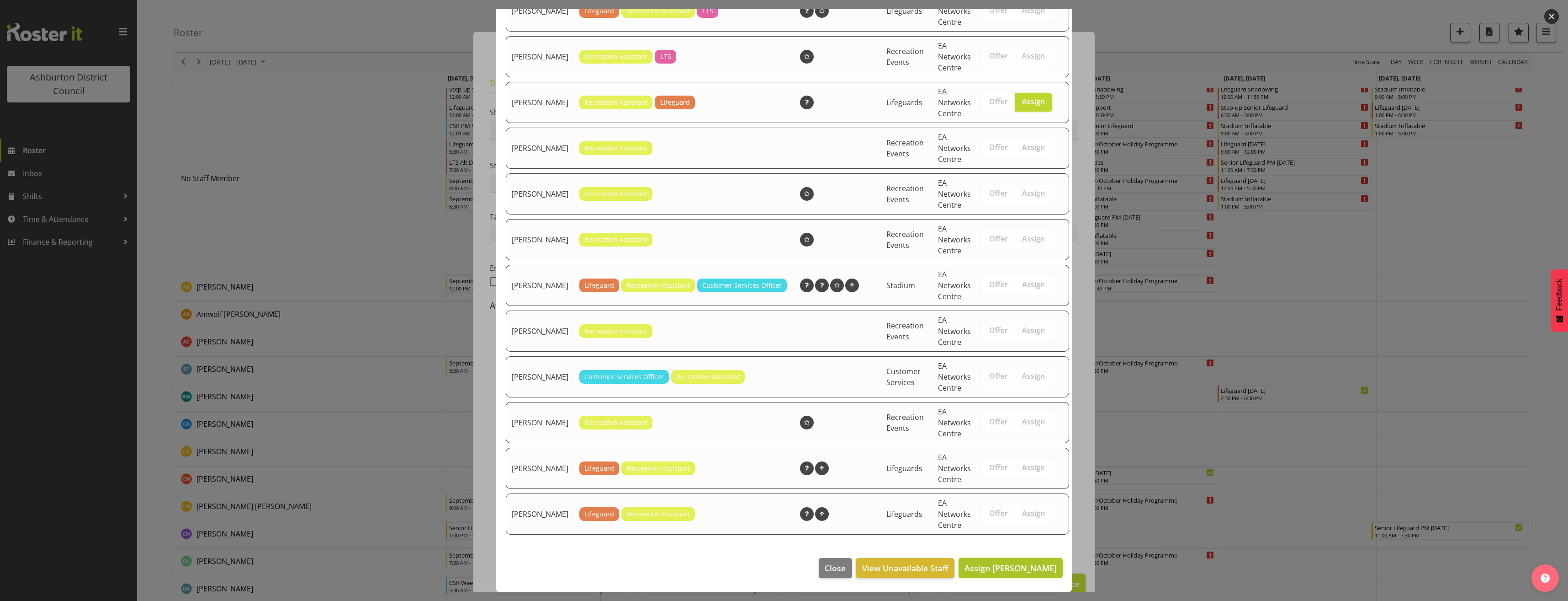
click at [1032, 565] on span "Assign [PERSON_NAME]" at bounding box center [1010, 568] width 93 height 11
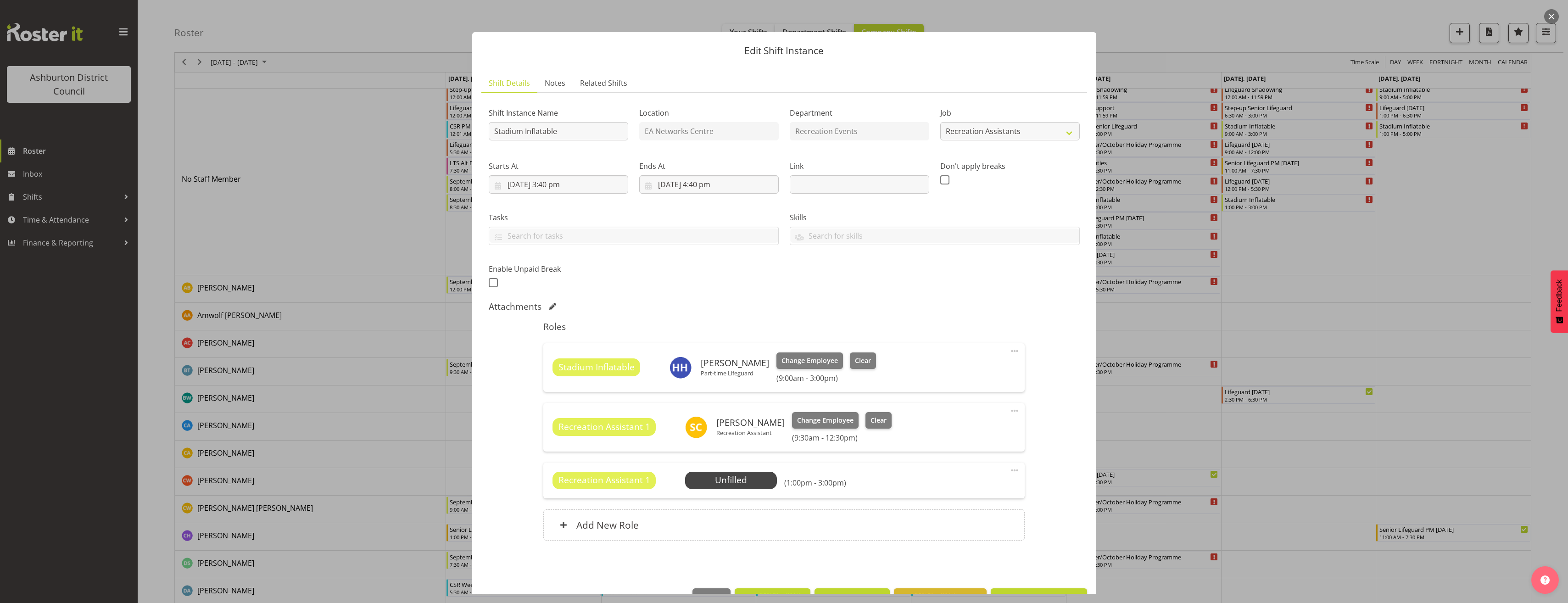
scroll to position [28, 0]
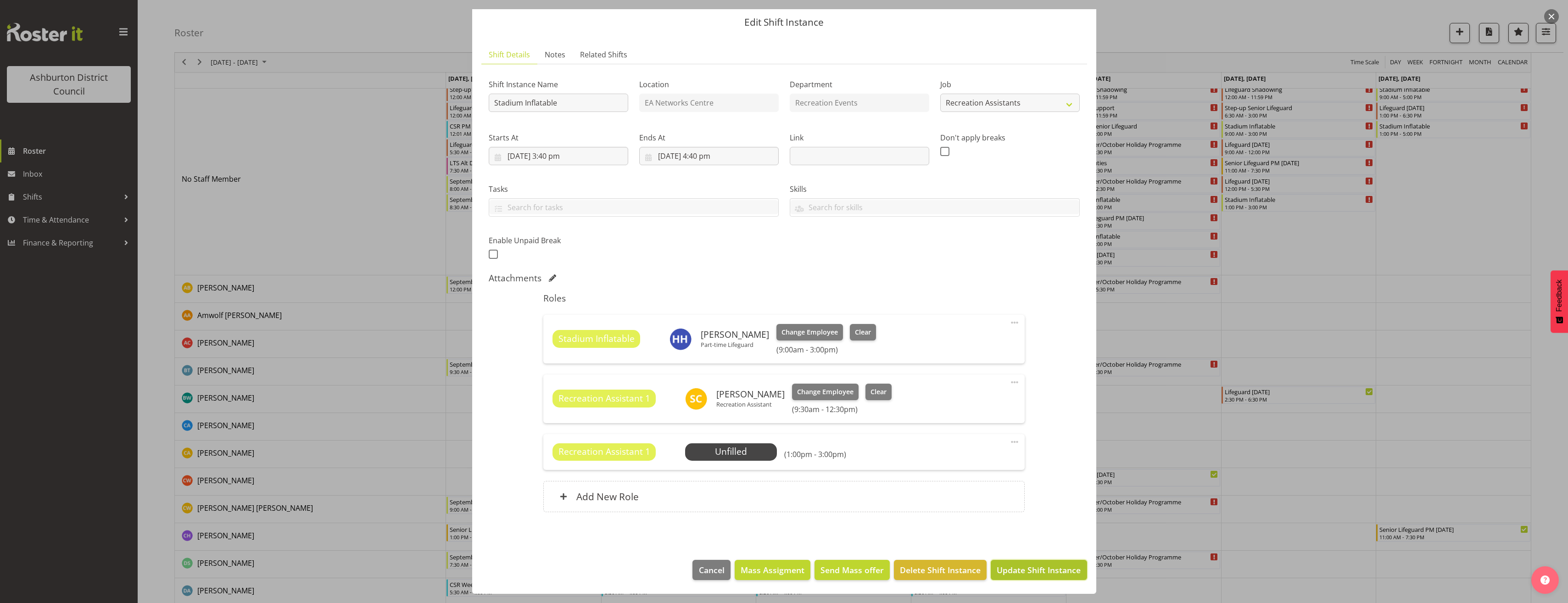
click at [1039, 567] on span "Update Shift Instance" at bounding box center [1039, 569] width 84 height 12
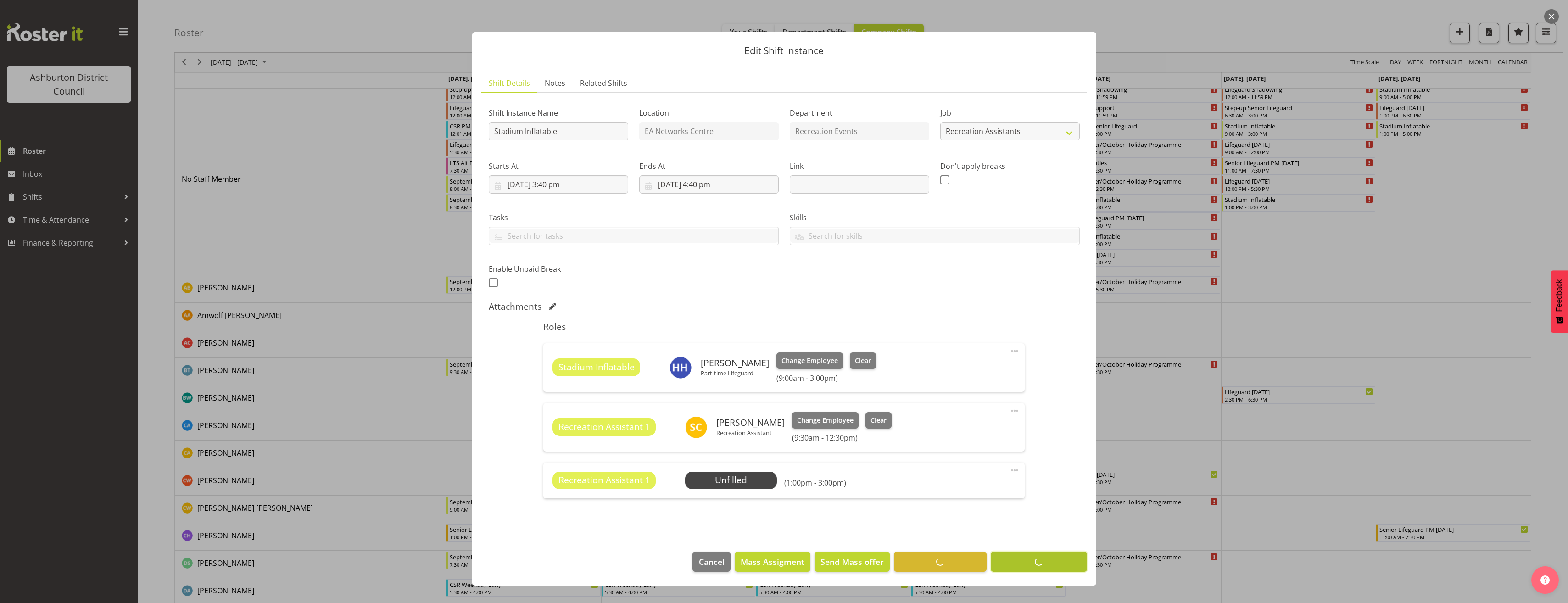
scroll to position [0, 0]
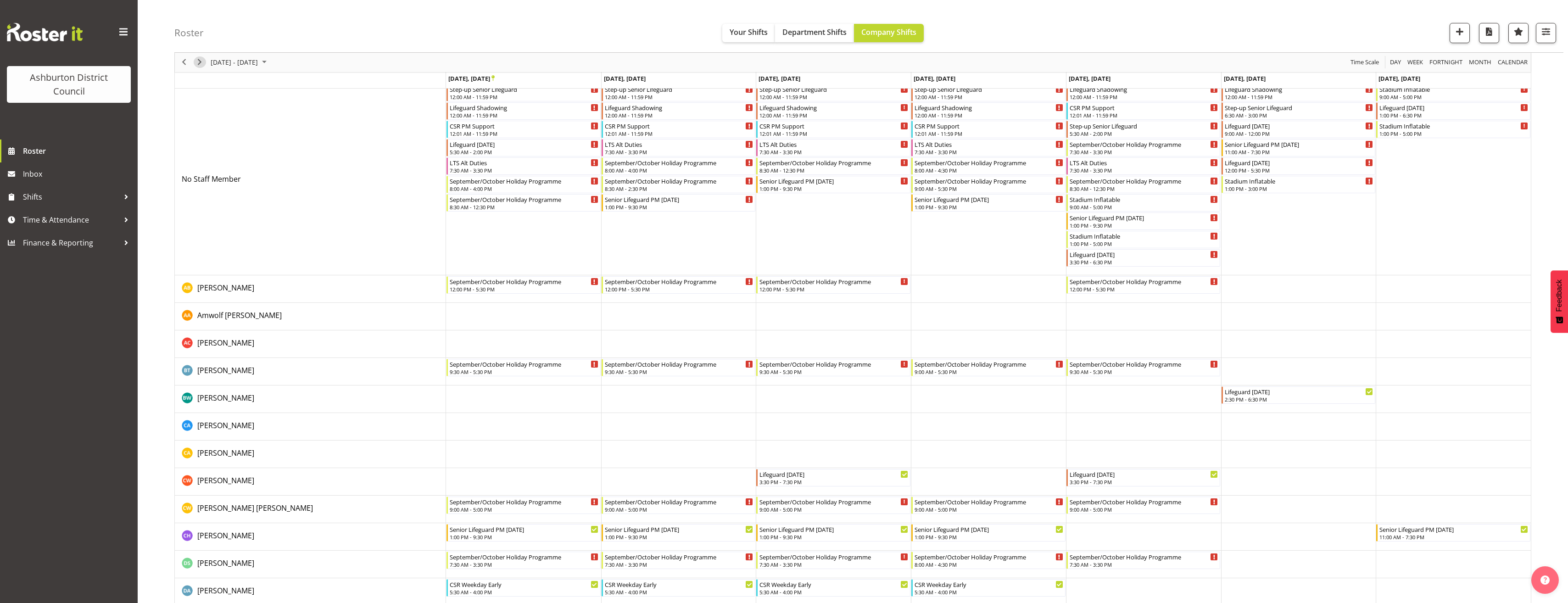
click at [200, 67] on span "Next" at bounding box center [199, 62] width 11 height 11
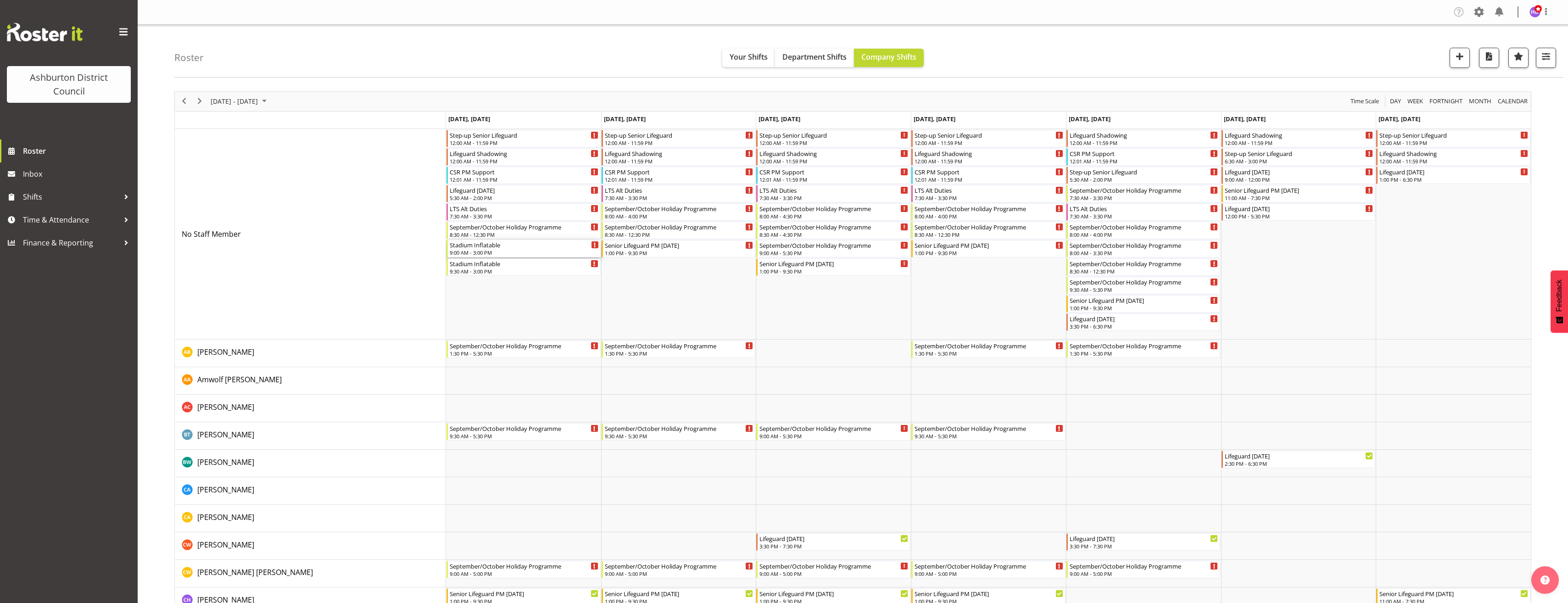
click at [500, 251] on div "9:00 AM - 3:00 PM" at bounding box center [524, 252] width 149 height 7
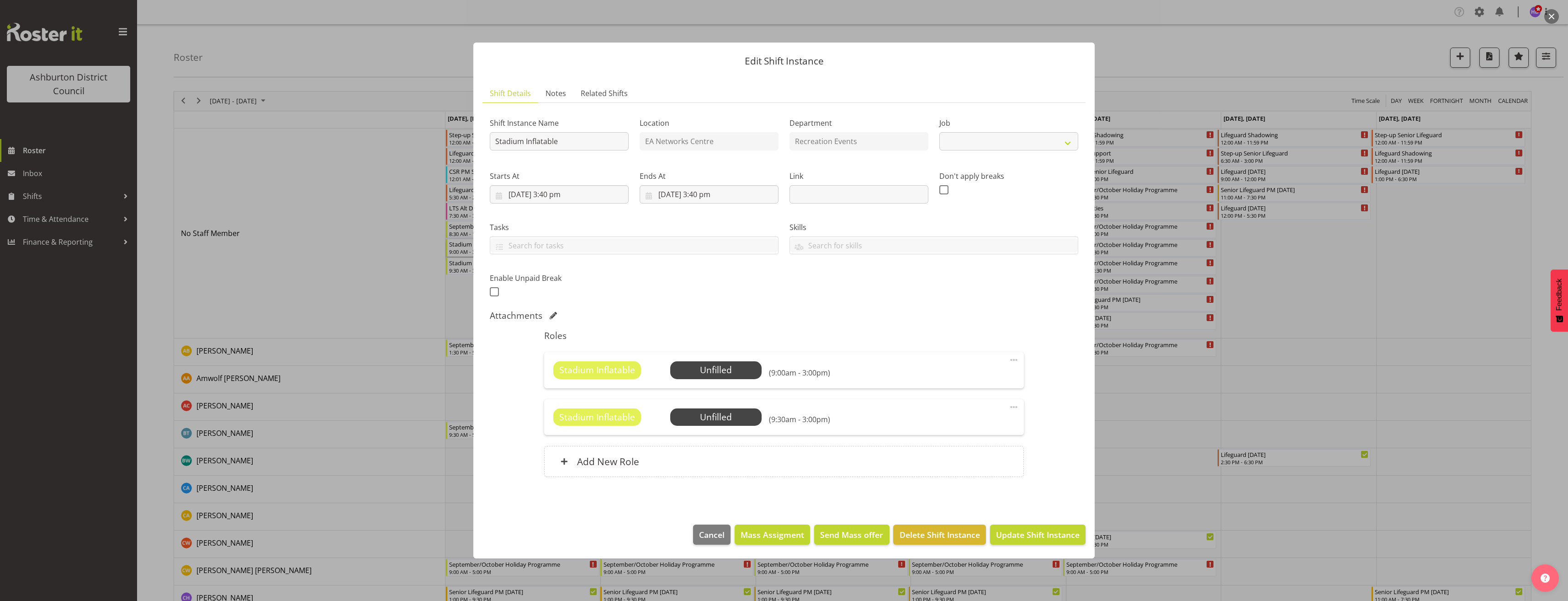
select select "4046"
click at [1011, 408] on span at bounding box center [1013, 407] width 11 height 11
click at [986, 422] on link "Edit" at bounding box center [975, 427] width 88 height 16
select select "8"
select select "2025"
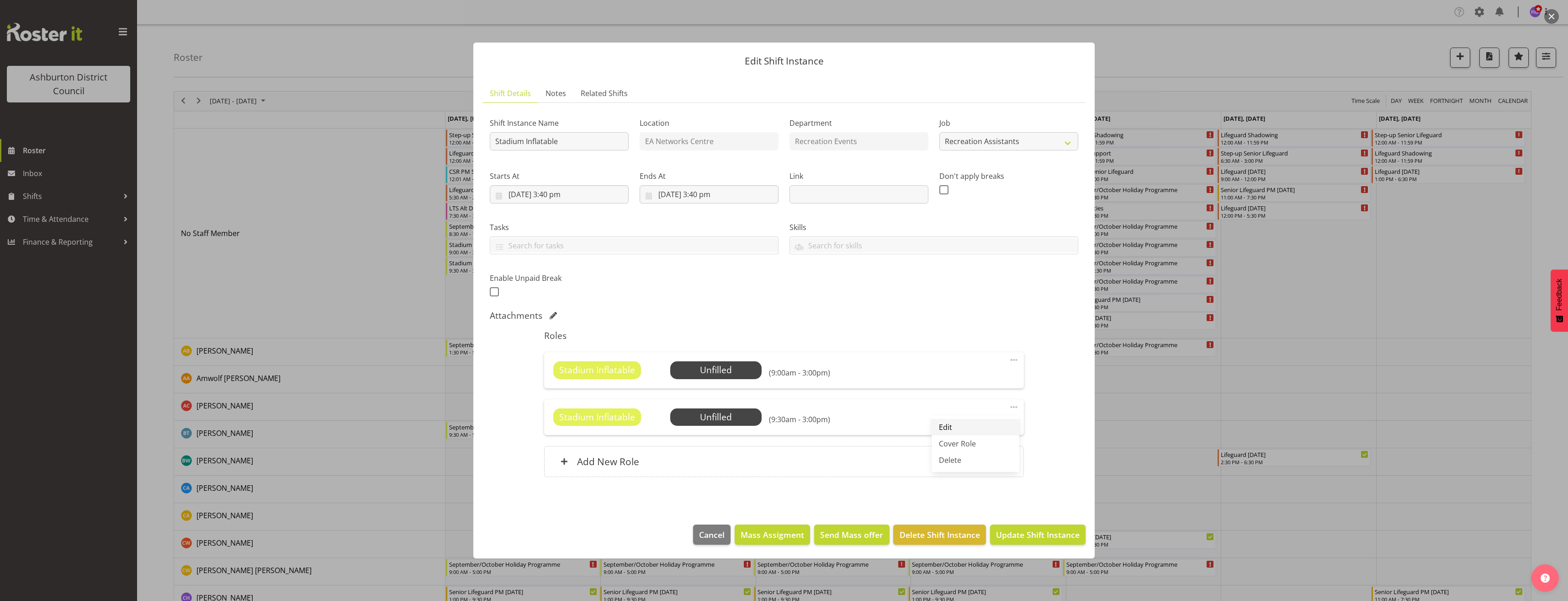
select select "15"
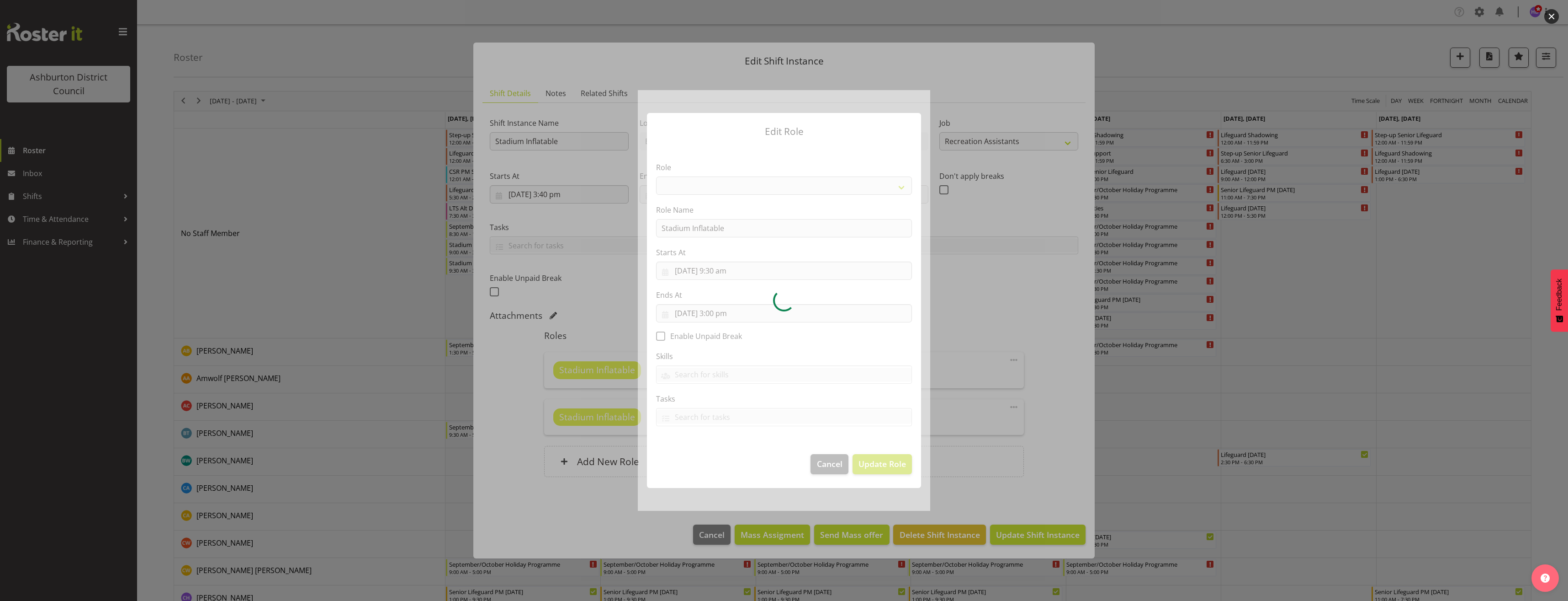
select select "84"
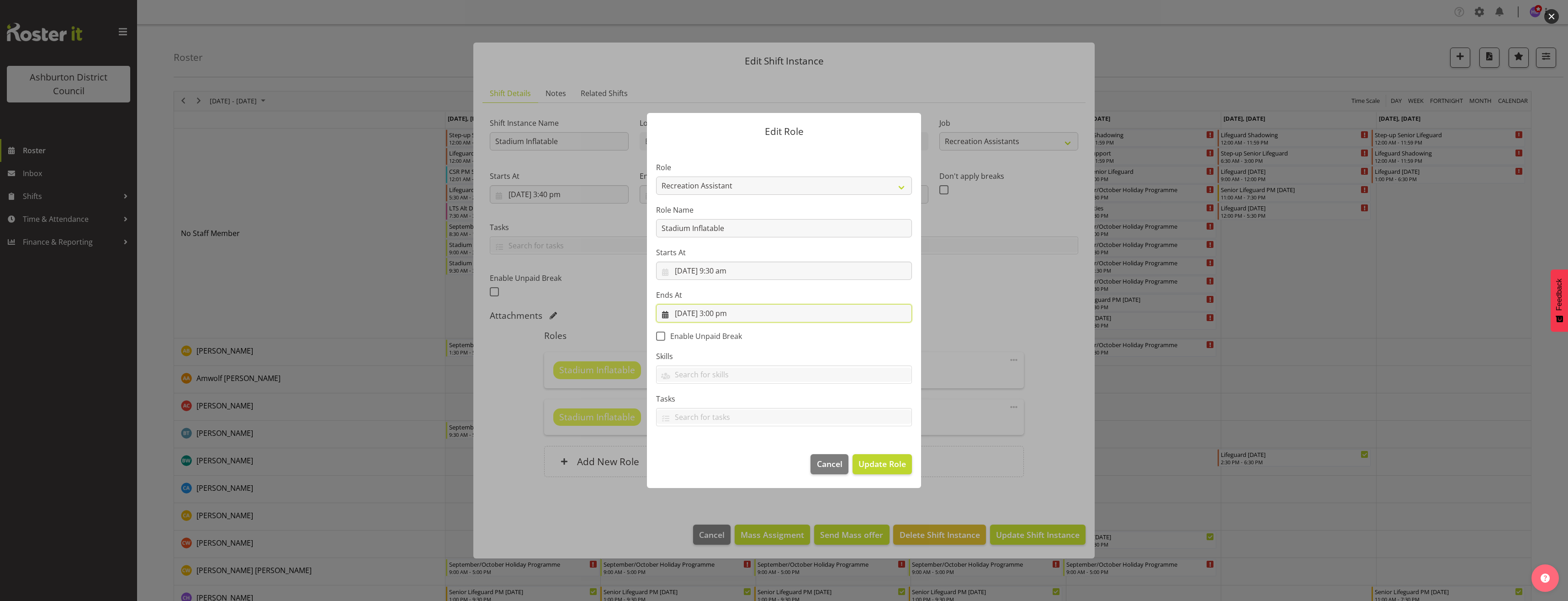
click at [719, 312] on input "[DATE] 3:00 pm" at bounding box center [784, 313] width 256 height 18
click at [719, 504] on select "00 01 02 03 04 05 06 07 08 09 10 11 12 13 14 15 16 17 18 19 20 21 22 23" at bounding box center [729, 506] width 20 height 18
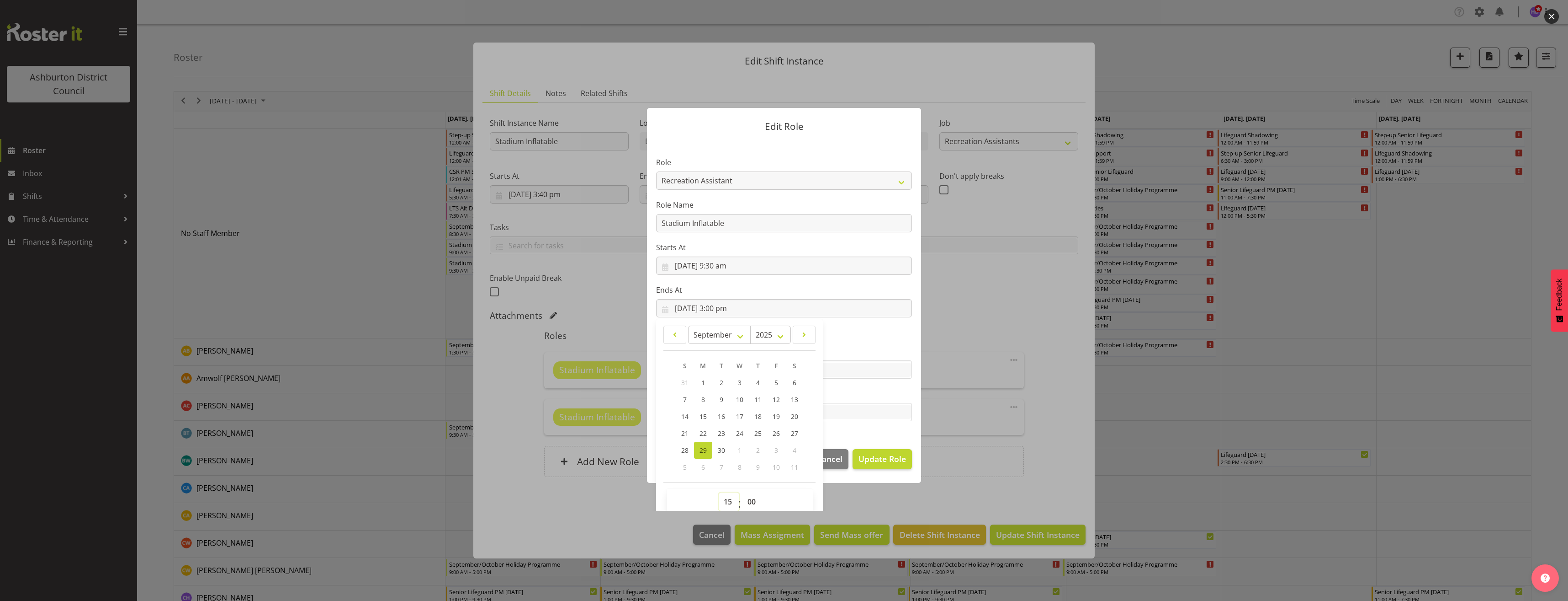
select select "13"
type input "[DATE] 1:00 pm"
drag, startPoint x: 890, startPoint y: 390, endPoint x: 892, endPoint y: 429, distance: 39.1
click at [890, 390] on label "Tasks" at bounding box center [784, 393] width 256 height 11
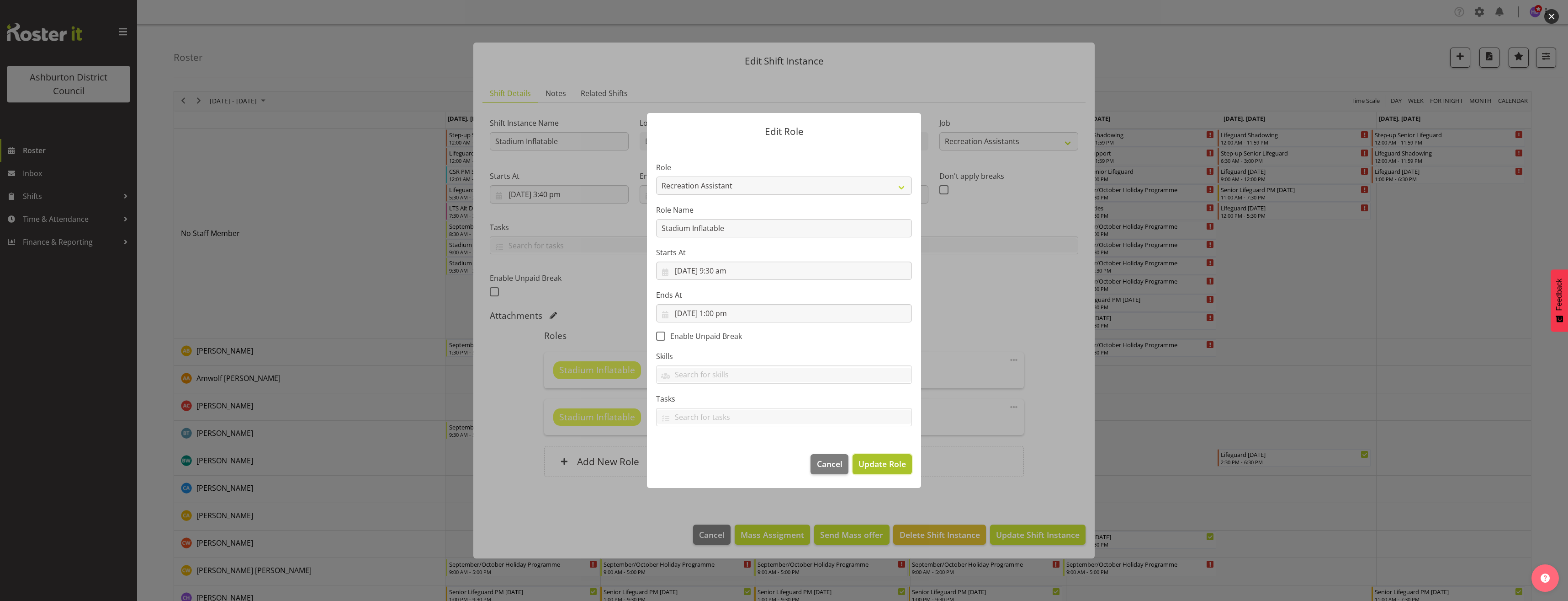
click at [898, 465] on span "Update Role" at bounding box center [882, 464] width 47 height 12
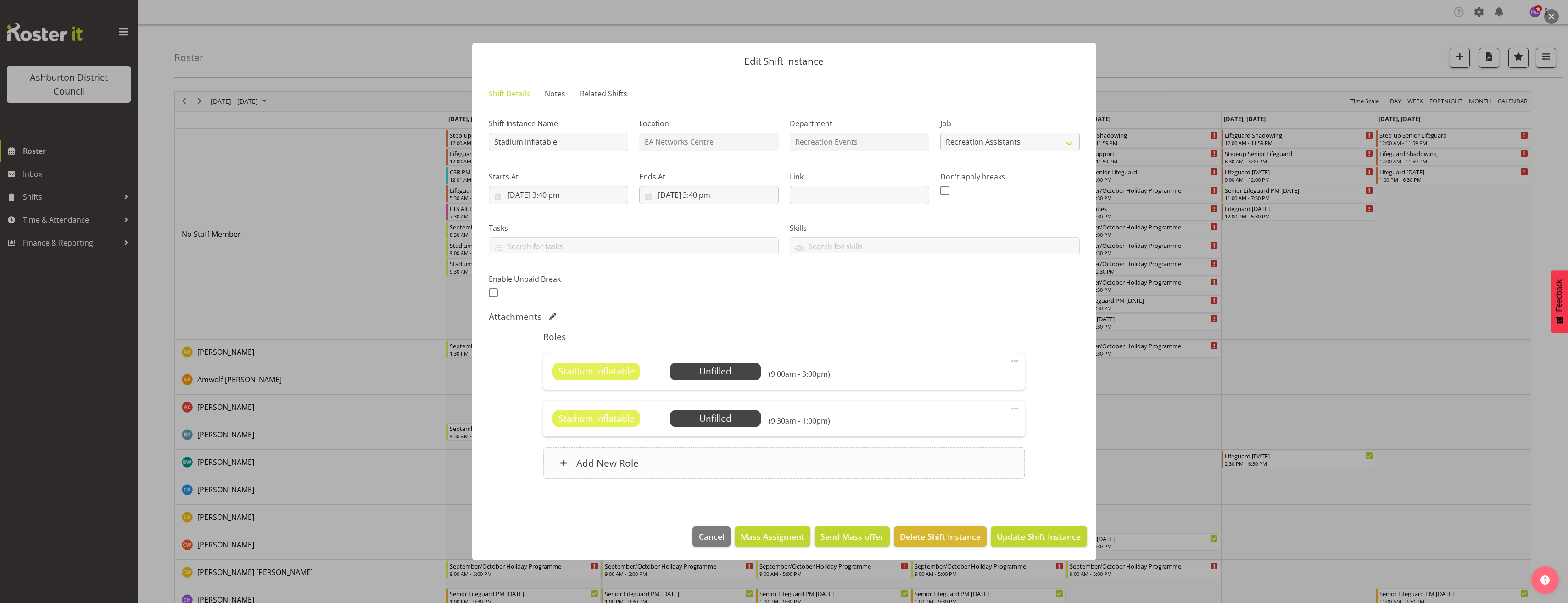
click at [963, 474] on div "Add New Role" at bounding box center [784, 463] width 481 height 31
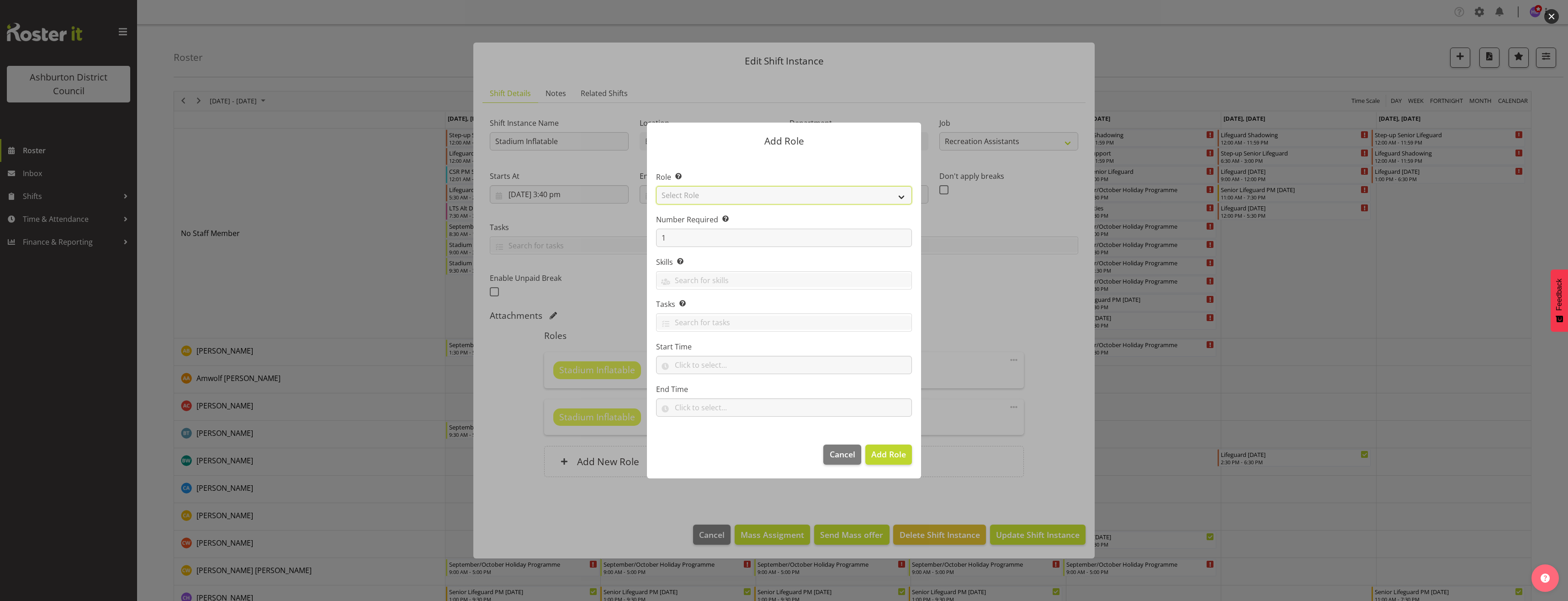
click at [723, 195] on select "Select Role AAGM Deputy Director AAGM Director Archivist Childrens Librarian Co…" at bounding box center [784, 195] width 256 height 18
select select "84"
click at [656, 186] on select "Select Role AAGM Deputy Director AAGM Director Archivist Childrens Librarian Co…" at bounding box center [784, 195] width 256 height 18
drag, startPoint x: 688, startPoint y: 367, endPoint x: 704, endPoint y: 378, distance: 19.4
click at [689, 367] on input "text" at bounding box center [784, 365] width 256 height 18
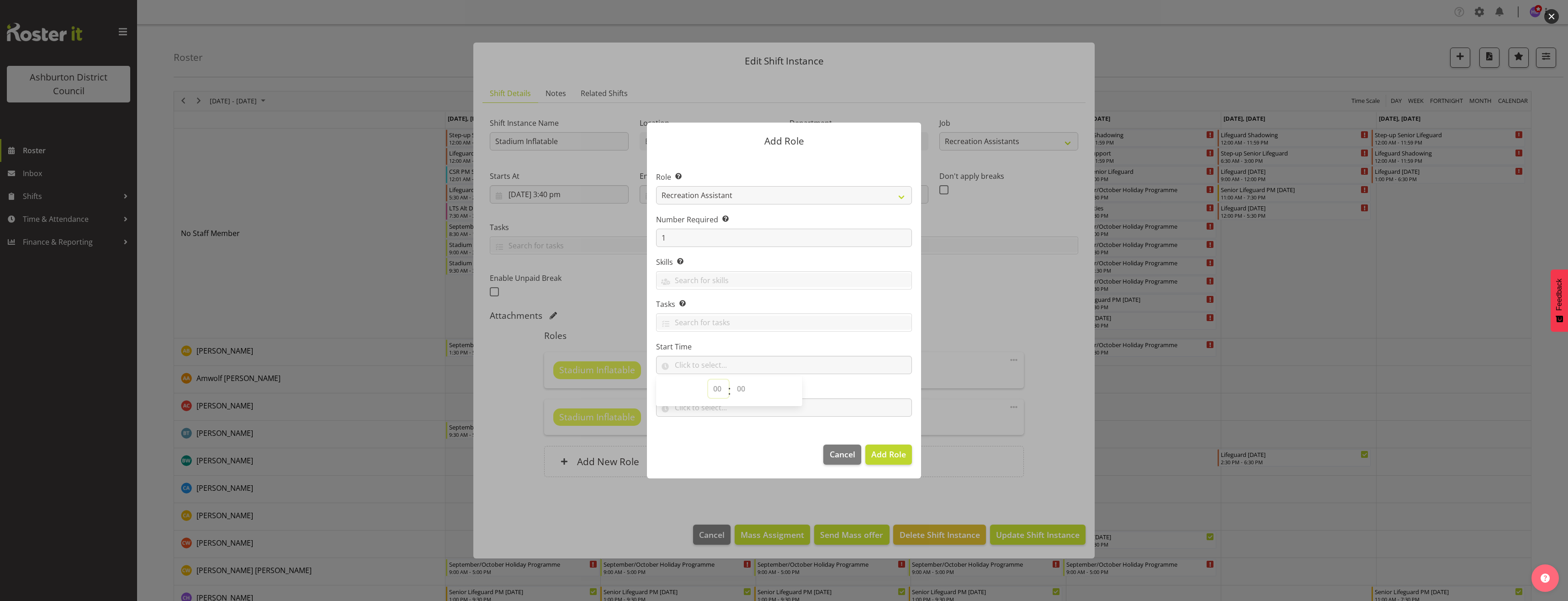
click at [715, 390] on select "00 00 01 02 03 04 05 06 07 08 09 10 11 12 13 14 15 16 17 18 19 20 21 22 23" at bounding box center [718, 389] width 20 height 18
select select "13"
click at [738, 393] on select "00 00 01 02 03 04 05 06 07 08 09 10 11 12 13 14 15 16 17 18 19 20 21 22 23 24 2…" at bounding box center [742, 389] width 20 height 18
select select "0"
click at [732, 380] on select "00 00 01 02 03 04 05 06 07 08 09 10 11 12 13 14 15 16 17 18 19 20 21 22 23 24 2…" at bounding box center [742, 389] width 20 height 18
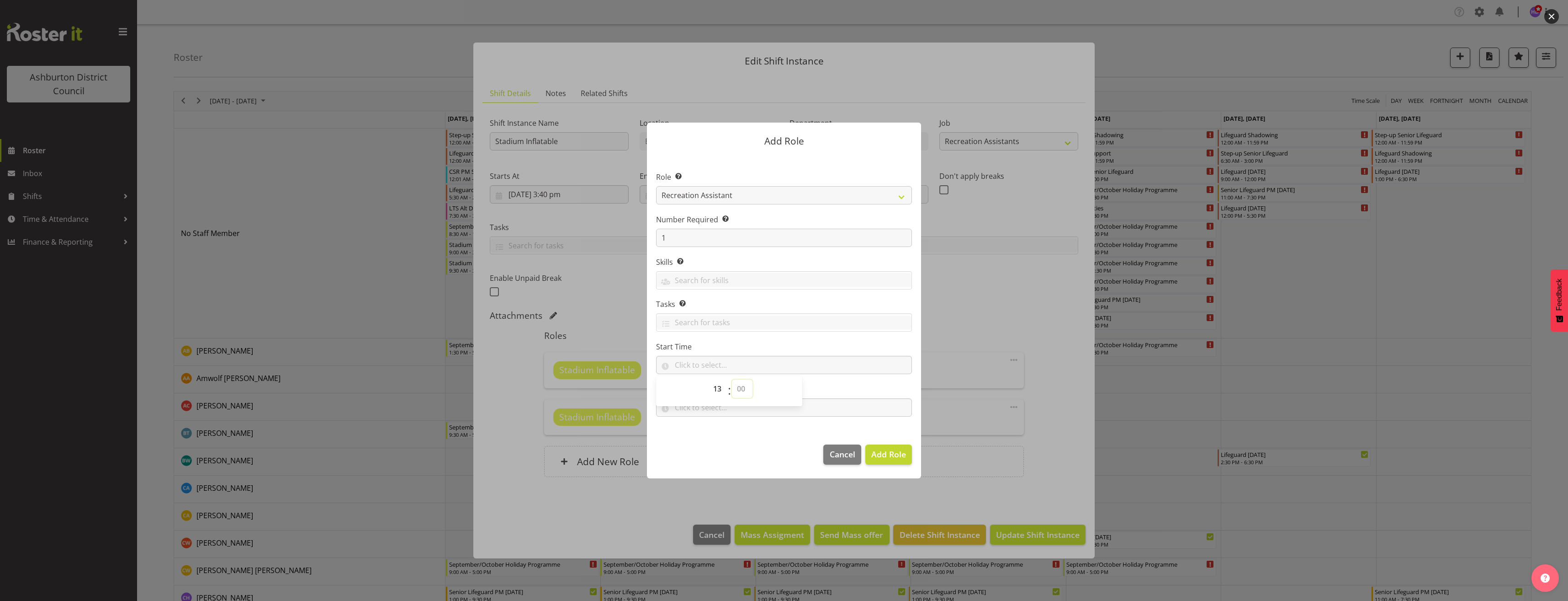
type input "13:00"
click at [704, 412] on input "text" at bounding box center [784, 407] width 256 height 18
click at [713, 435] on select "00 00 01 02 03 04 05 06 07 08 09 10 11 12 13 14 15 16 17 18 19 20 21 22 23" at bounding box center [718, 431] width 20 height 18
select select "17"
click at [748, 432] on select "00 00 01 02 03 04 05 06 07 08 09 10 11 12 13 14 15 16 17 18 19 20 21 22 23 24 2…" at bounding box center [742, 431] width 20 height 18
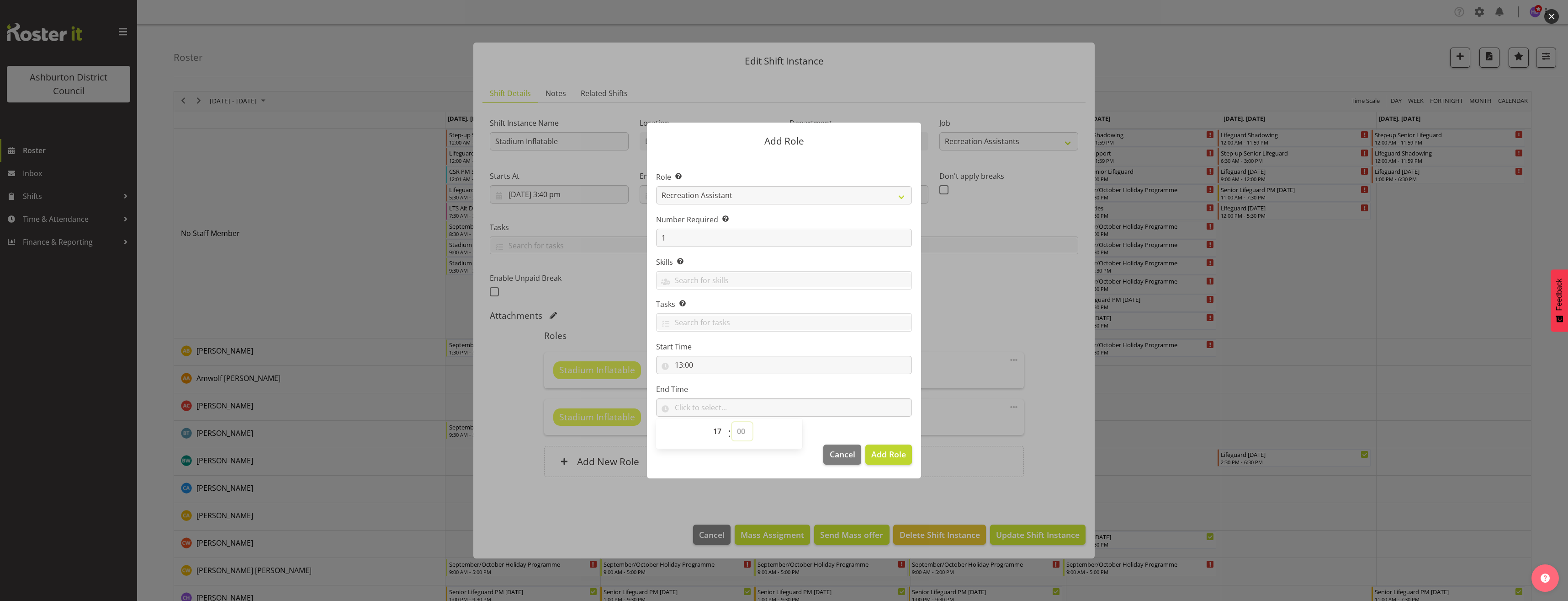
select select "0"
click at [732, 422] on select "00 00 01 02 03 04 05 06 07 08 09 10 11 12 13 14 15 16 17 18 19 20 21 22 23 24 2…" at bounding box center [742, 431] width 20 height 18
type input "17:00"
drag, startPoint x: 688, startPoint y: 409, endPoint x: 690, endPoint y: 416, distance: 7.3
click at [688, 409] on input "17:00" at bounding box center [784, 407] width 256 height 18
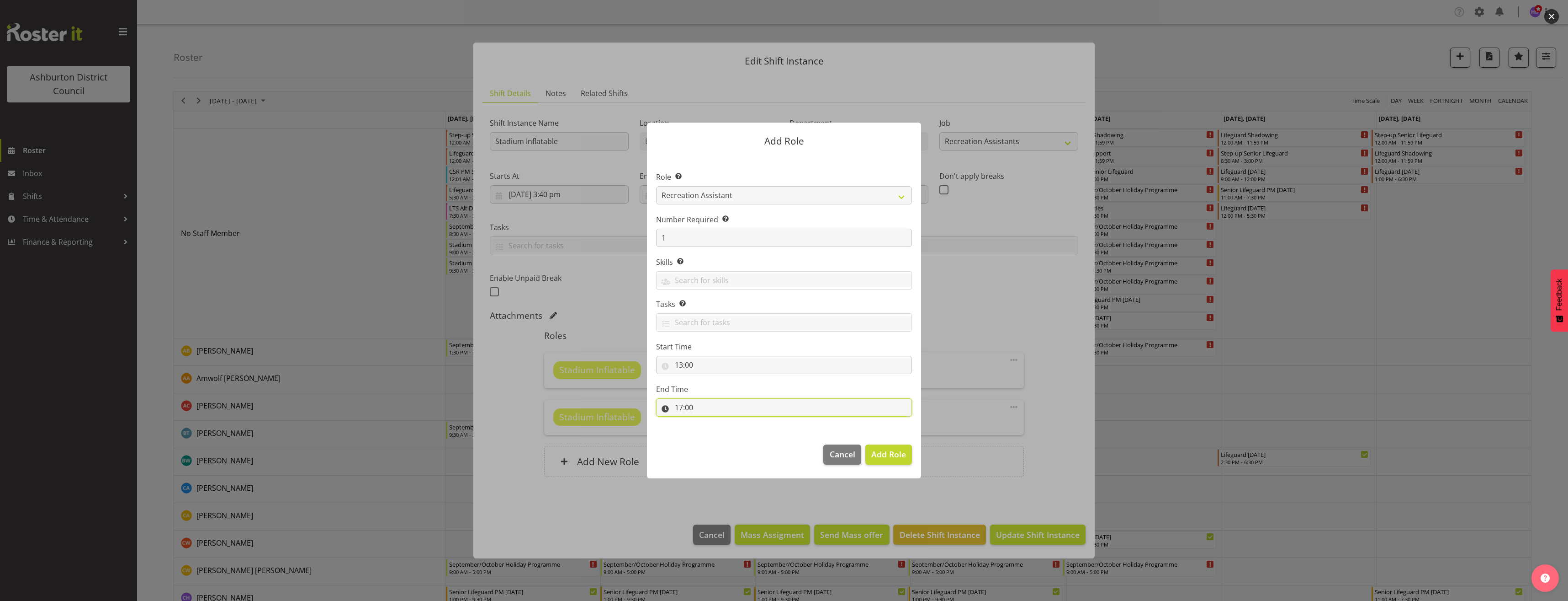
drag, startPoint x: 681, startPoint y: 411, endPoint x: 686, endPoint y: 428, distance: 17.7
click at [681, 411] on input "17:00" at bounding box center [784, 407] width 256 height 18
click at [715, 440] on select "00 01 02 03 04 05 06 07 08 09 10 11 12 13 14 15 16 17 18 19 20 21 22 23" at bounding box center [718, 431] width 20 height 18
select select "15"
click at [708, 422] on select "00 01 02 03 04 05 06 07 08 09 10 11 12 13 14 15 16 17 18 19 20 21 22 23" at bounding box center [718, 431] width 20 height 18
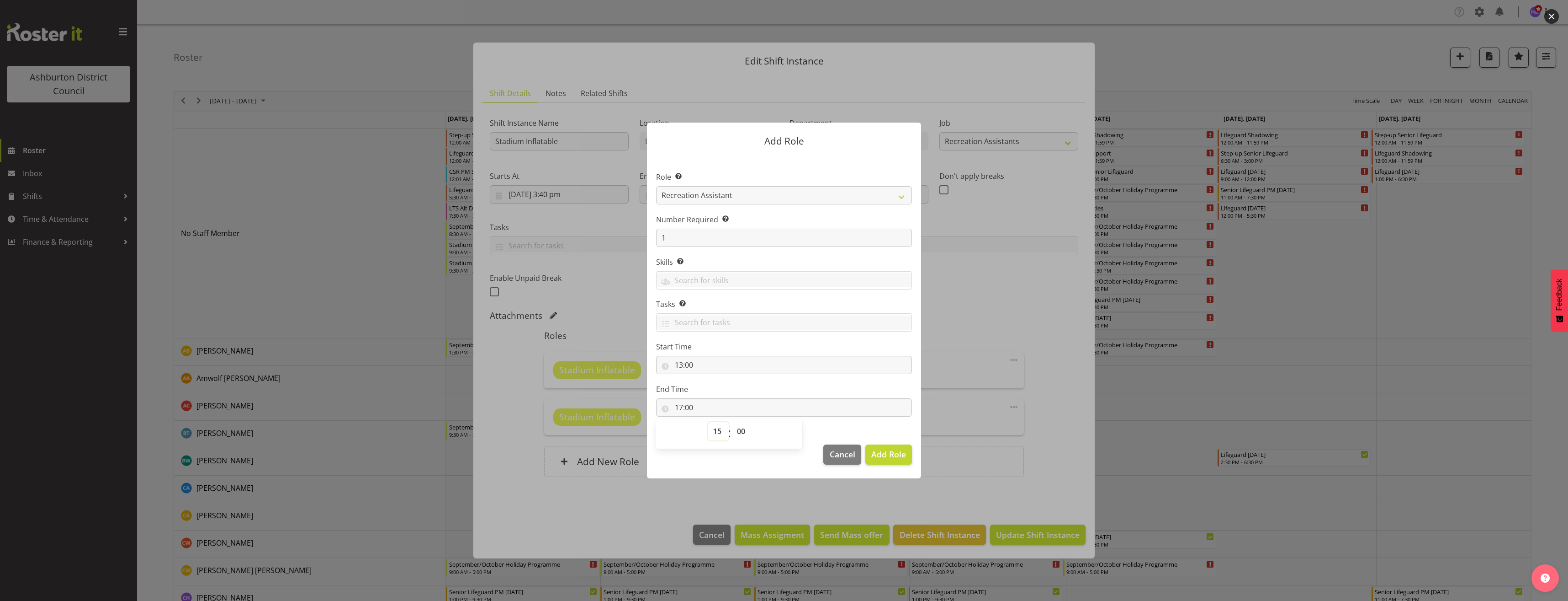
type input "15:00"
click at [888, 452] on span "Add Role" at bounding box center [888, 454] width 35 height 11
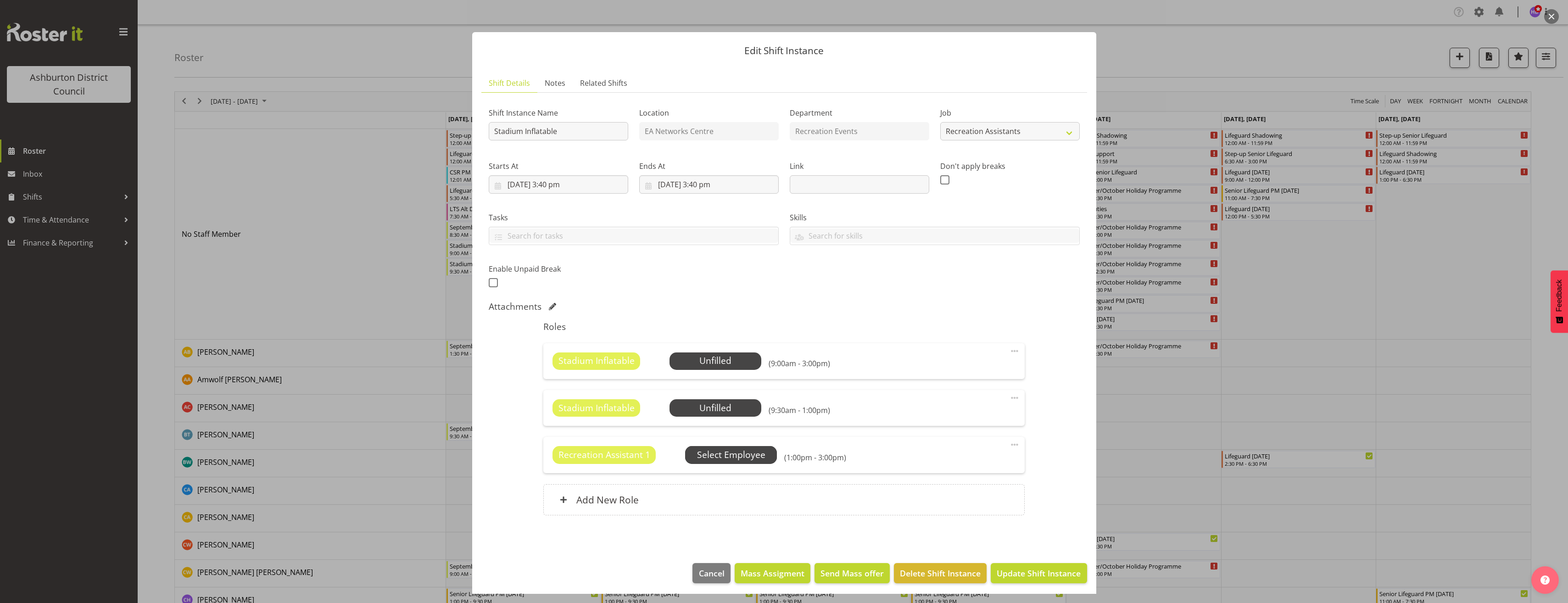
click at [0, 0] on span "Select Employee" at bounding box center [0, 0] width 0 height 0
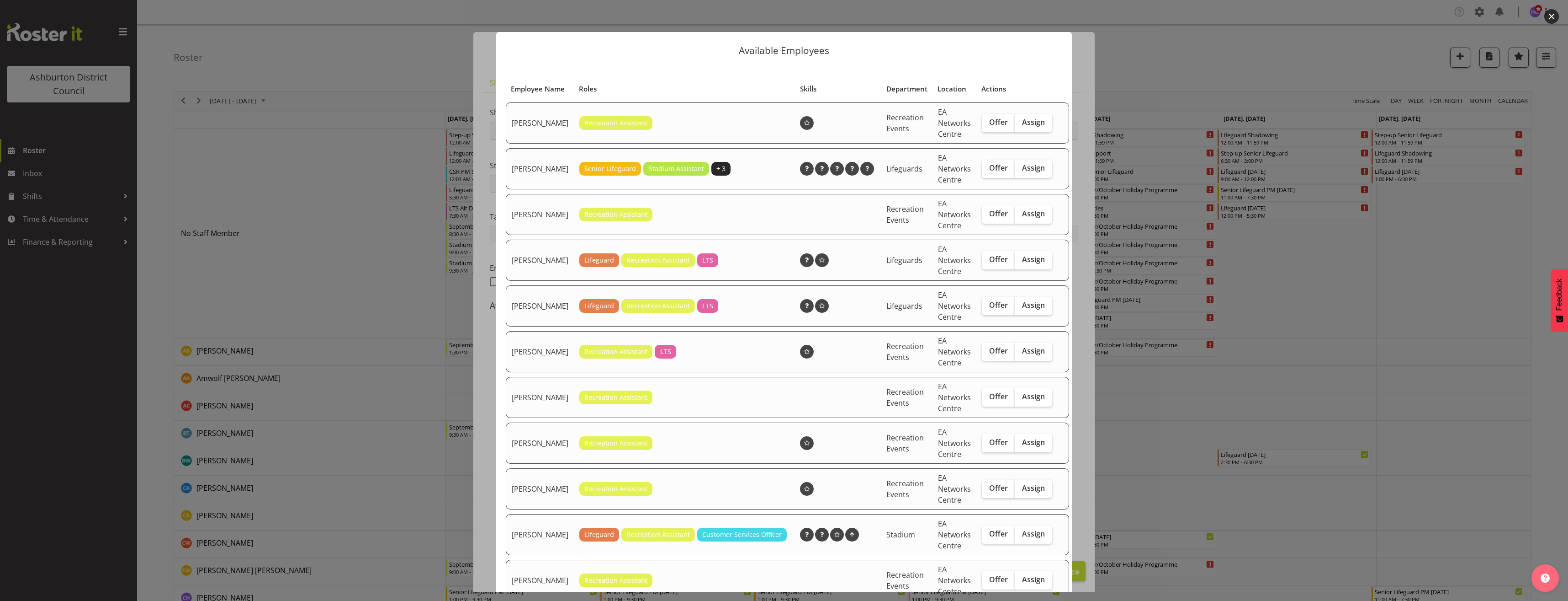
scroll to position [91, 0]
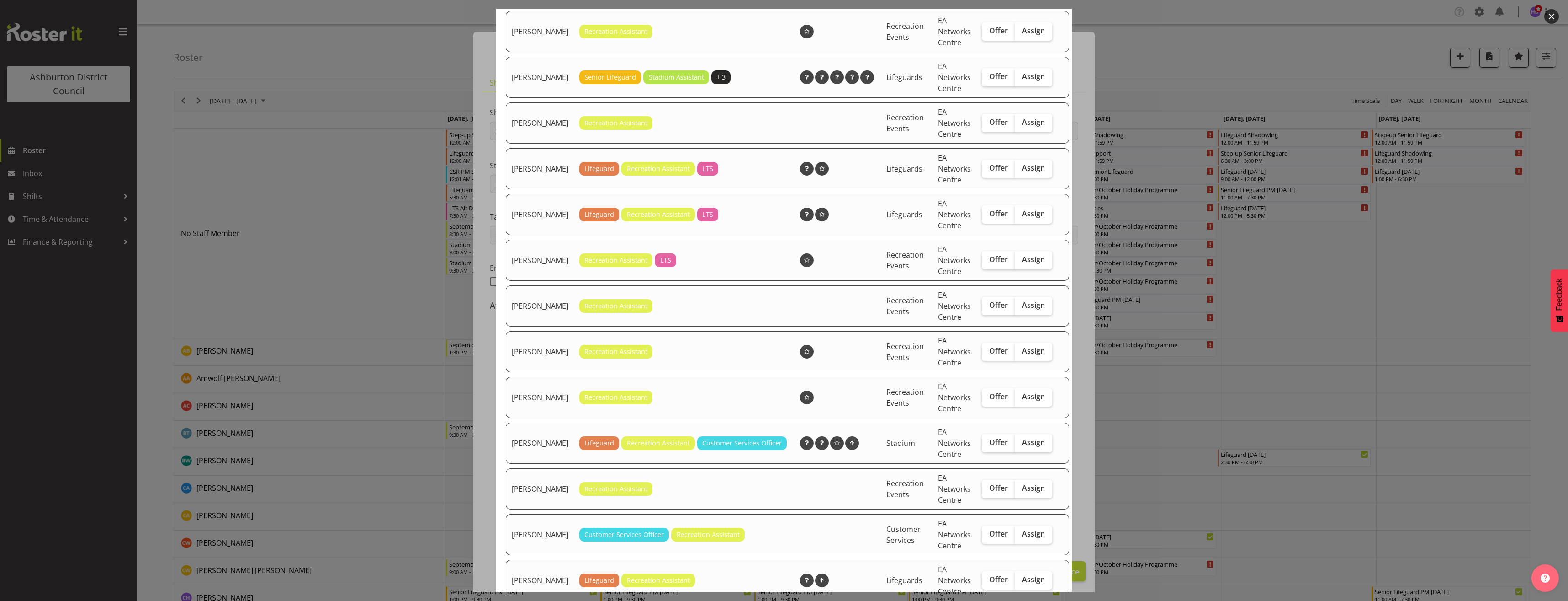
click at [1157, 422] on div at bounding box center [784, 300] width 1568 height 601
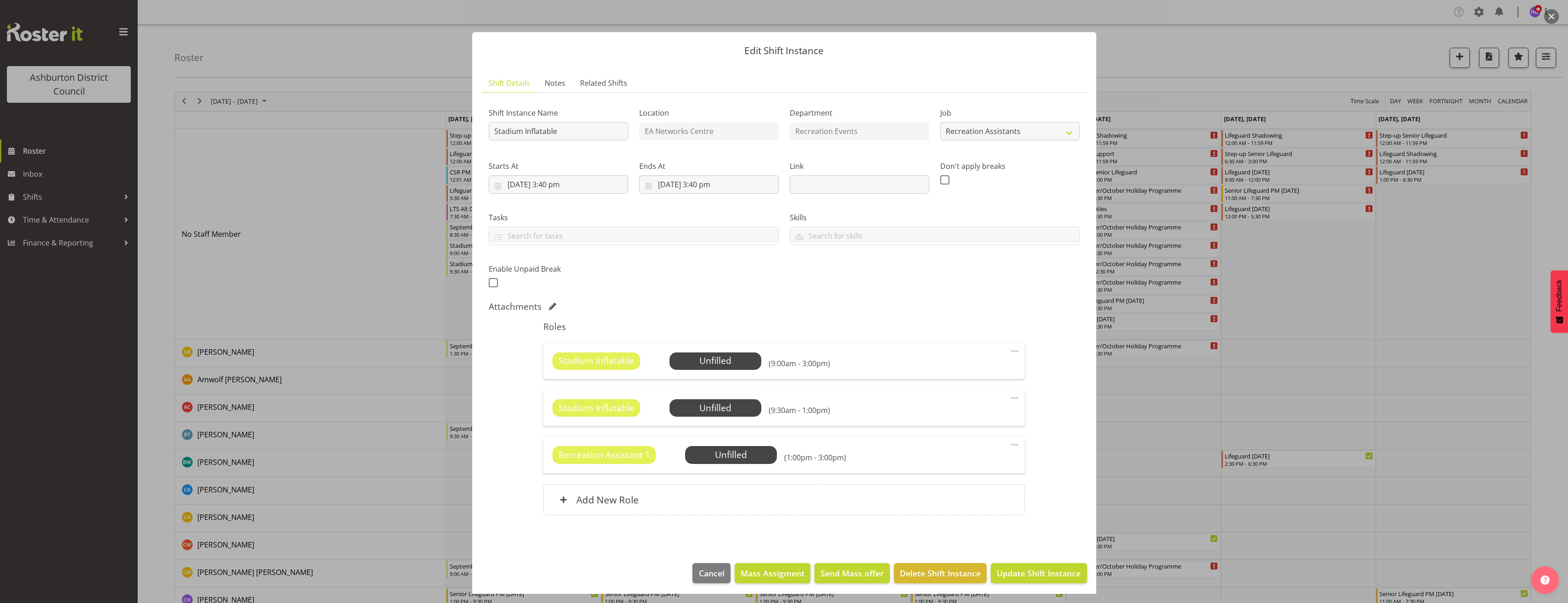
click at [1010, 447] on span at bounding box center [1015, 444] width 11 height 11
click at [993, 463] on link "Edit" at bounding box center [977, 465] width 88 height 16
select select "8"
select select "2025"
select select "15"
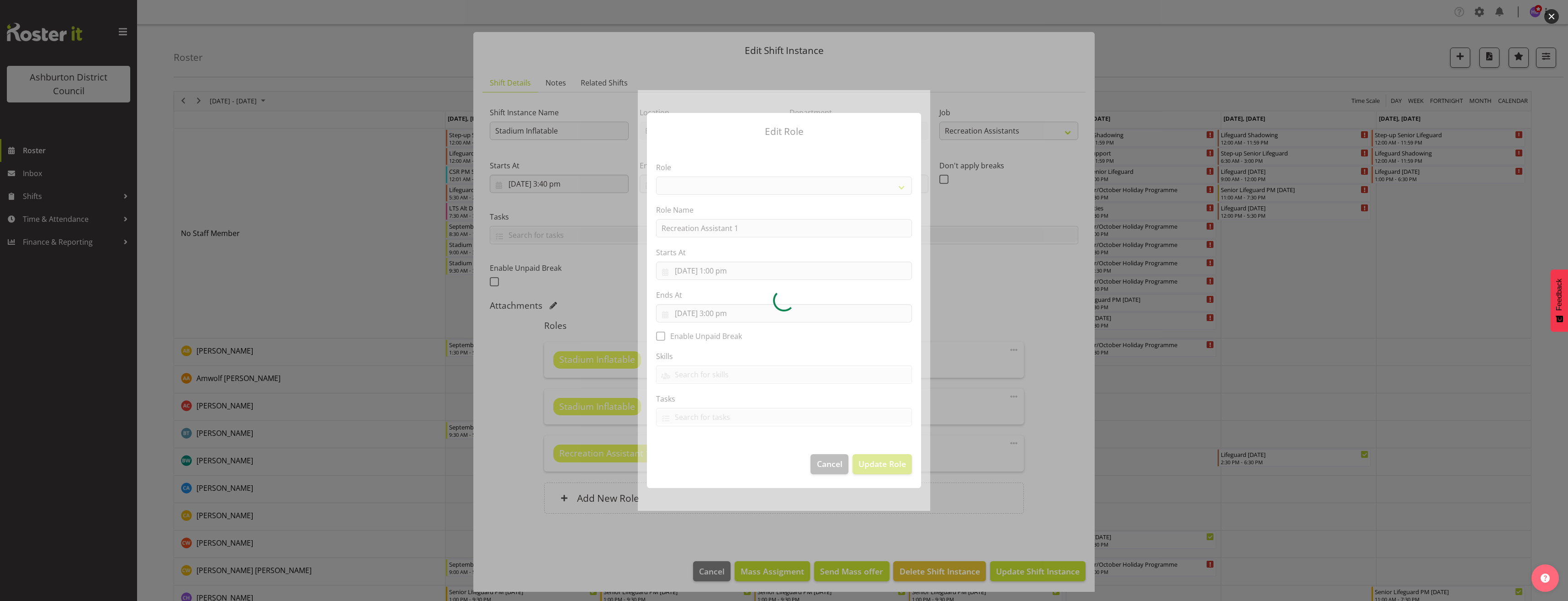
select select "84"
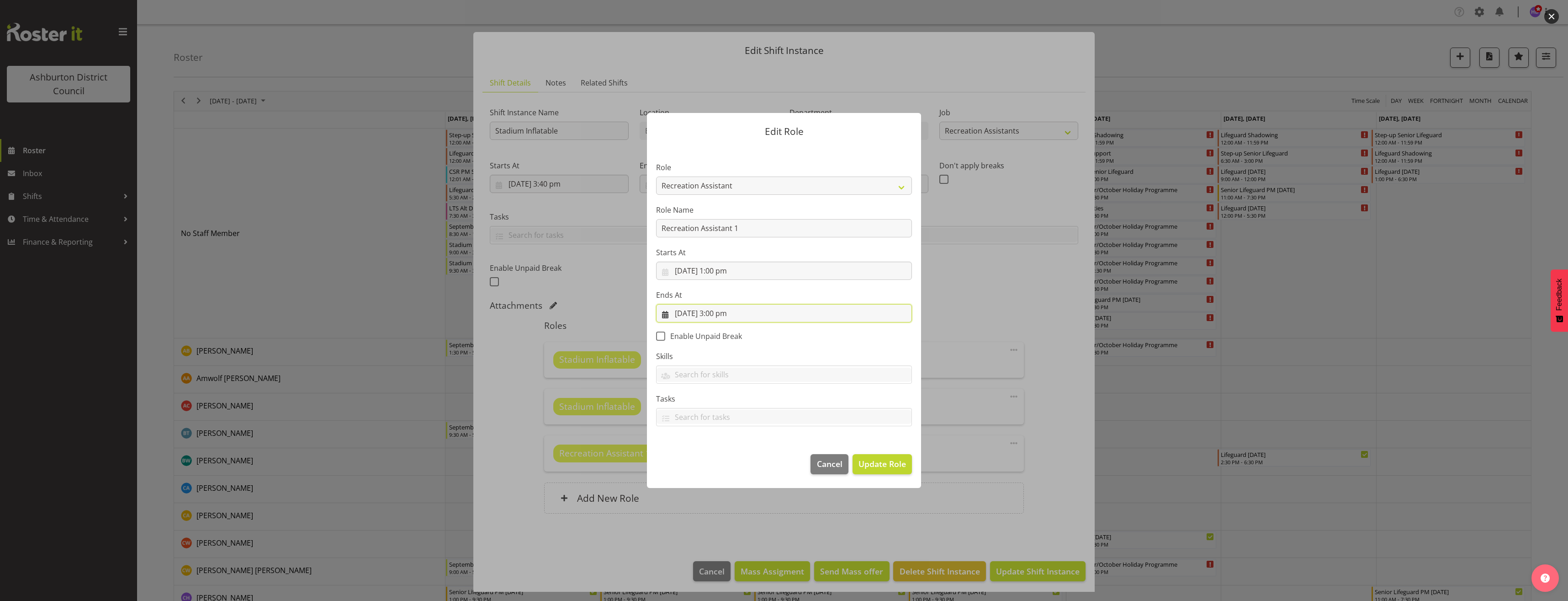
click at [683, 312] on input "[DATE] 3:00 pm" at bounding box center [784, 313] width 256 height 18
click at [700, 458] on span "29" at bounding box center [703, 455] width 7 height 9
type input "[DATE] 3:00 pm"
click at [860, 336] on section "Role AAGM Deputy Director AAGM Director Archivist Childrens Librarian Collectio…" at bounding box center [784, 294] width 274 height 299
drag, startPoint x: 752, startPoint y: 227, endPoint x: 593, endPoint y: 222, distance: 159.1
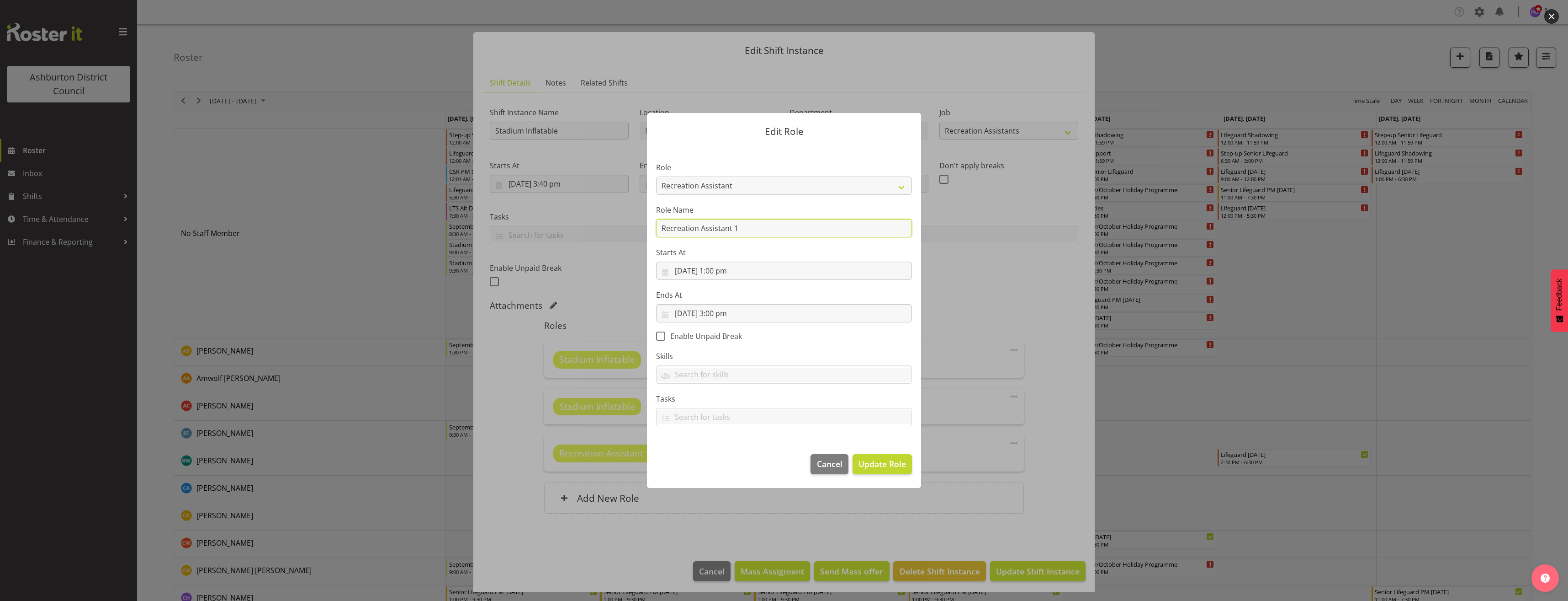
click at [593, 222] on form "Edit Role Role AAGM Deputy Director AAGM Director Archivist Childrens Librarian…" at bounding box center [784, 300] width 438 height 420
type input "Stadium Inflatable"
click at [875, 461] on span "Update Role" at bounding box center [882, 464] width 47 height 12
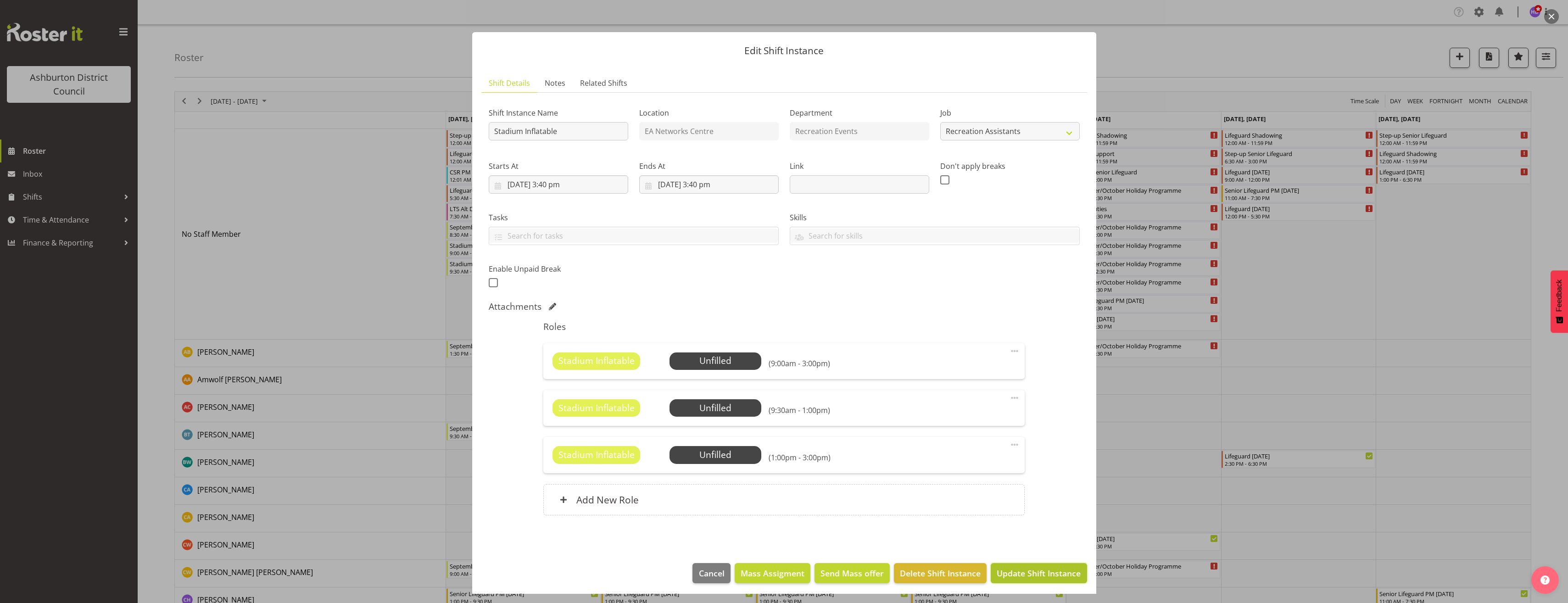
click at [1054, 575] on span "Update Shift Instance" at bounding box center [1039, 573] width 84 height 12
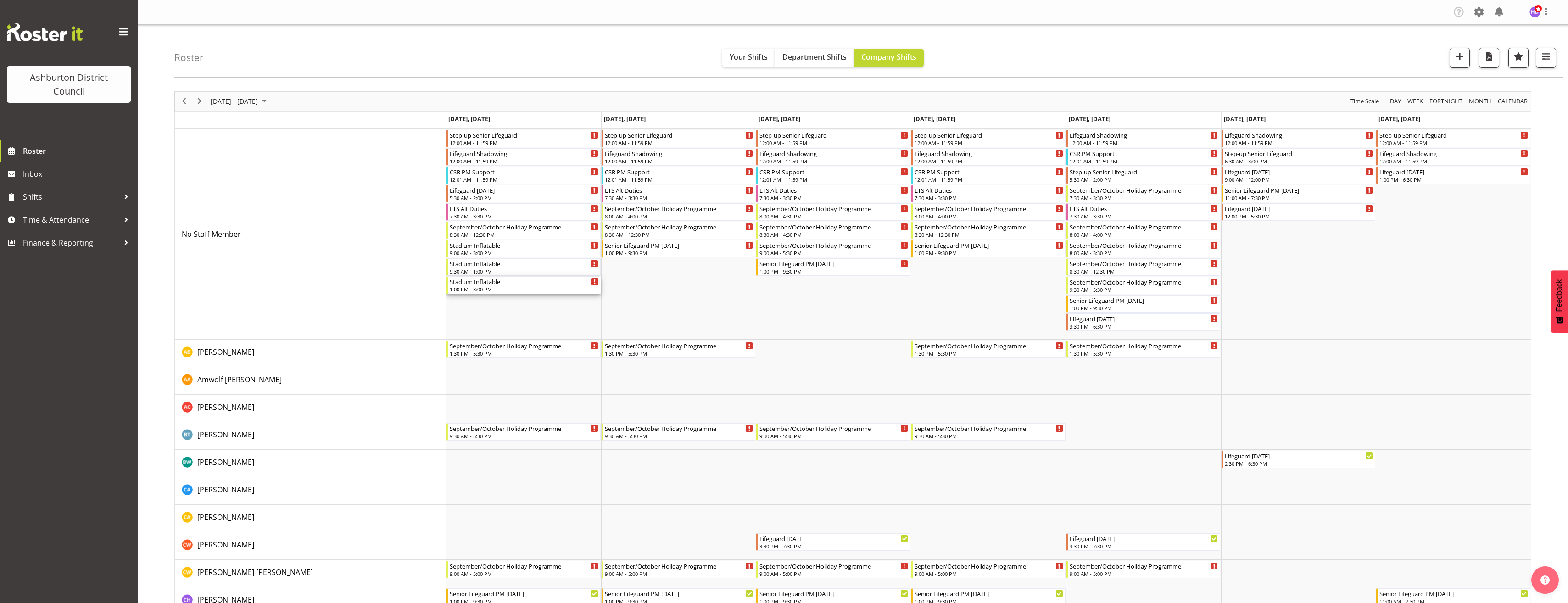
click at [485, 288] on div "1:00 PM - 3:00 PM" at bounding box center [524, 289] width 149 height 7
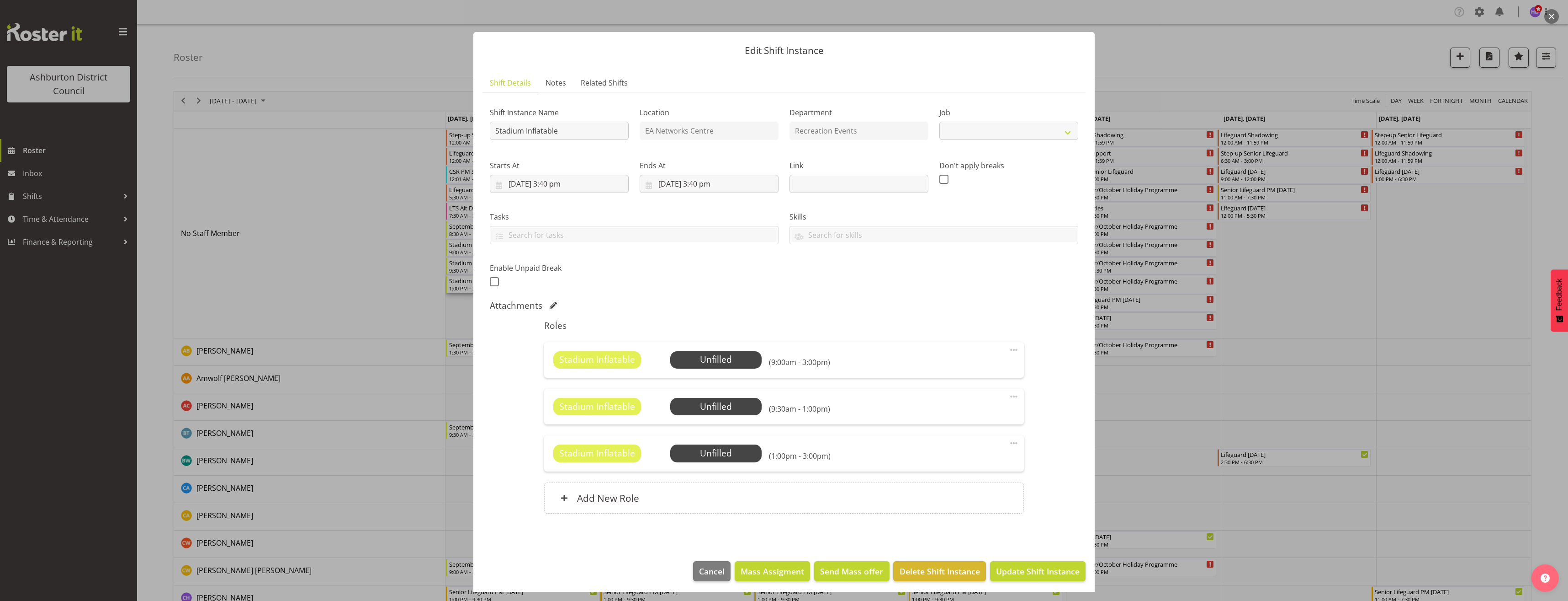
select select "4046"
click at [0, 0] on span "Select Employee" at bounding box center [0, 0] width 0 height 0
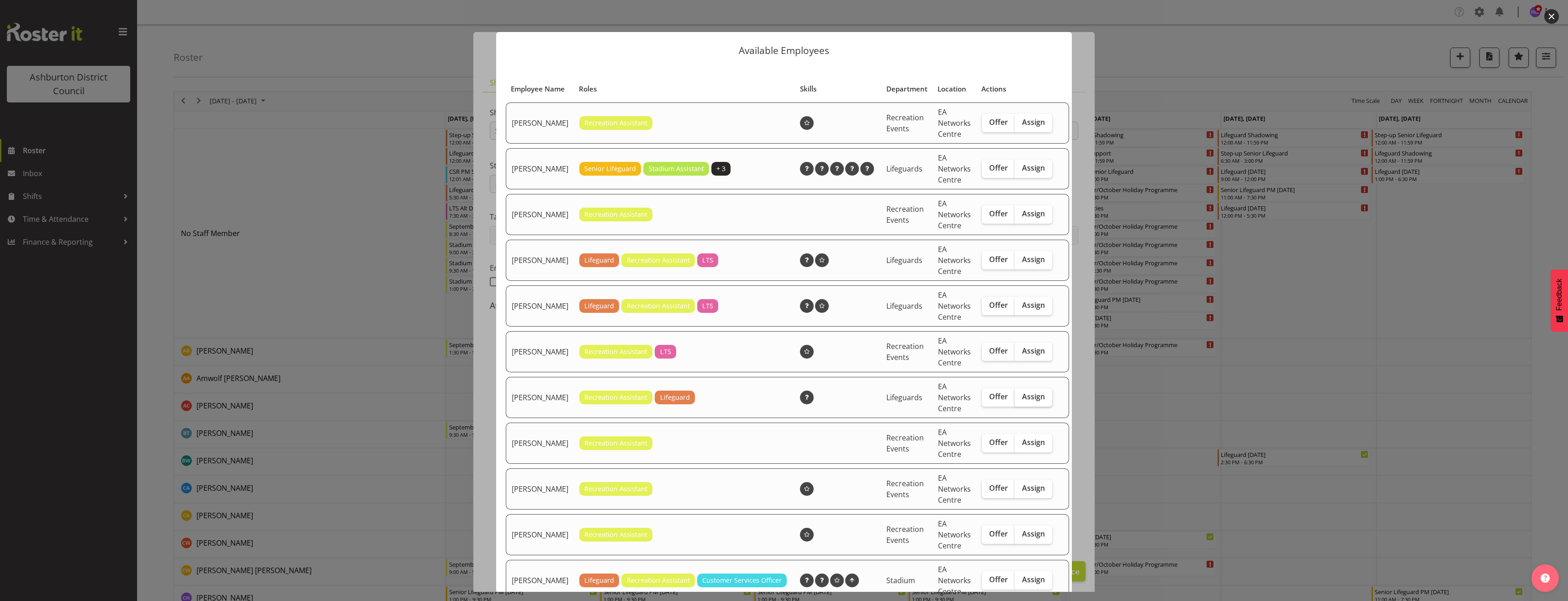
click at [1022, 401] on span "Assign" at bounding box center [1033, 397] width 23 height 9
click at [1015, 399] on input "Assign" at bounding box center [1017, 396] width 6 height 6
checkbox input "true"
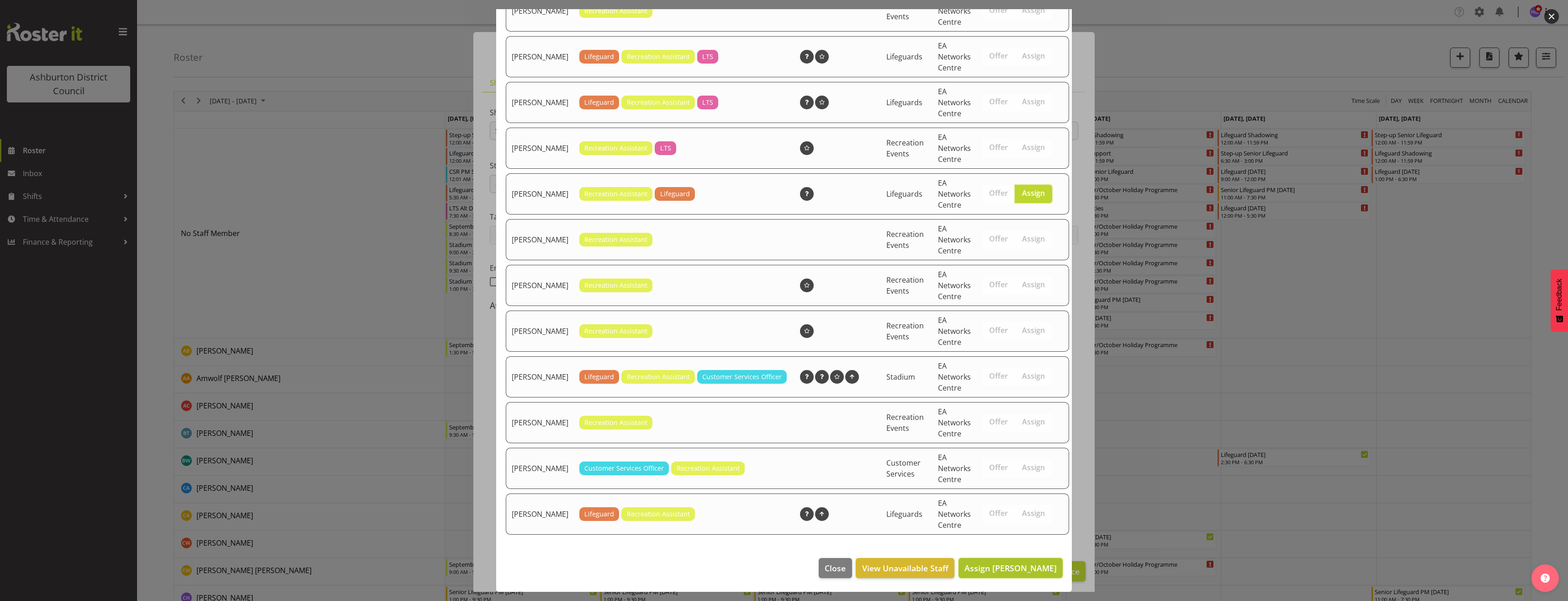
click at [1023, 564] on span "Assign [PERSON_NAME]" at bounding box center [1010, 568] width 93 height 11
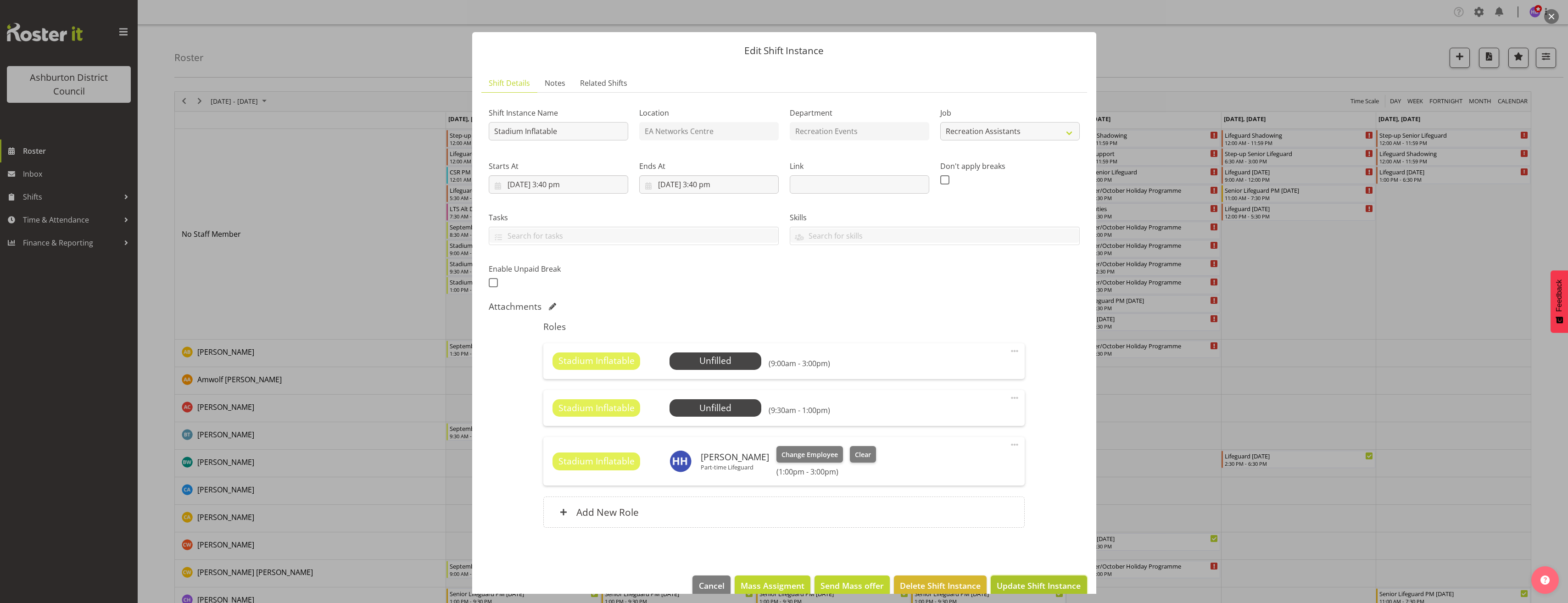
click at [1044, 586] on span "Update Shift Instance" at bounding box center [1039, 585] width 84 height 12
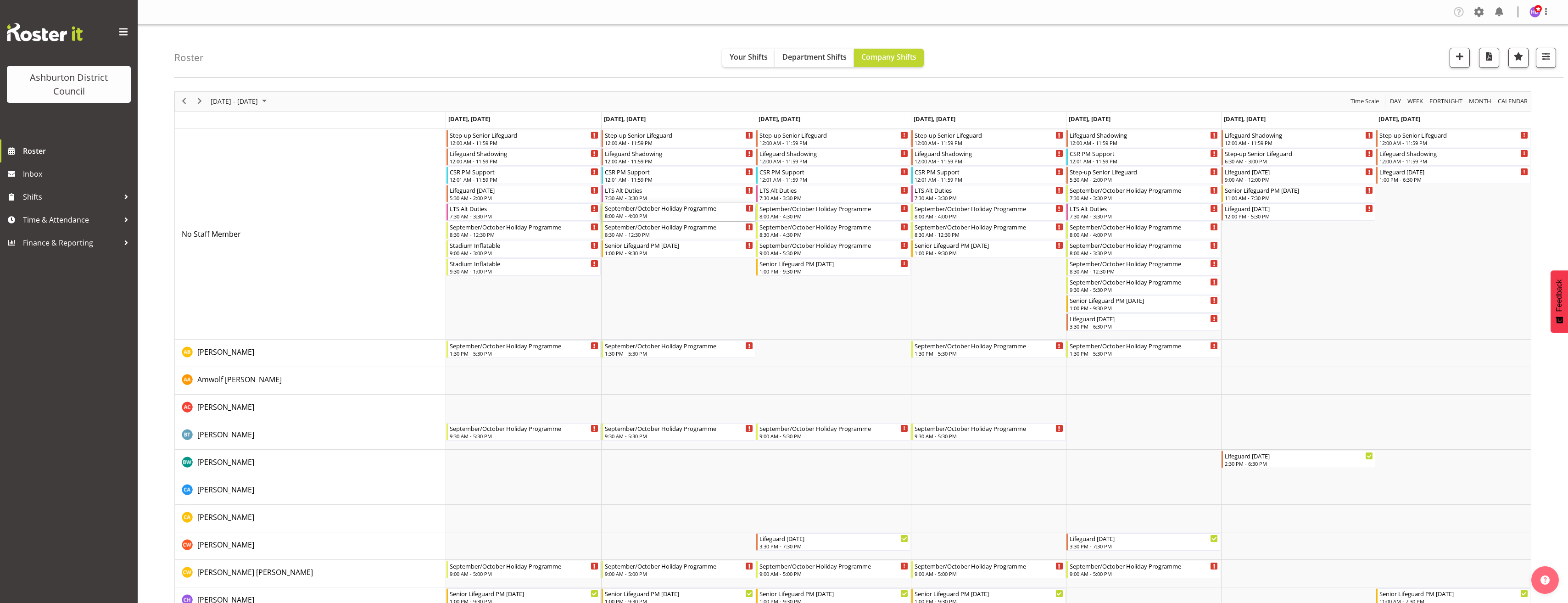
click at [665, 214] on div "8:00 AM - 4:00 PM" at bounding box center [679, 215] width 149 height 7
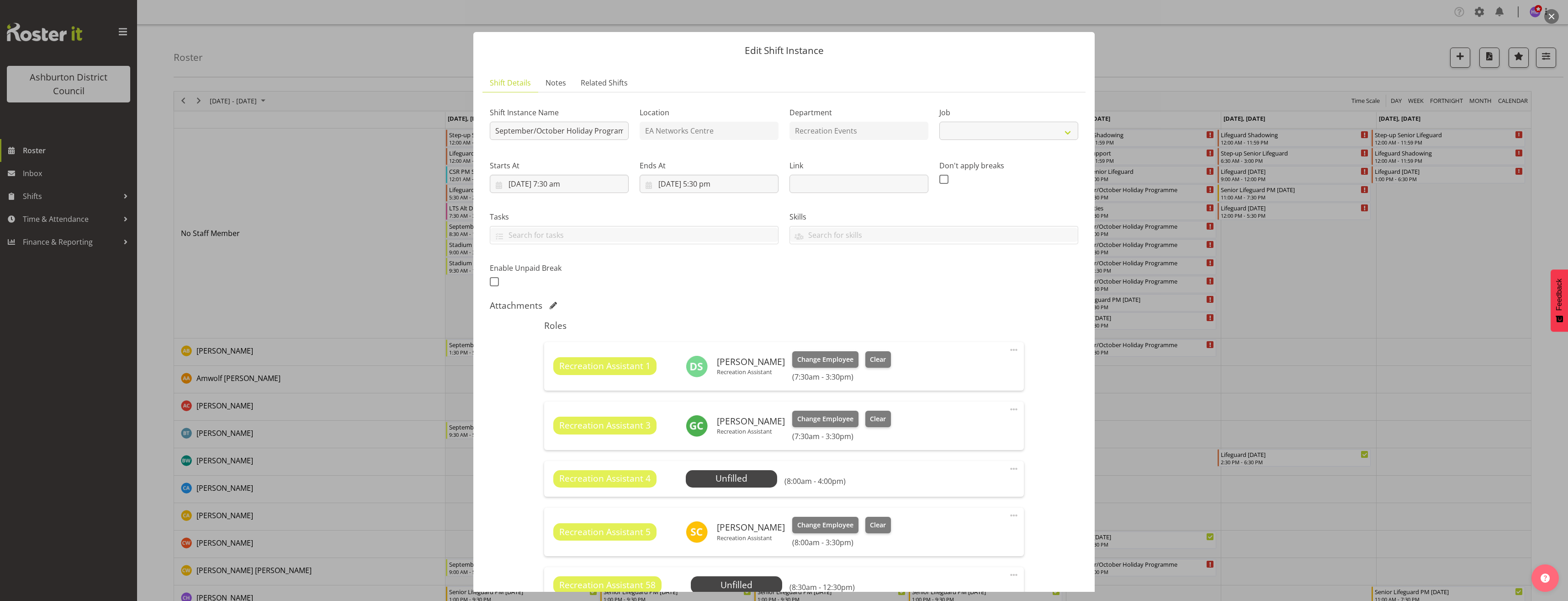
select select "4046"
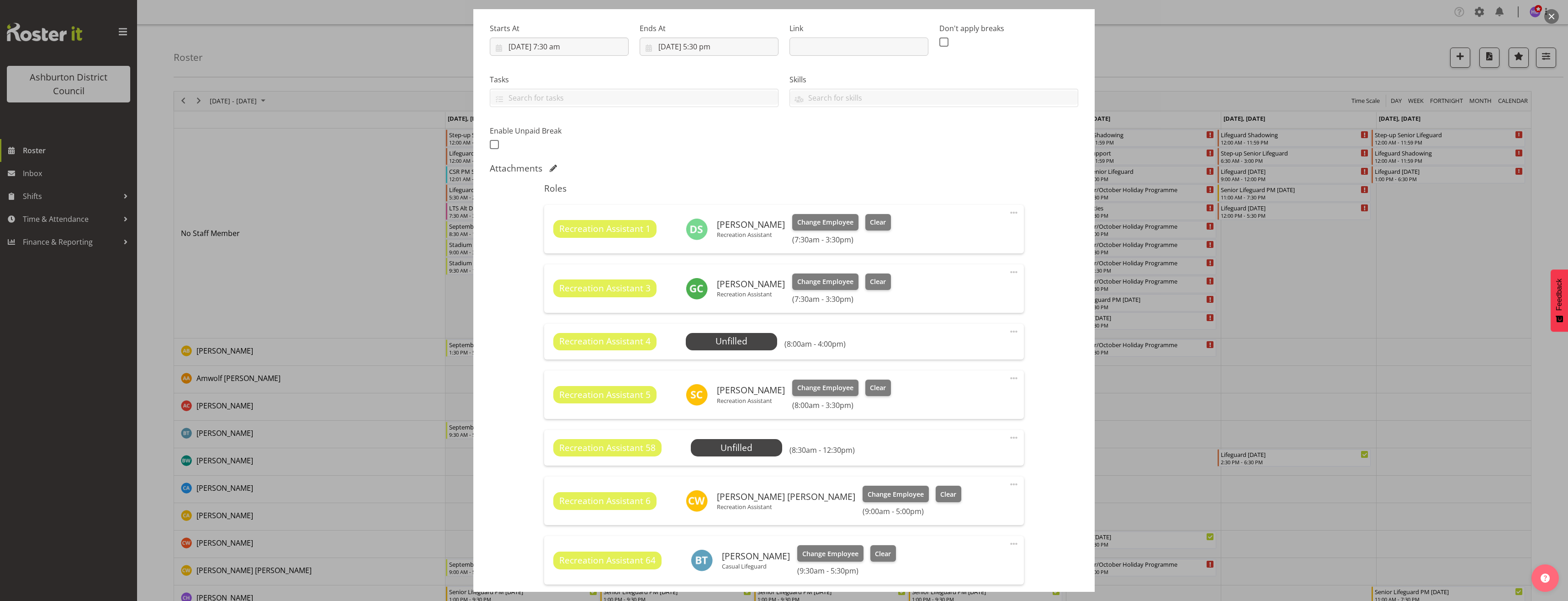
scroll to position [183, 0]
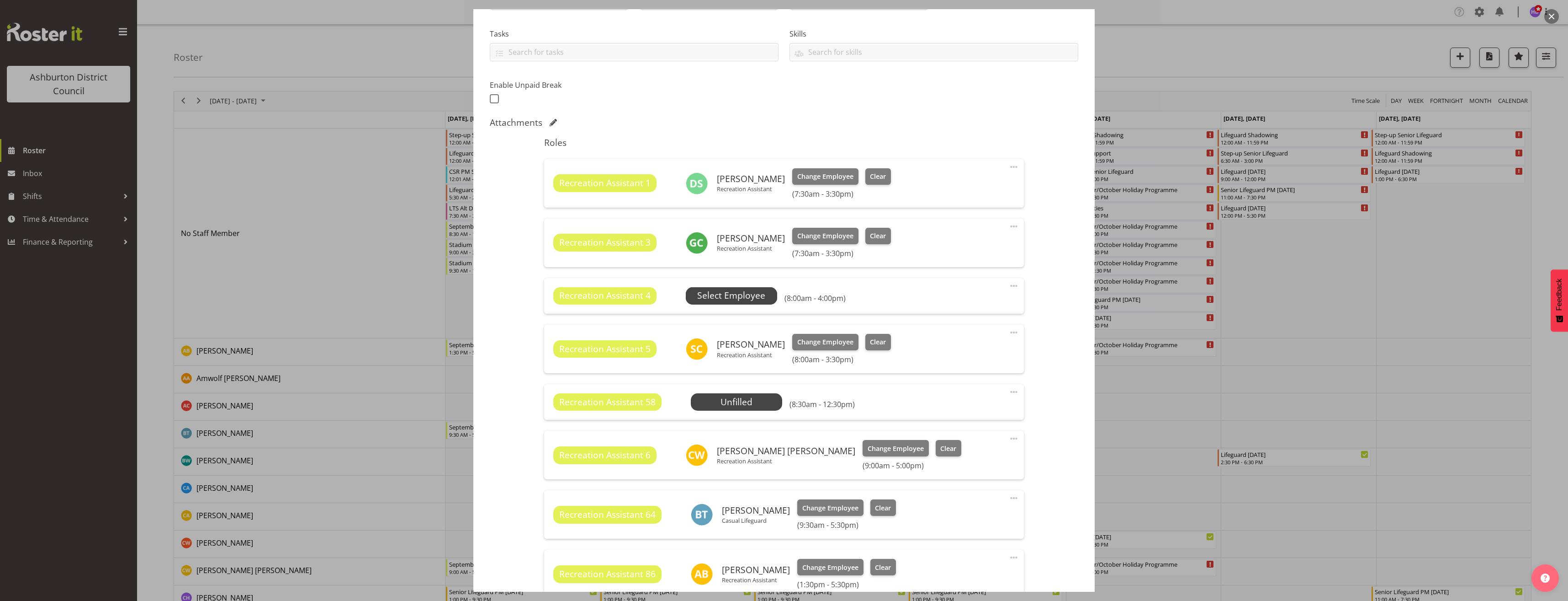
click at [732, 290] on span "Select Employee" at bounding box center [731, 296] width 68 height 13
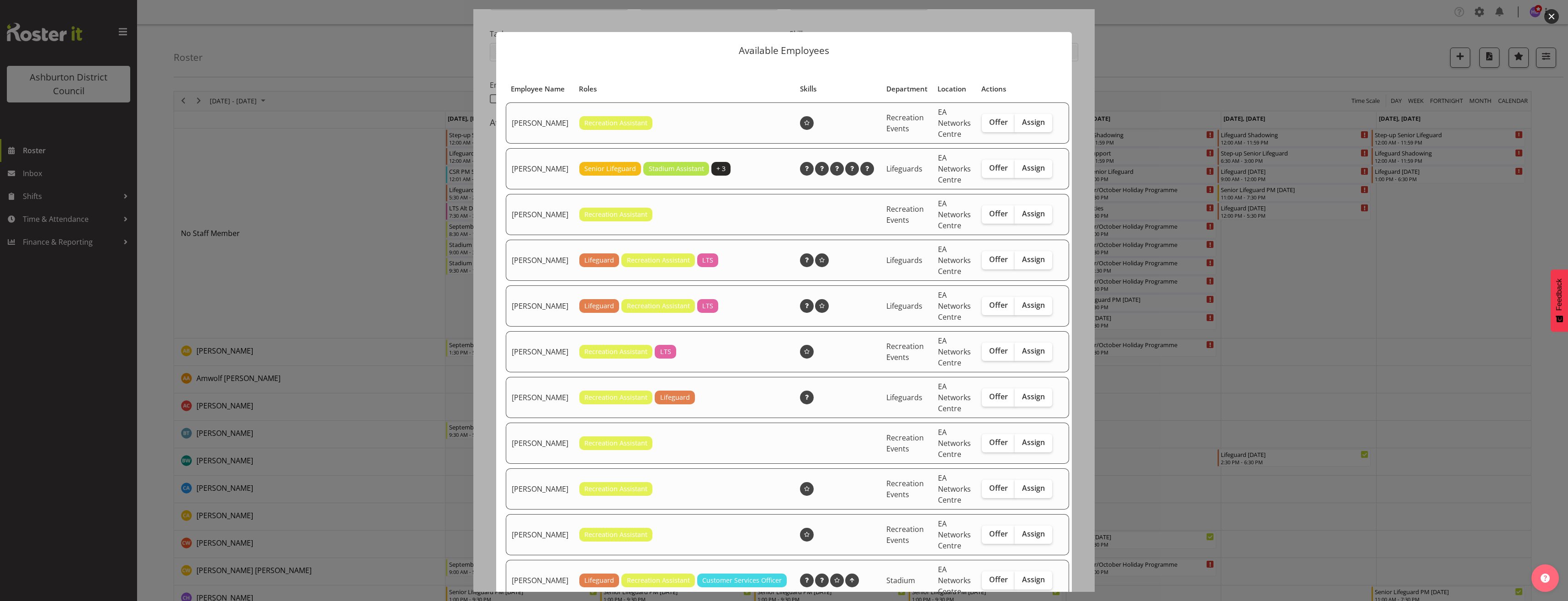
scroll to position [229, 0]
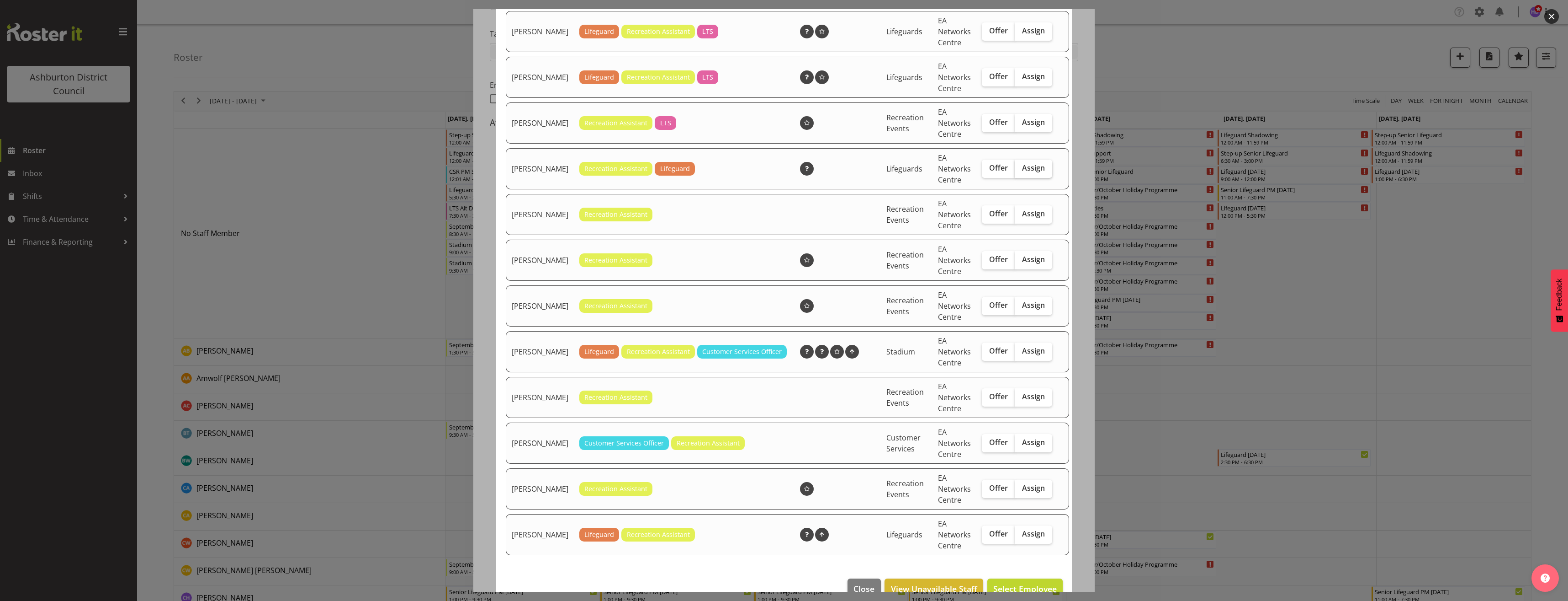
click at [1023, 172] on span "Assign" at bounding box center [1033, 167] width 23 height 9
click at [1021, 171] on input "Assign" at bounding box center [1017, 167] width 6 height 6
checkbox input "true"
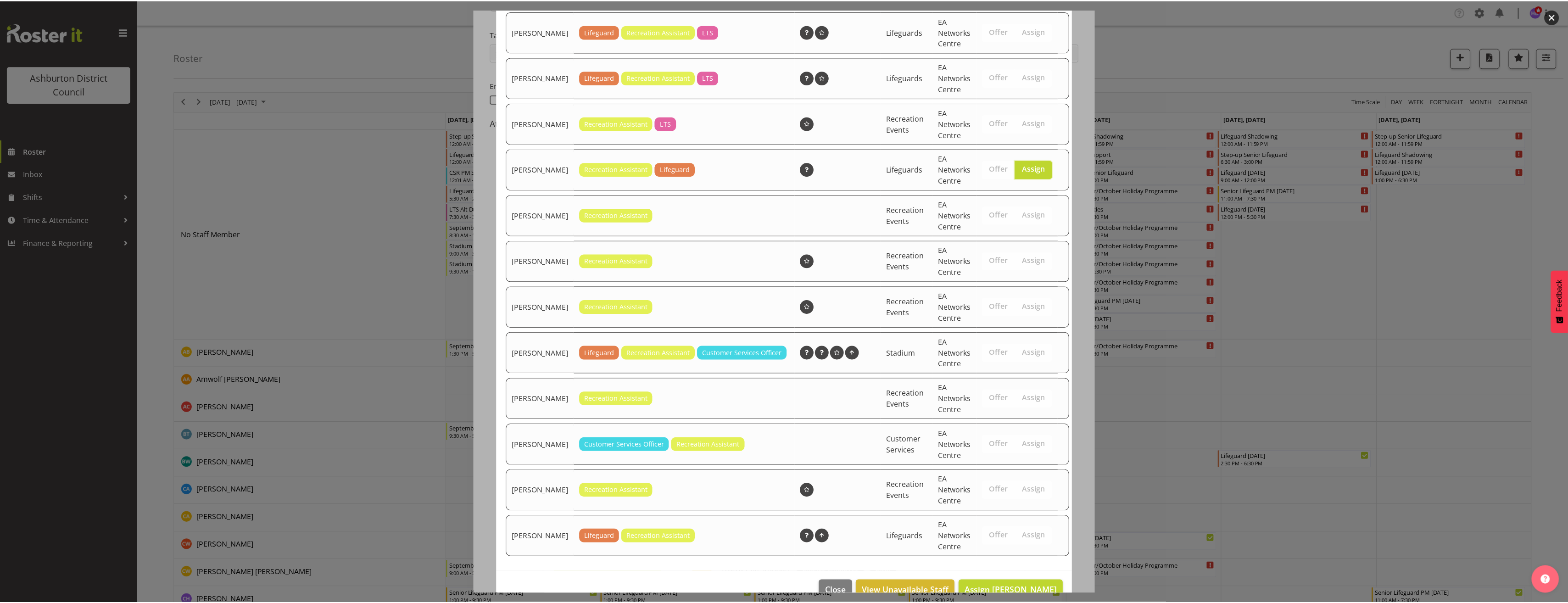
scroll to position [260, 0]
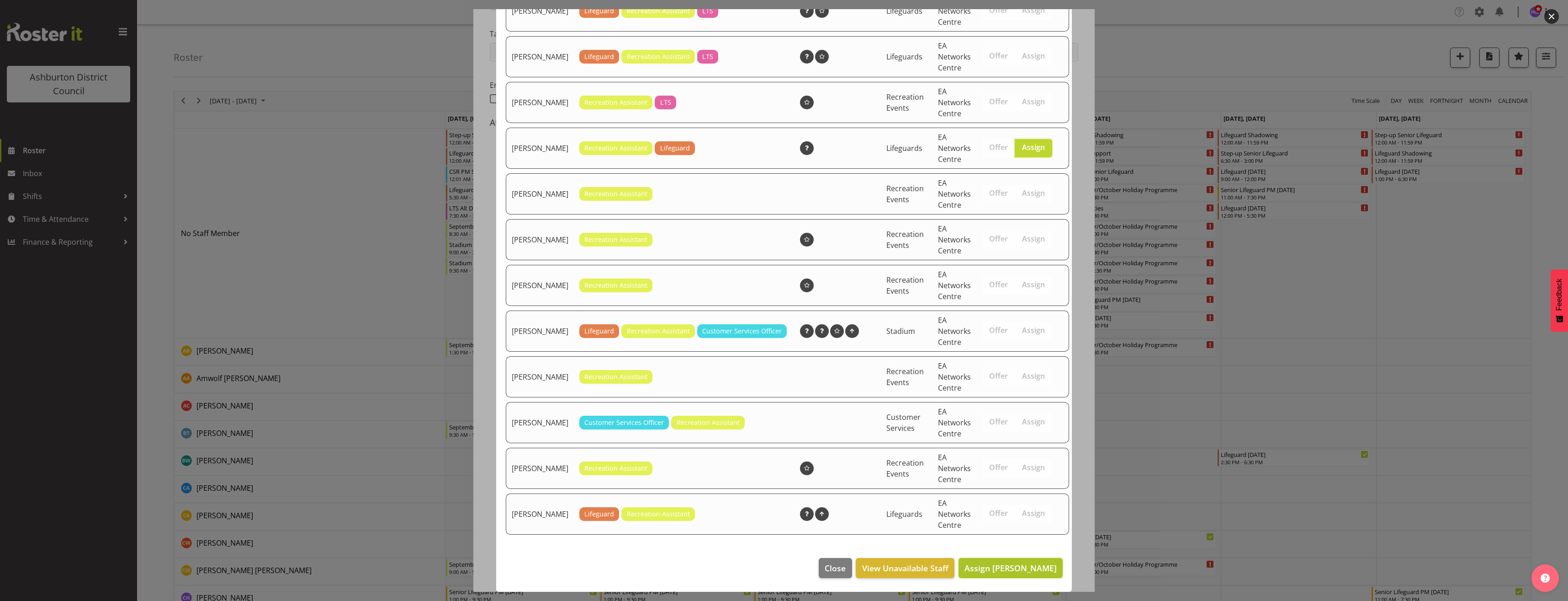
click at [1017, 564] on span "Assign [PERSON_NAME]" at bounding box center [1010, 568] width 93 height 11
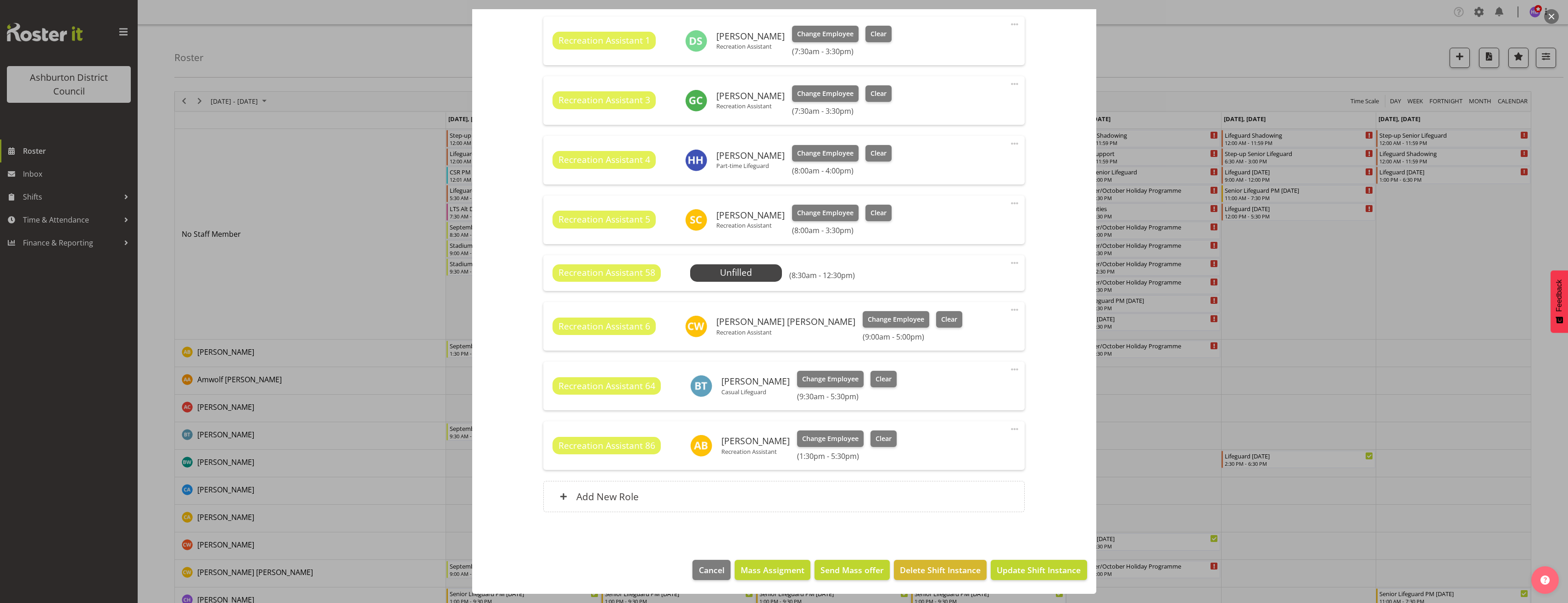
scroll to position [46, 0]
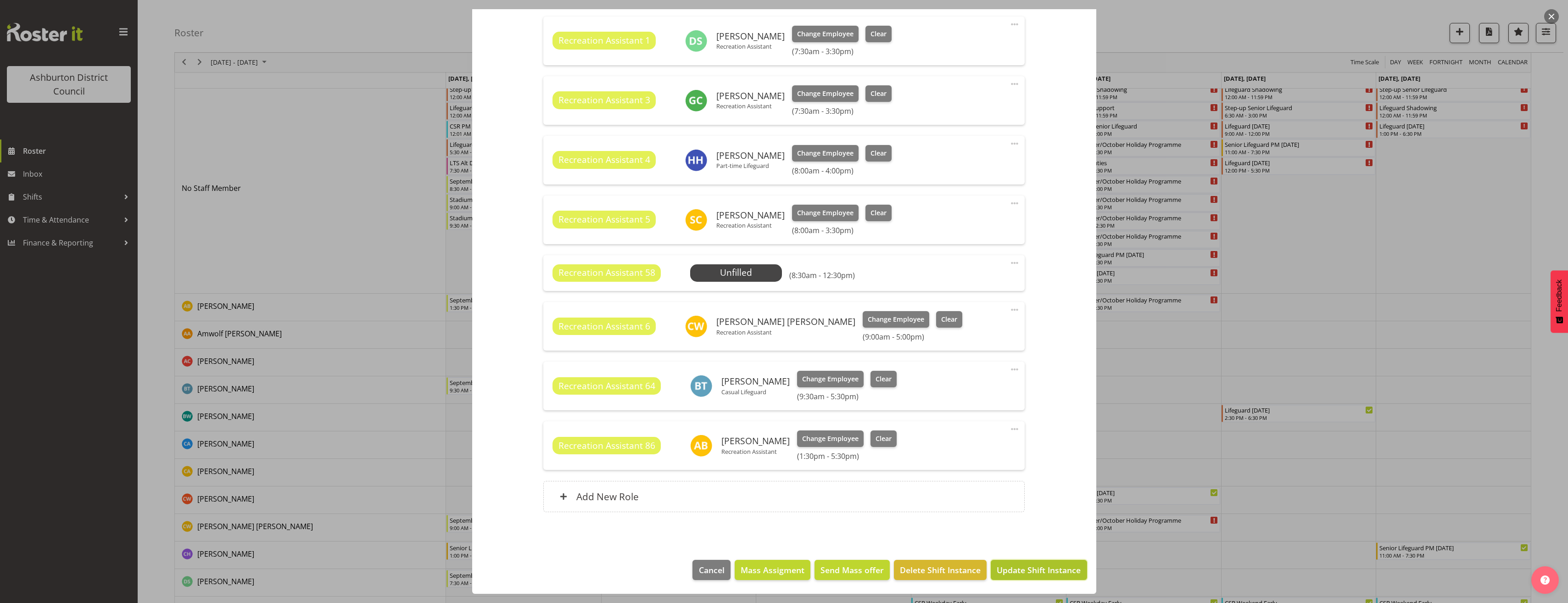
click at [1056, 574] on span "Update Shift Instance" at bounding box center [1039, 569] width 84 height 12
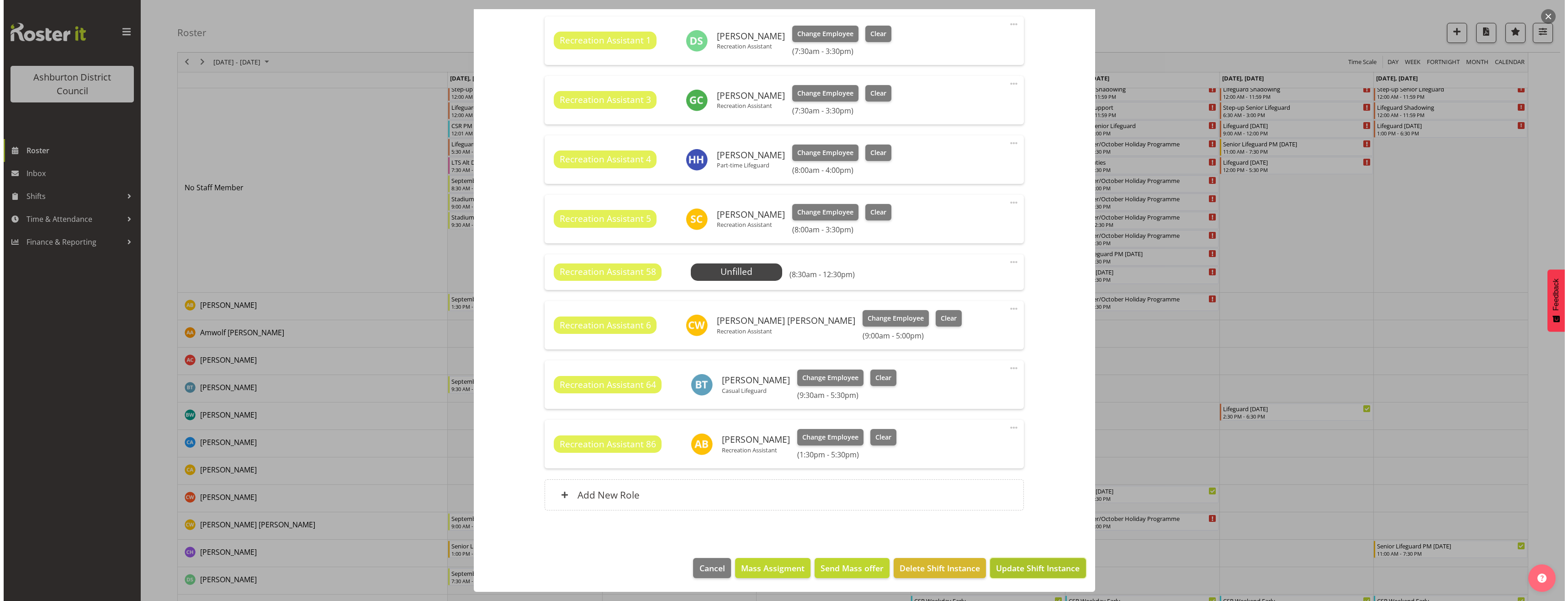
scroll to position [289, 0]
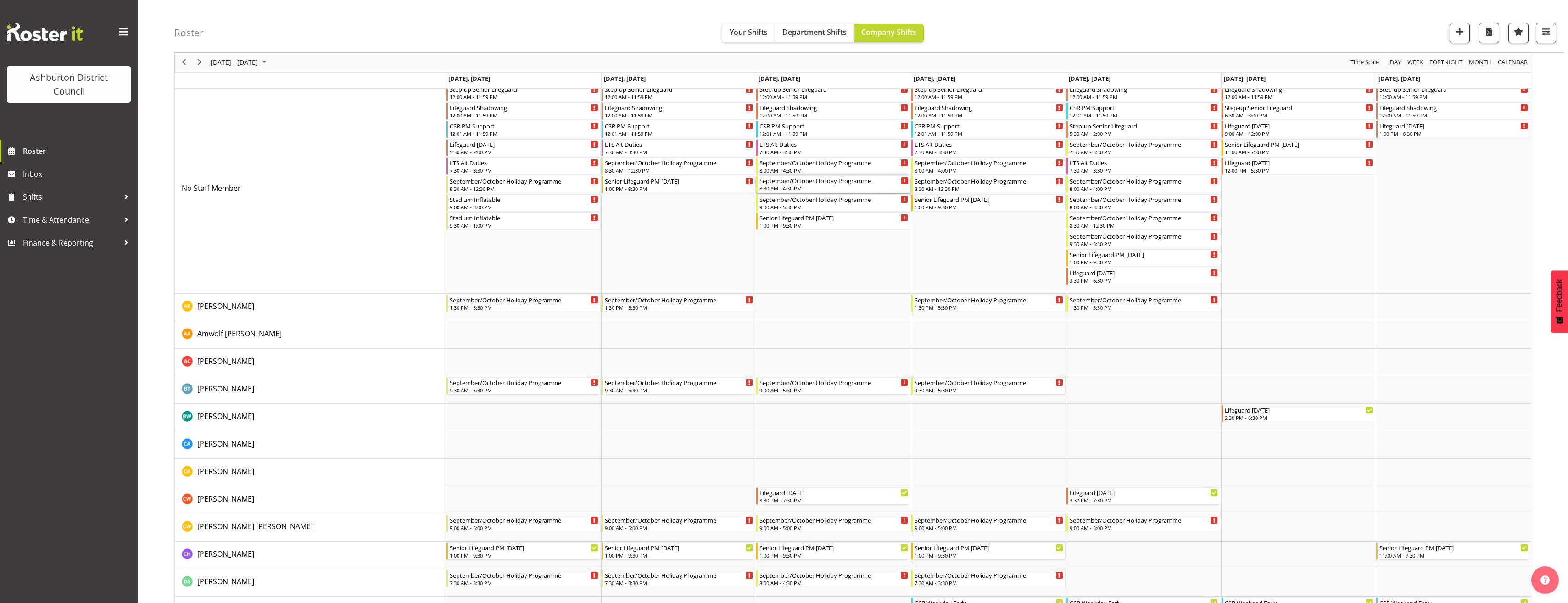
click at [798, 182] on div "September/October Holiday Programme" at bounding box center [834, 181] width 149 height 9
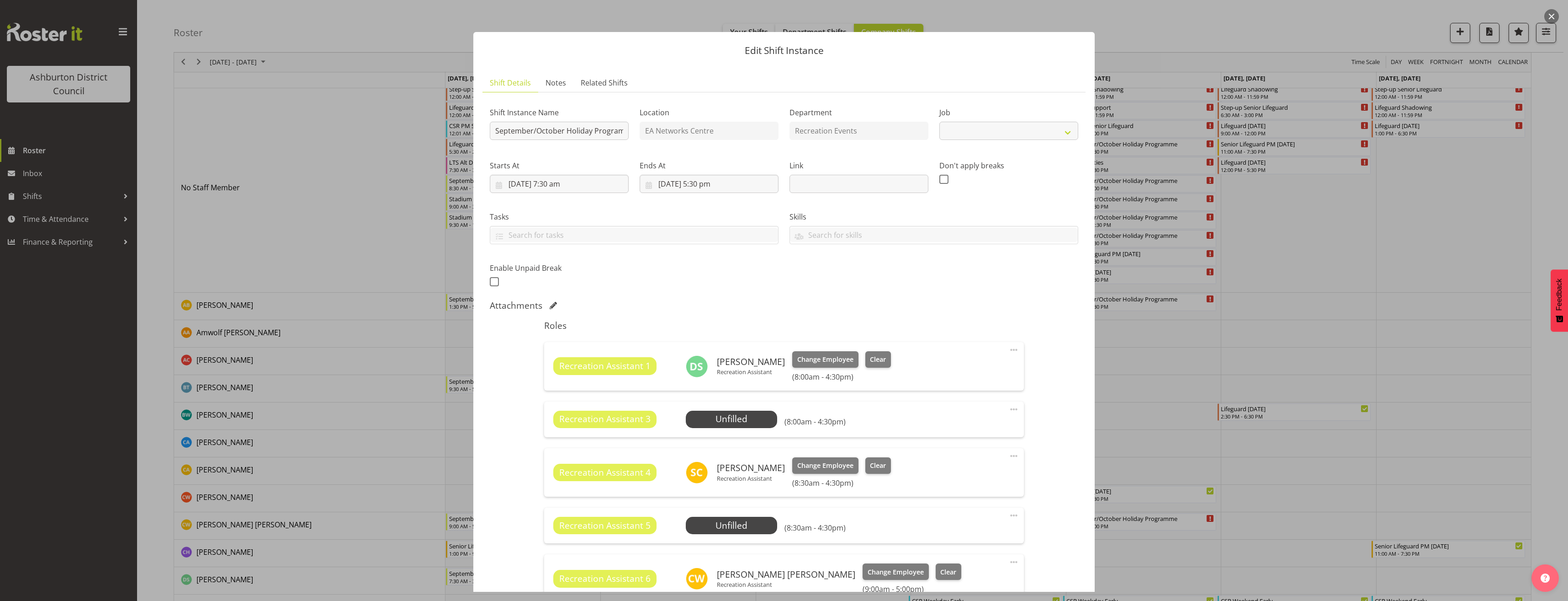
select select "4046"
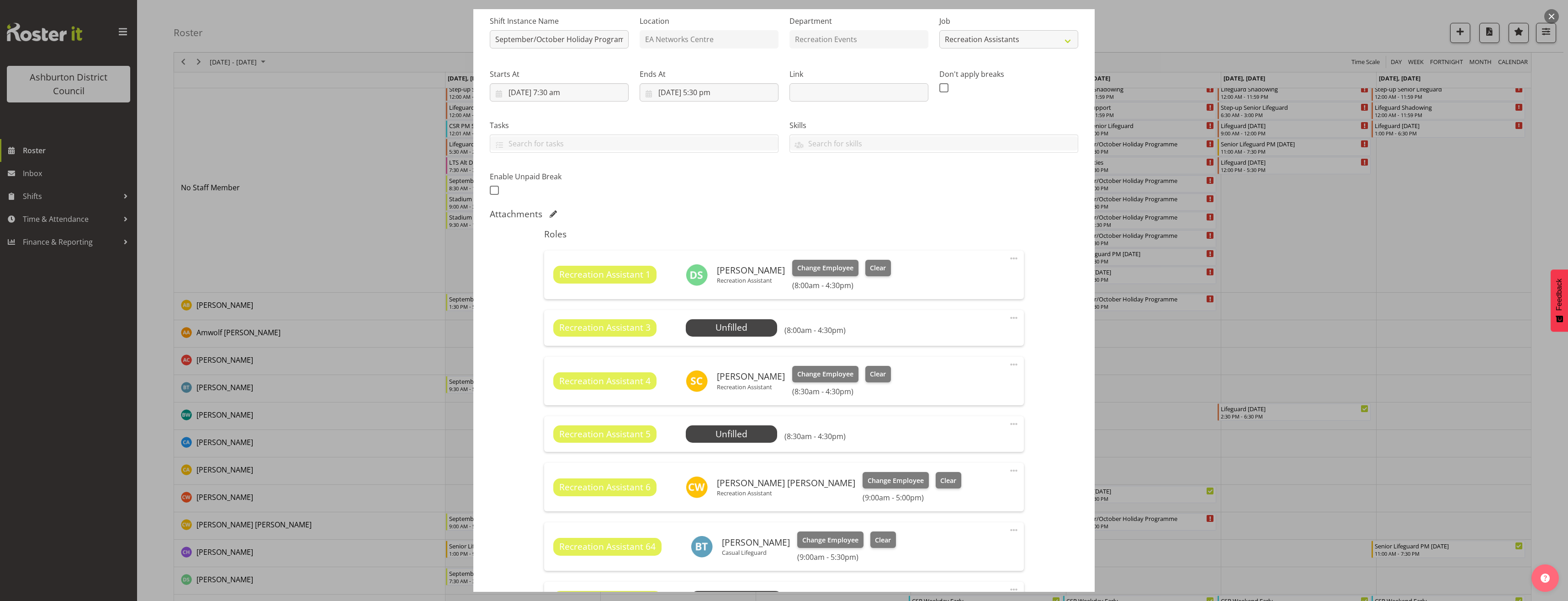
scroll to position [183, 0]
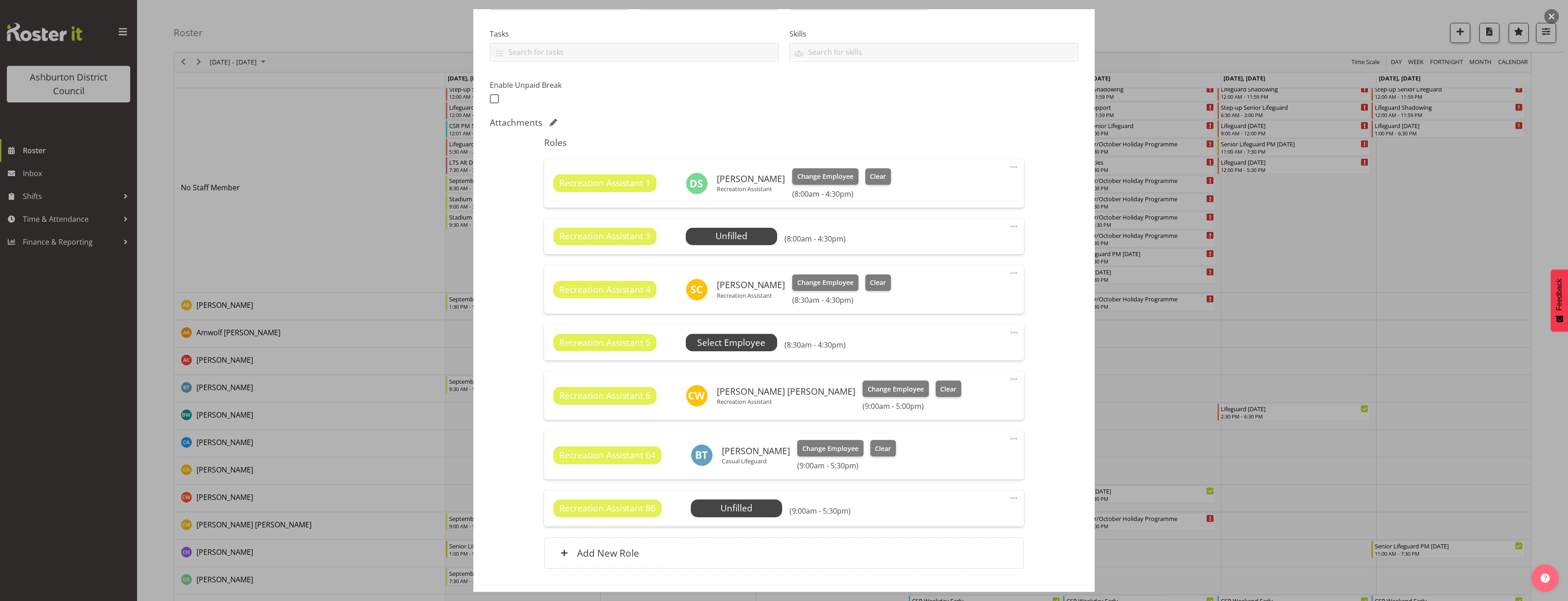
click at [0, 0] on span "Select Employee" at bounding box center [0, 0] width 0 height 0
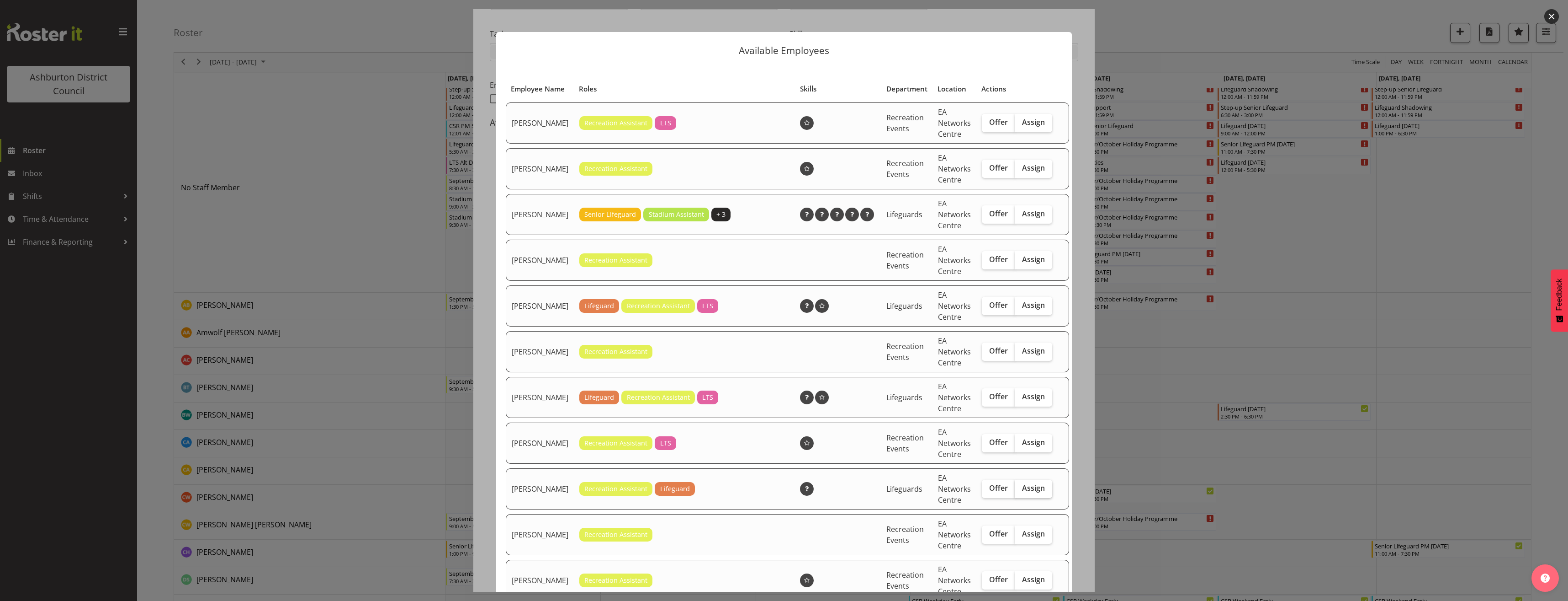
click at [1021, 498] on label "Assign" at bounding box center [1033, 489] width 37 height 18
click at [1021, 491] on input "Assign" at bounding box center [1017, 487] width 6 height 6
checkbox input "true"
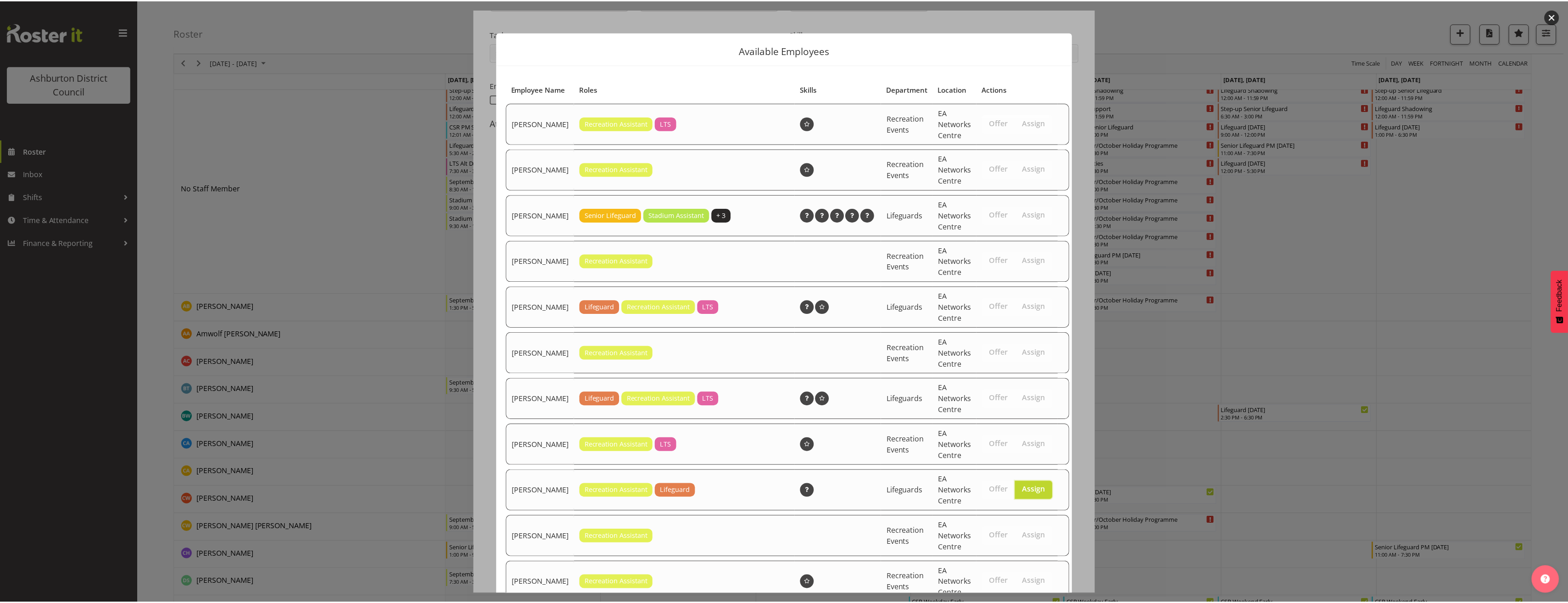
scroll to position [398, 0]
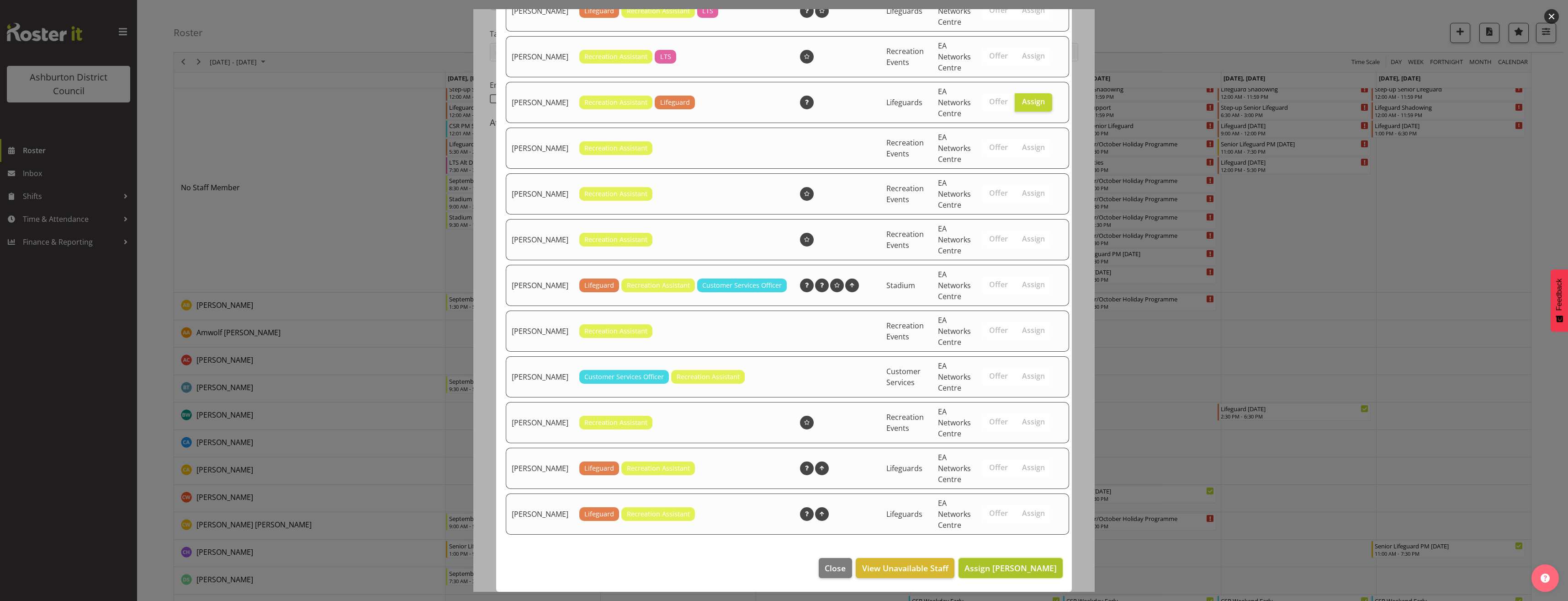
click at [1040, 566] on span "Assign [PERSON_NAME]" at bounding box center [1010, 568] width 93 height 11
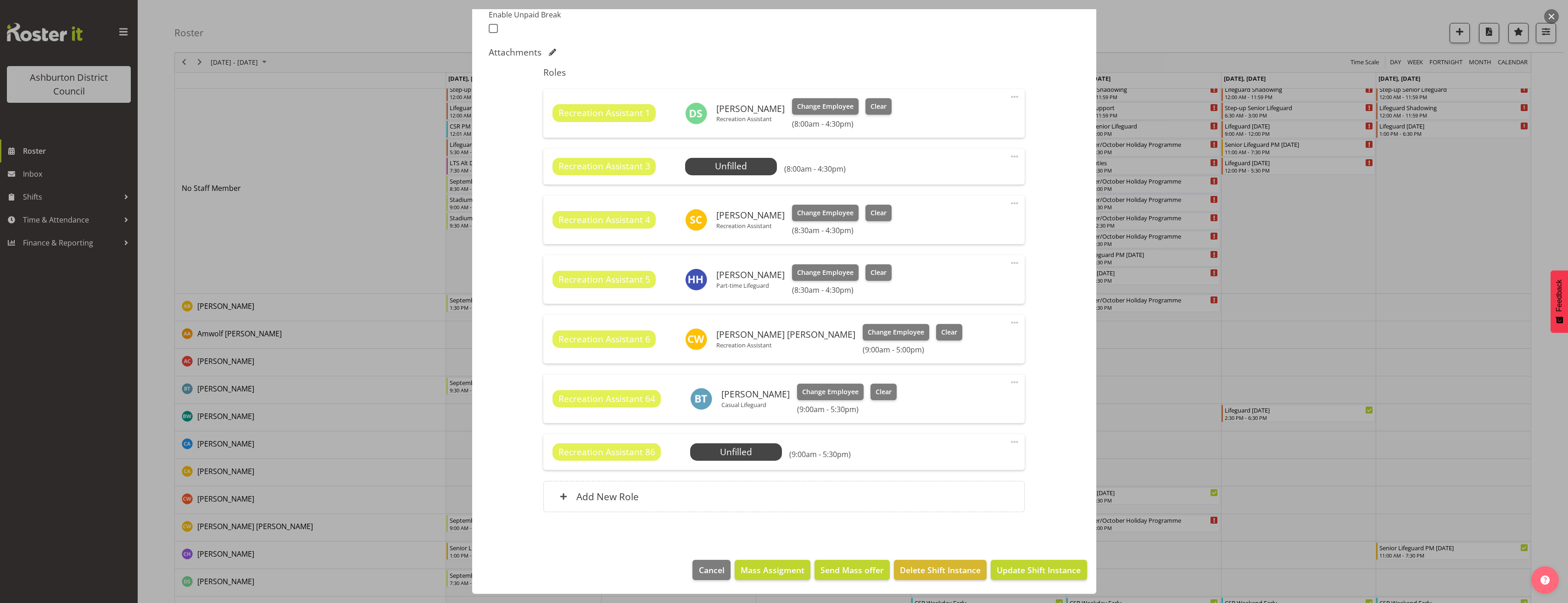
scroll to position [92, 0]
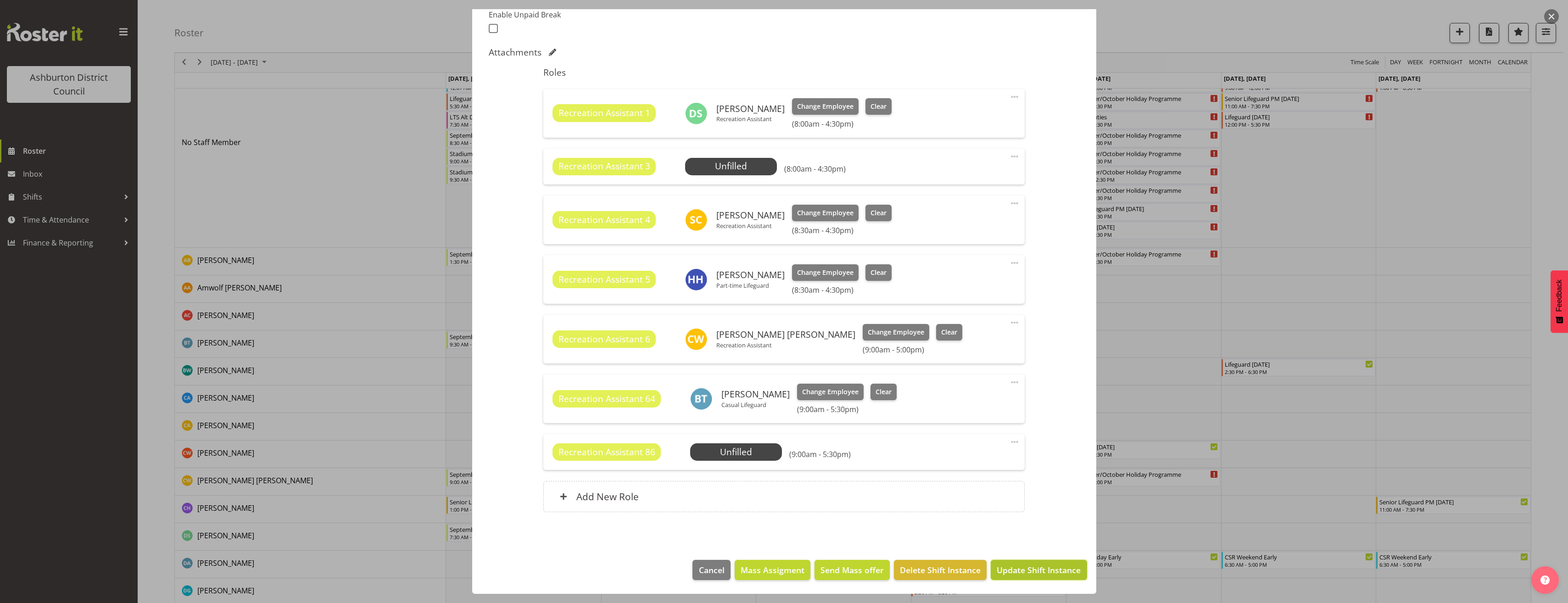
click at [1029, 568] on span "Update Shift Instance" at bounding box center [1039, 569] width 84 height 12
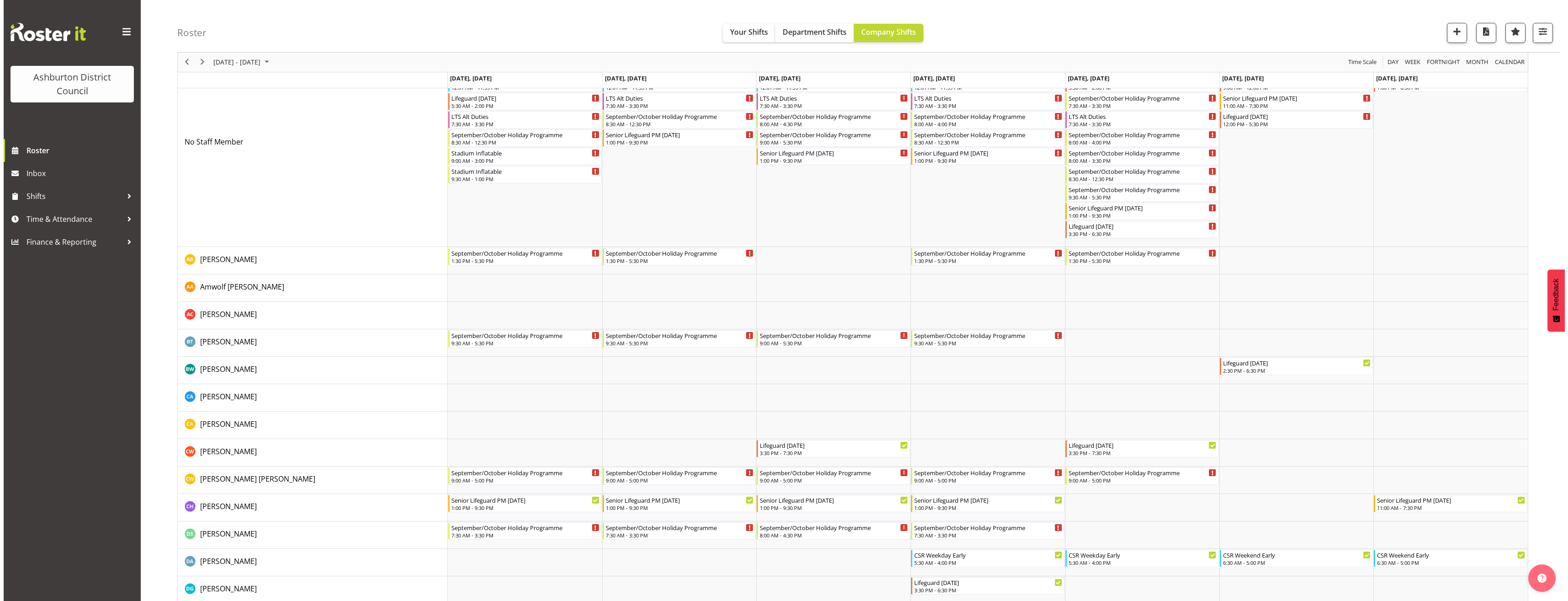
scroll to position [0, 0]
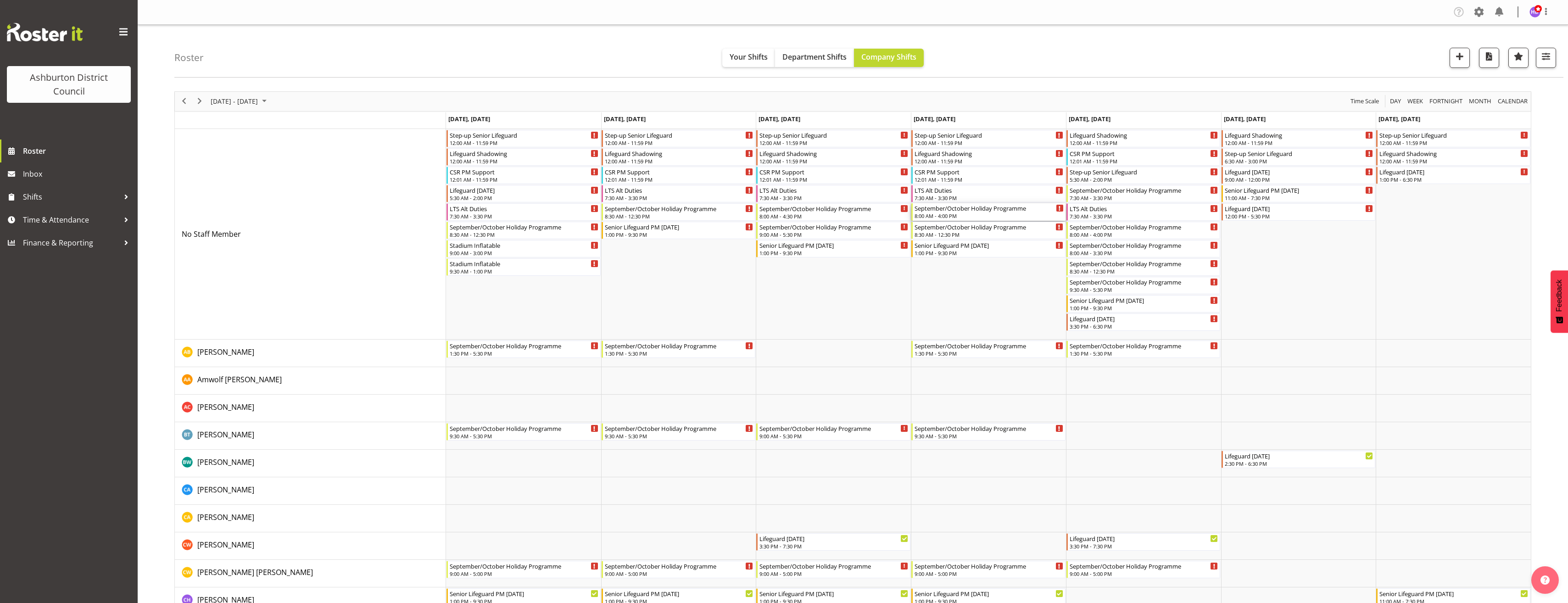
click at [976, 214] on div "8:00 AM - 4:00 PM" at bounding box center [989, 215] width 149 height 7
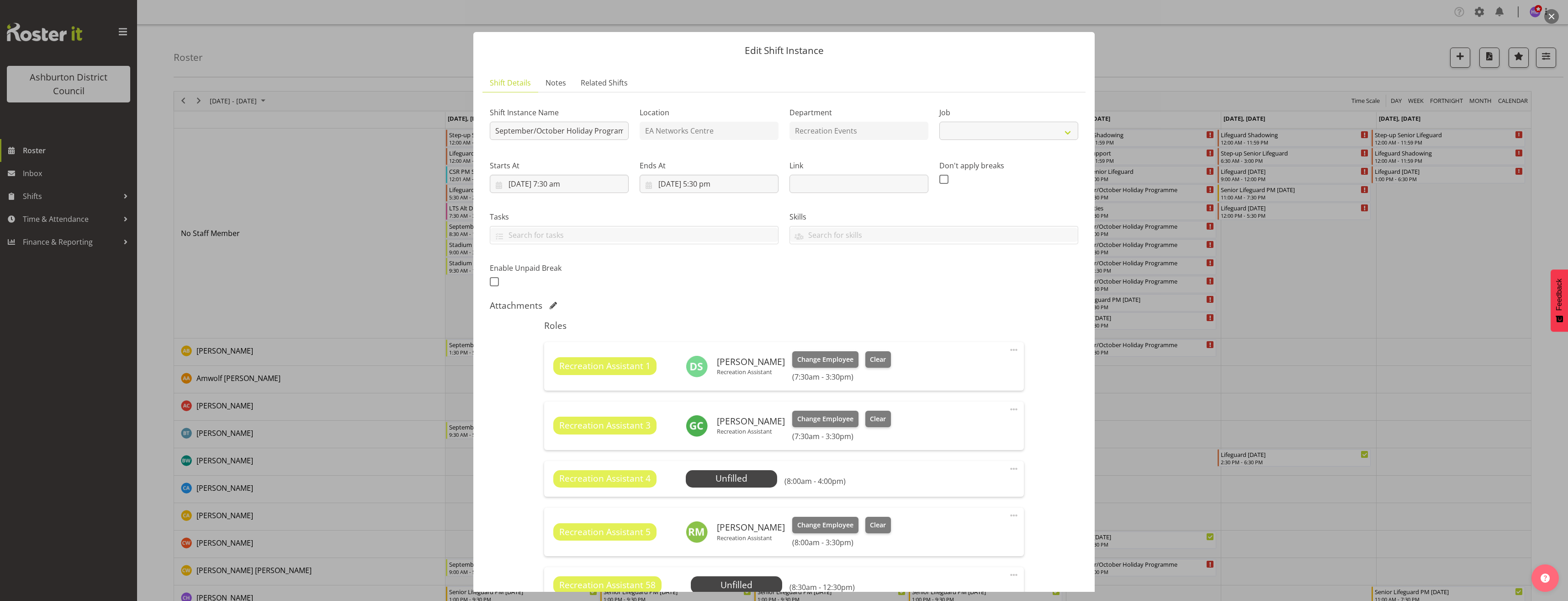
scroll to position [91, 0]
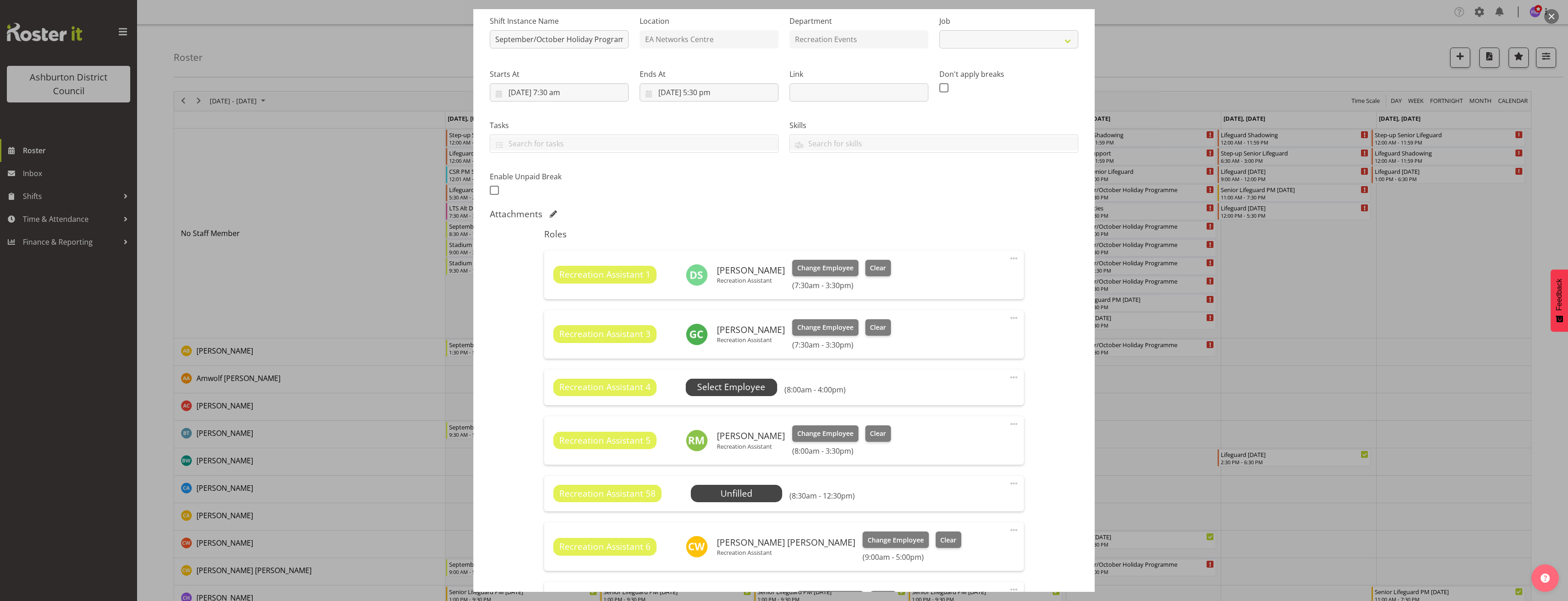
select select "4046"
click at [755, 389] on span "Select Employee" at bounding box center [731, 387] width 68 height 13
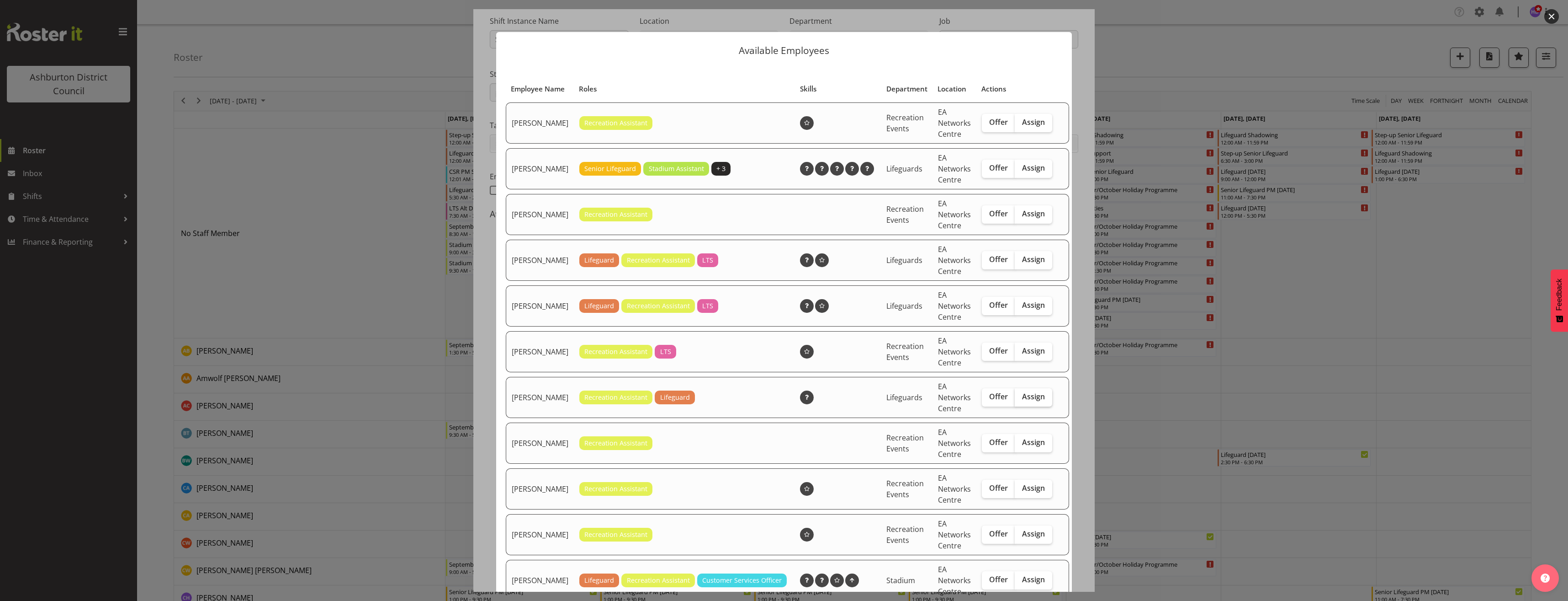
click at [1025, 401] on span "Assign" at bounding box center [1033, 397] width 23 height 9
click at [1021, 399] on input "Assign" at bounding box center [1017, 396] width 6 height 6
checkbox input "true"
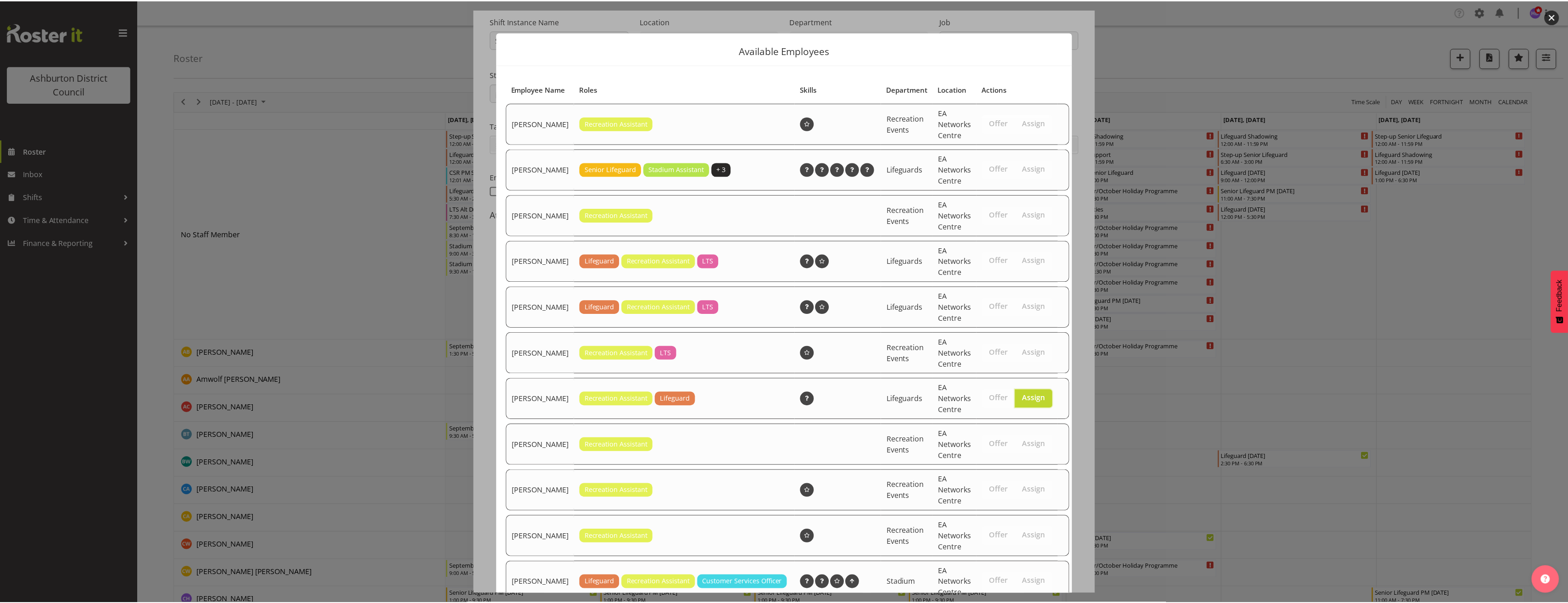
scroll to position [260, 0]
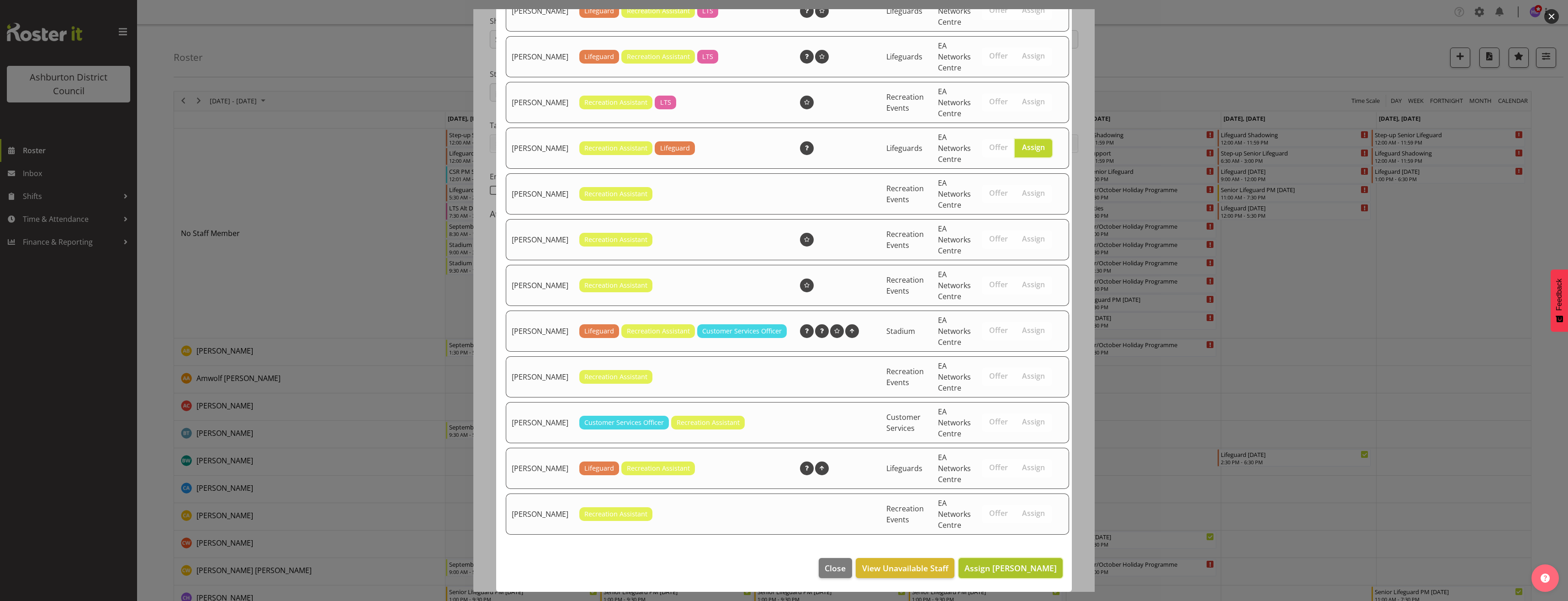
click at [1042, 570] on span "Assign [PERSON_NAME]" at bounding box center [1010, 568] width 93 height 11
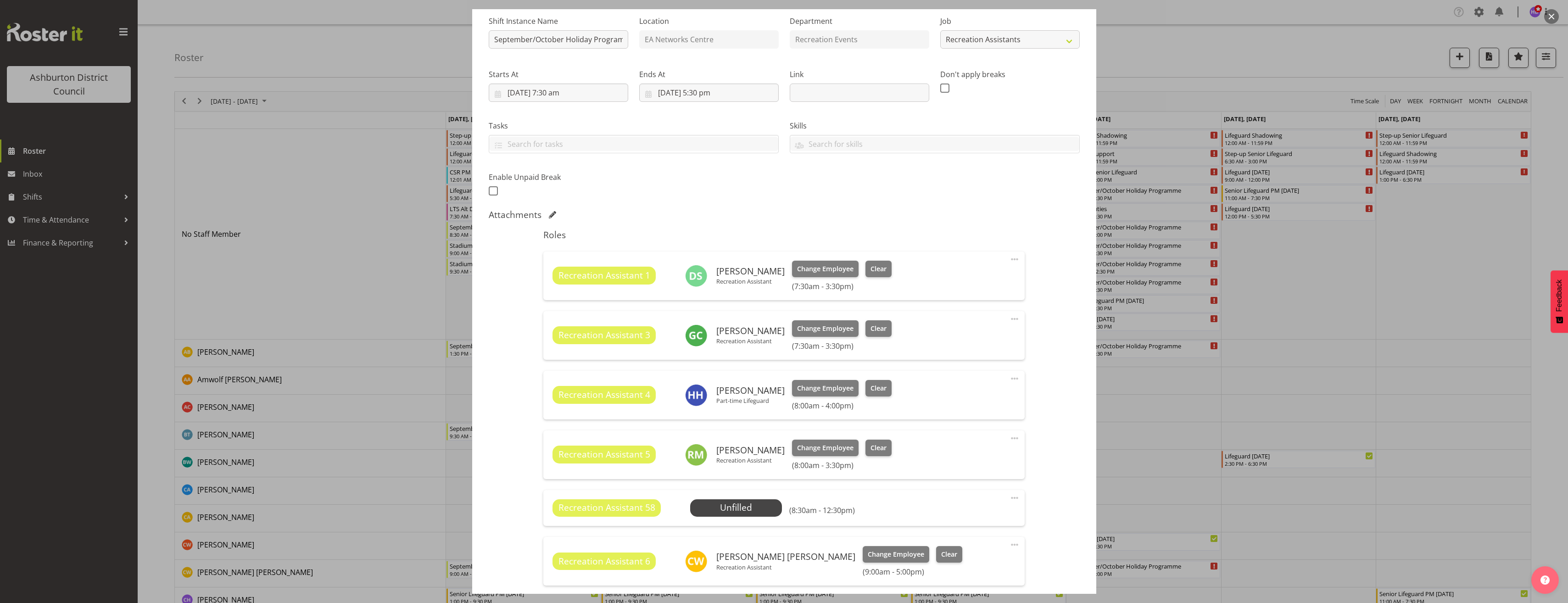
scroll to position [321, 0]
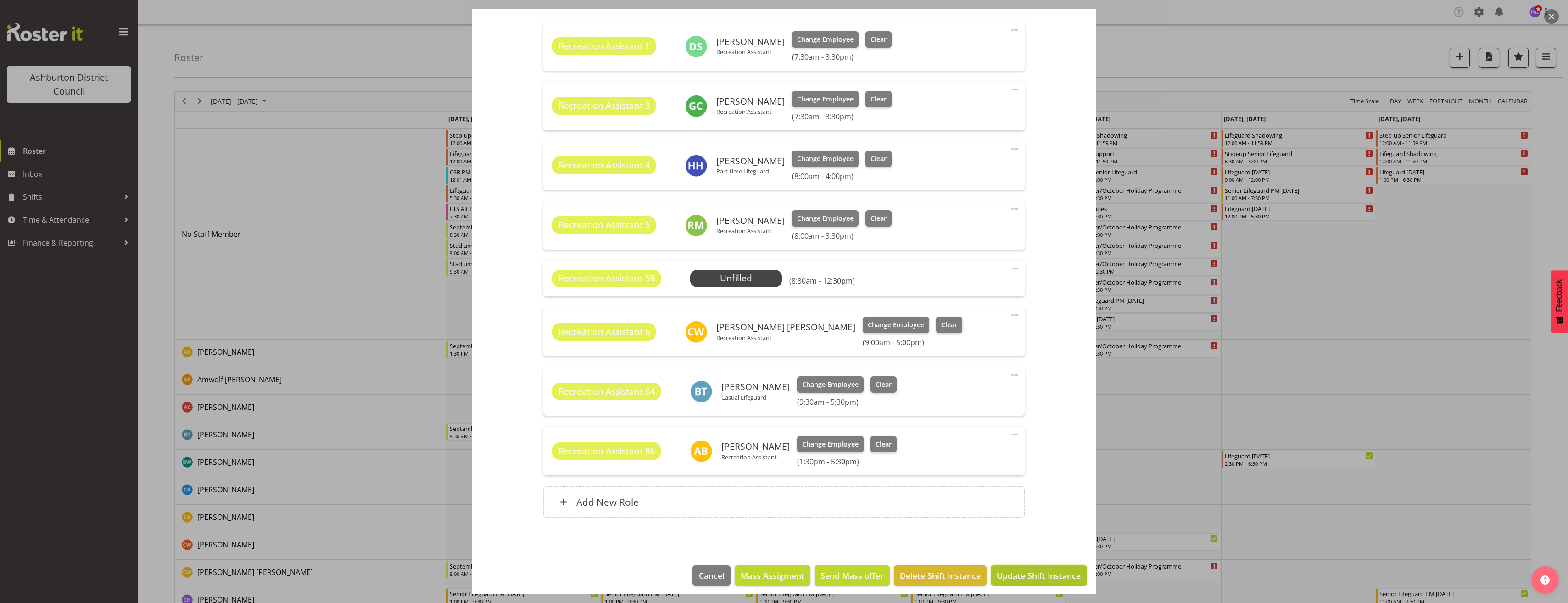
click at [1043, 571] on span "Update Shift Instance" at bounding box center [1039, 575] width 84 height 12
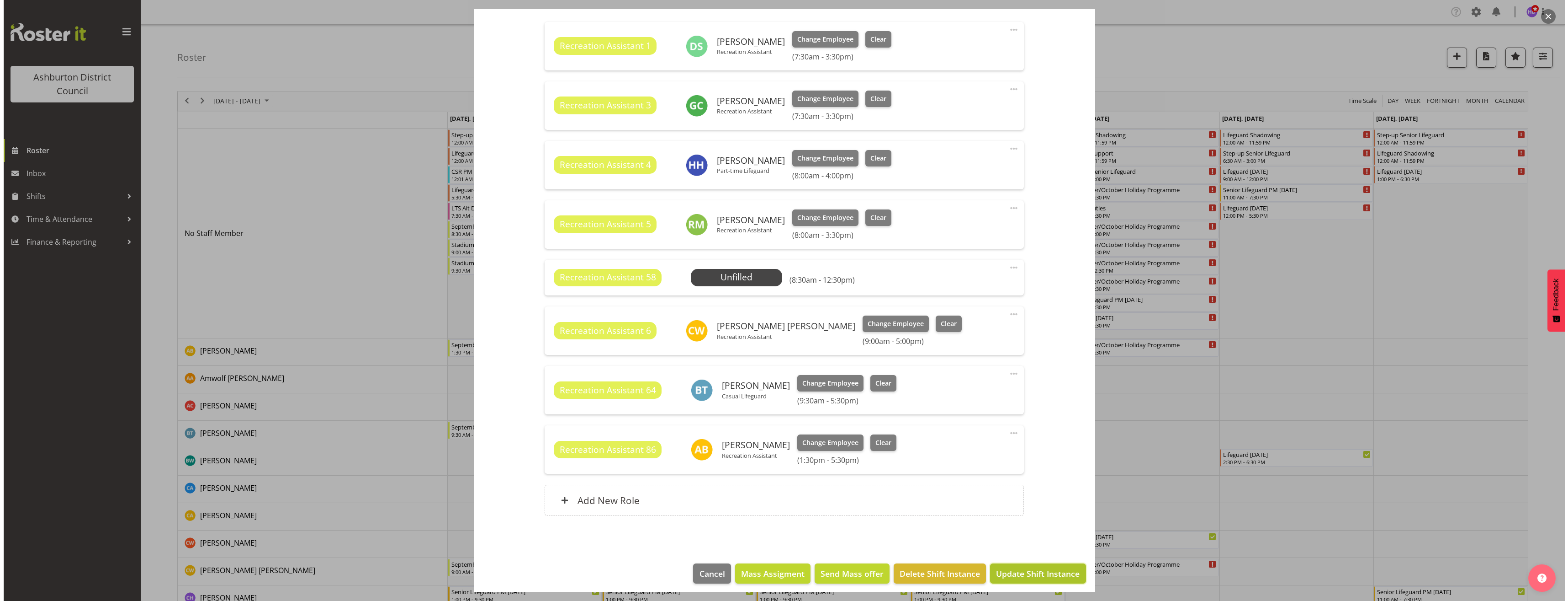
scroll to position [289, 0]
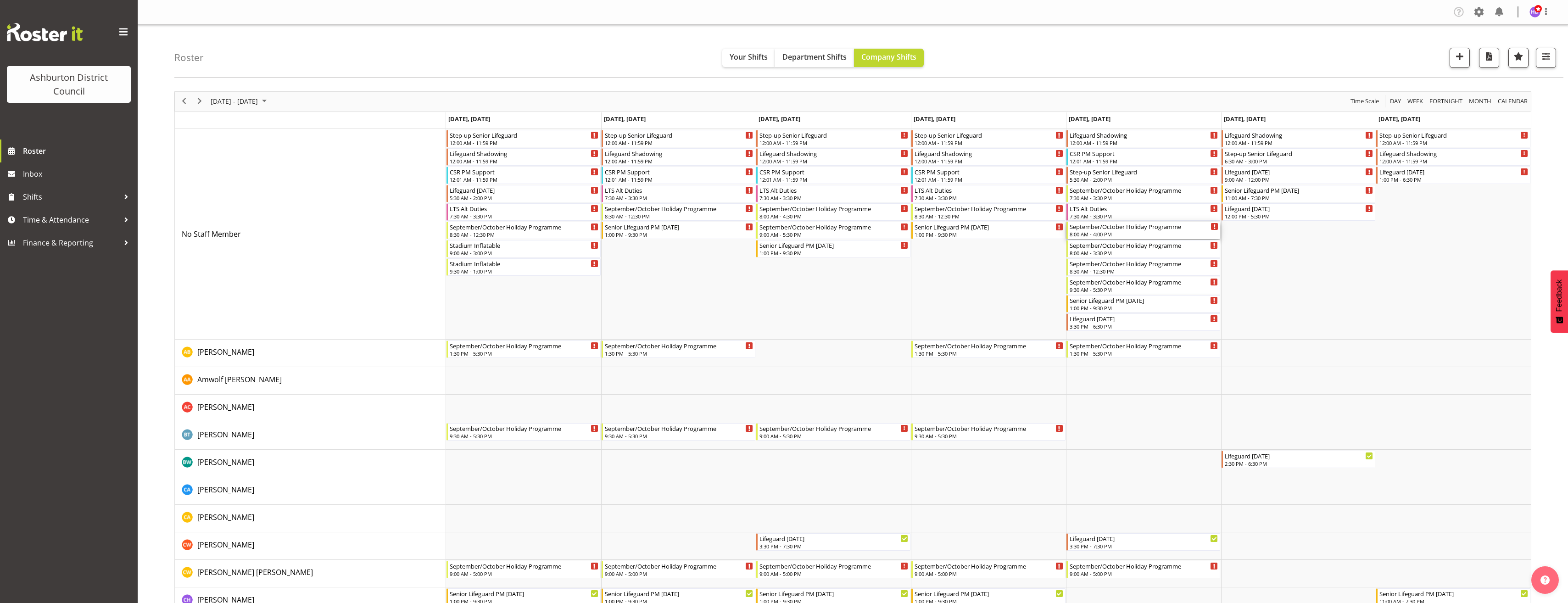
click at [1087, 235] on div "8:00 AM - 4:00 PM" at bounding box center [1144, 233] width 149 height 7
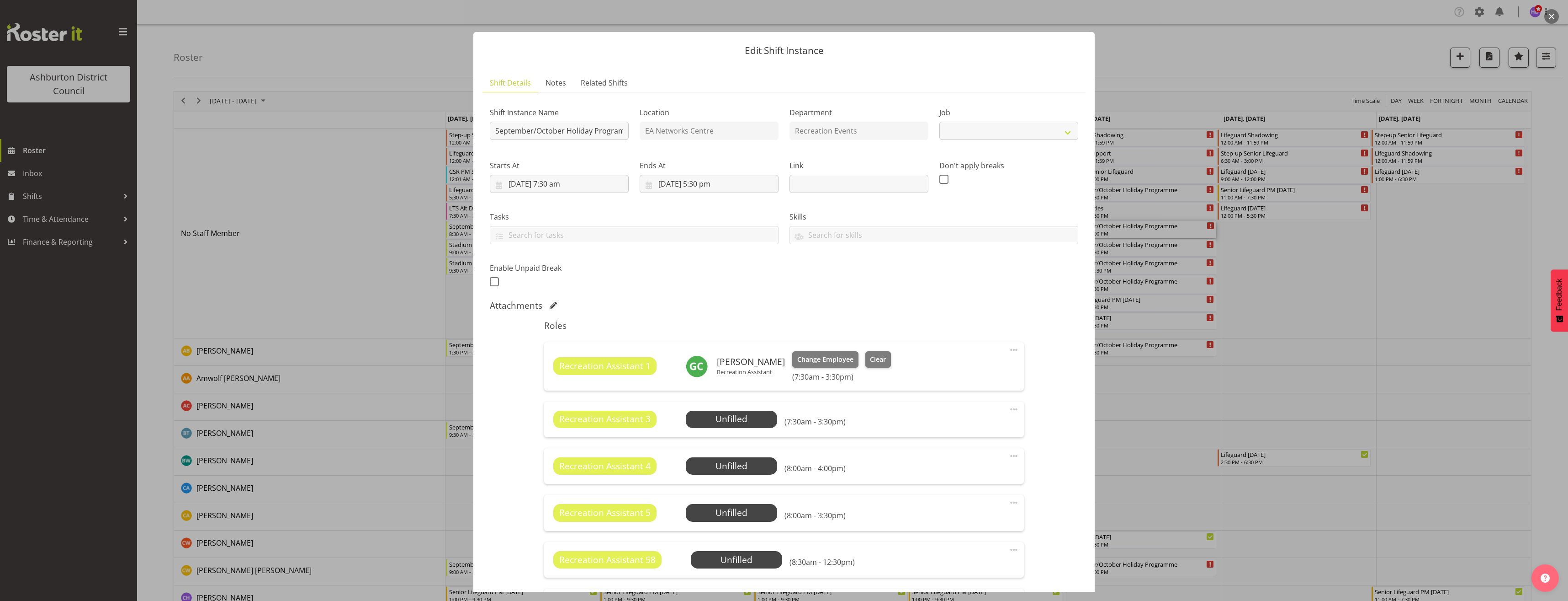
select select "4046"
click at [0, 0] on span "Select Employee" at bounding box center [0, 0] width 0 height 0
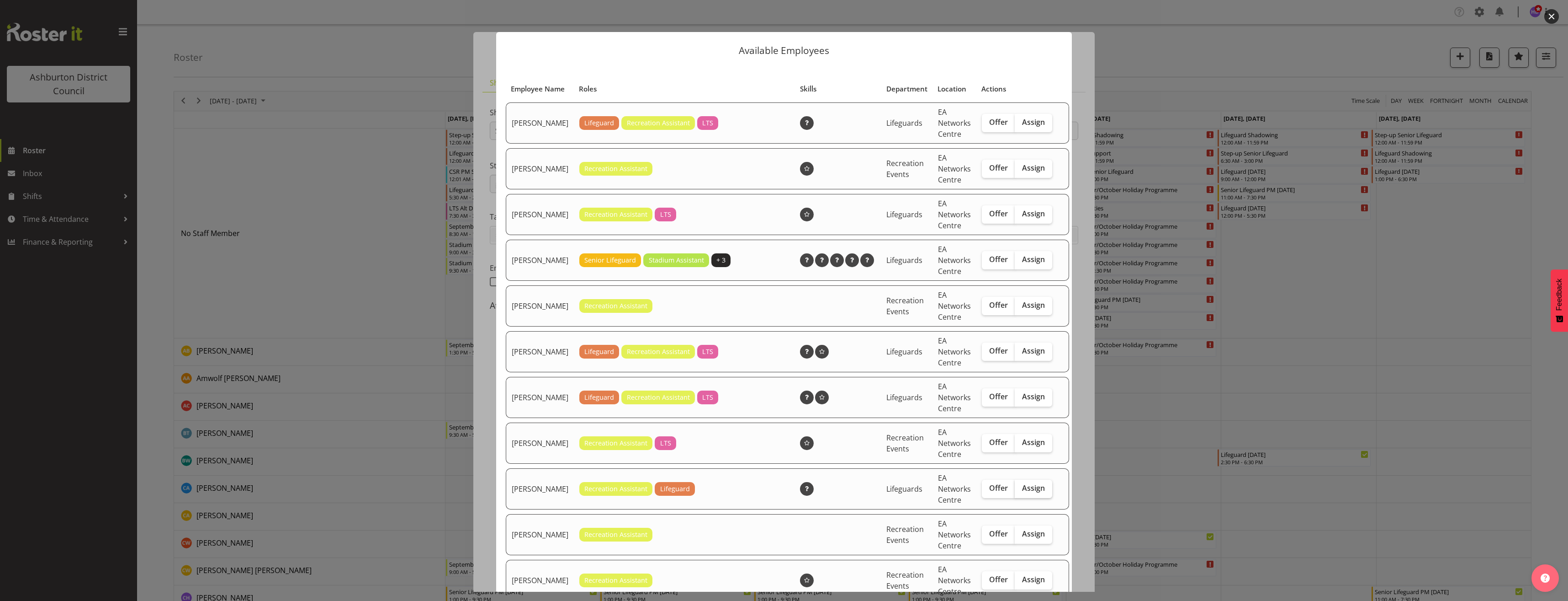
click at [1022, 493] on span "Assign" at bounding box center [1033, 488] width 23 height 9
click at [1016, 491] on input "Assign" at bounding box center [1017, 487] width 6 height 6
checkbox input "true"
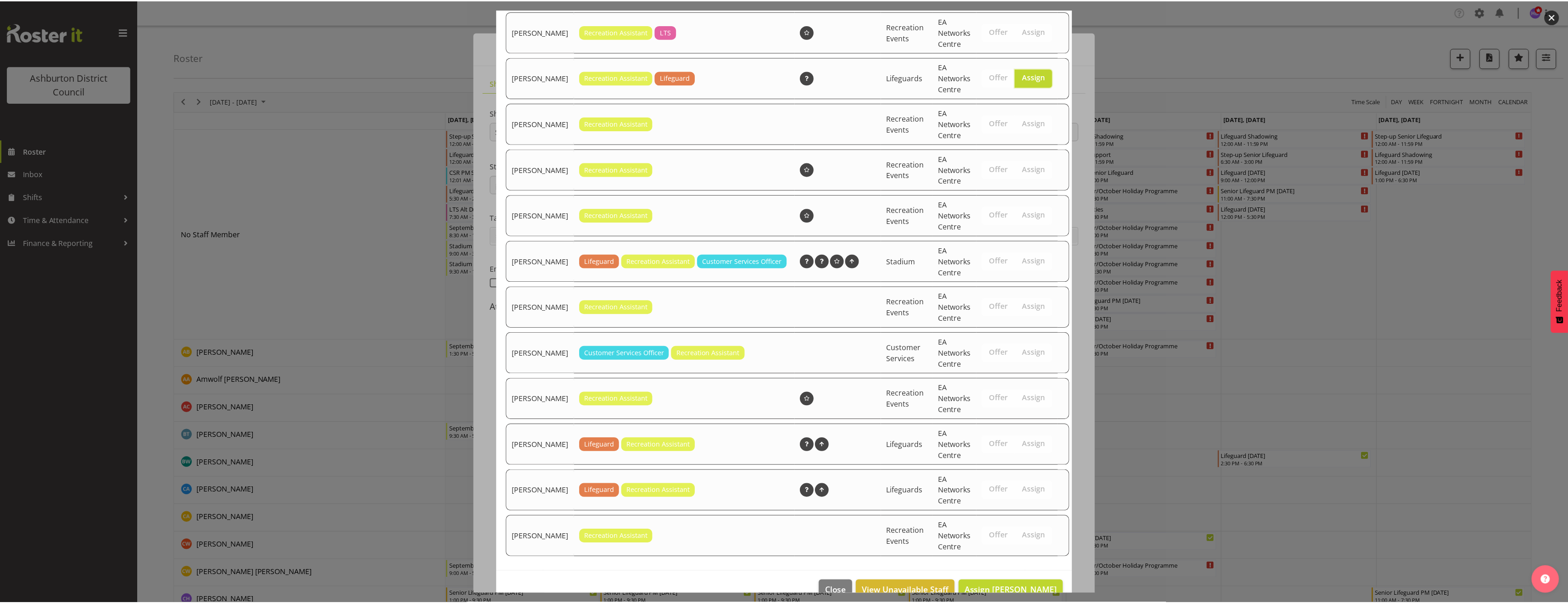
scroll to position [444, 0]
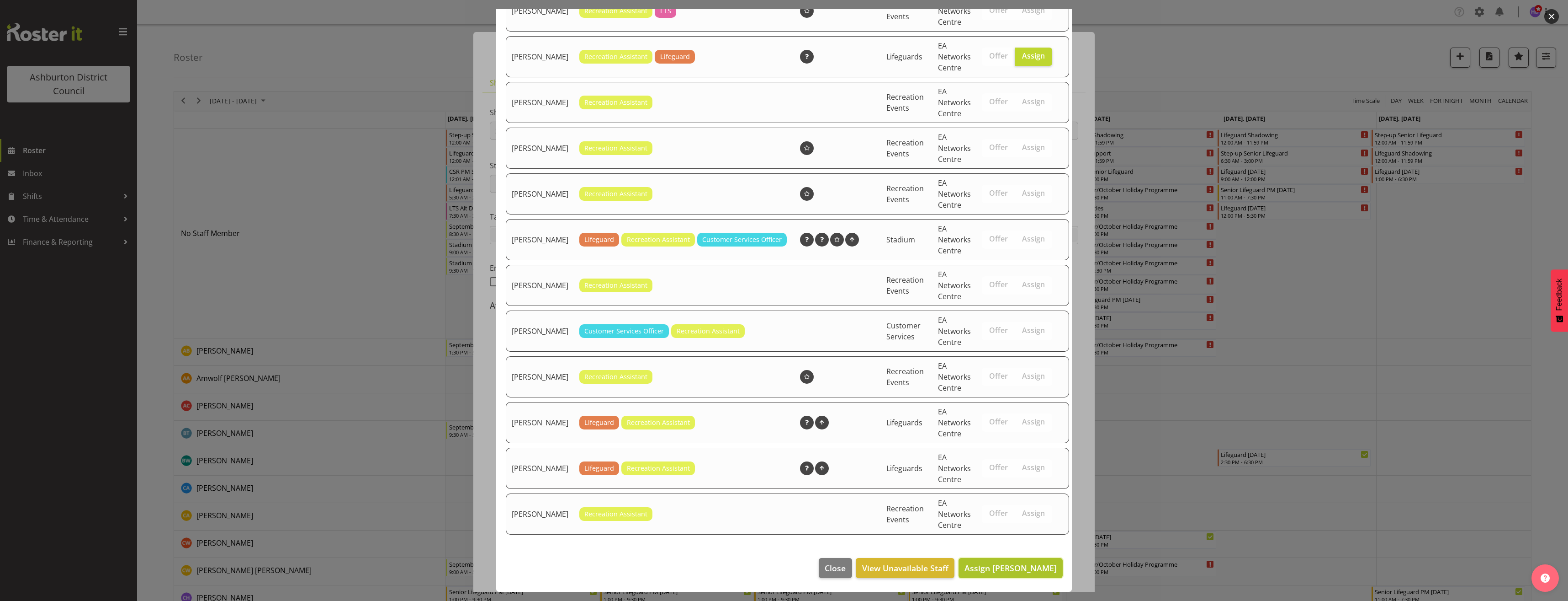
click at [1049, 569] on span "Assign [PERSON_NAME]" at bounding box center [1010, 568] width 93 height 11
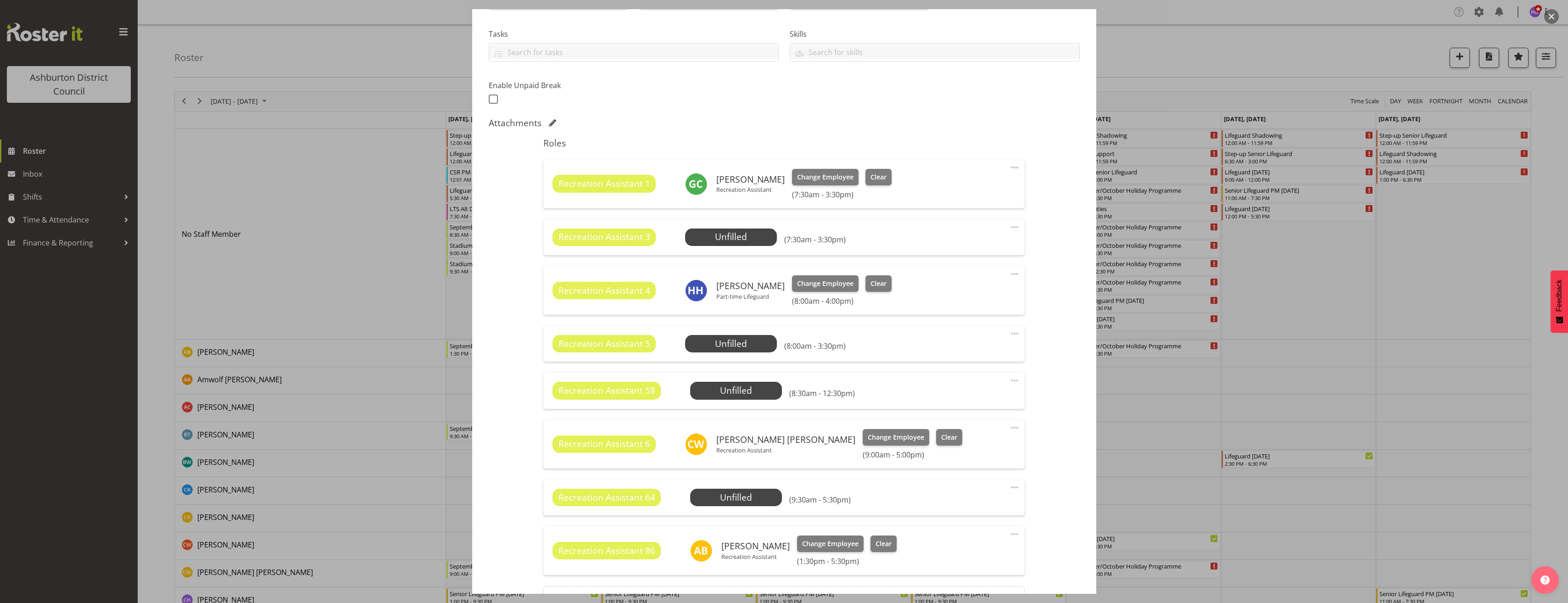
scroll to position [275, 0]
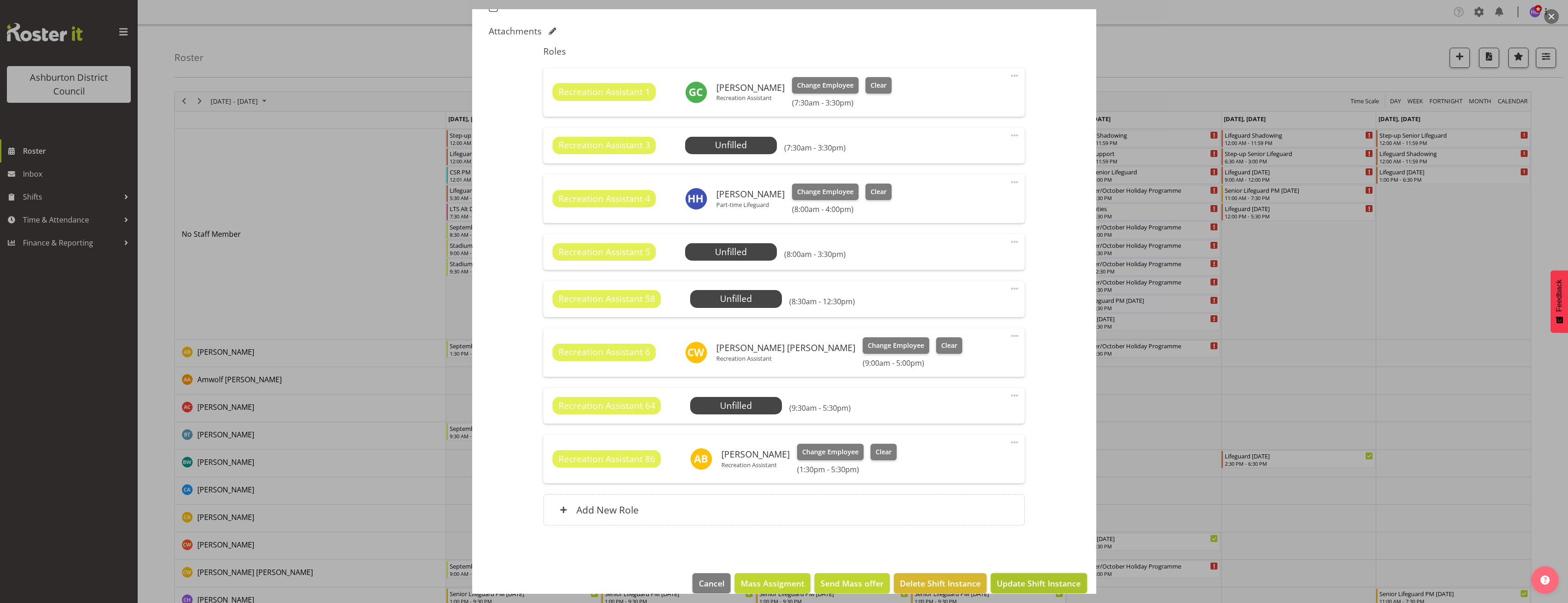
click at [1040, 580] on span "Update Shift Instance" at bounding box center [1039, 583] width 84 height 12
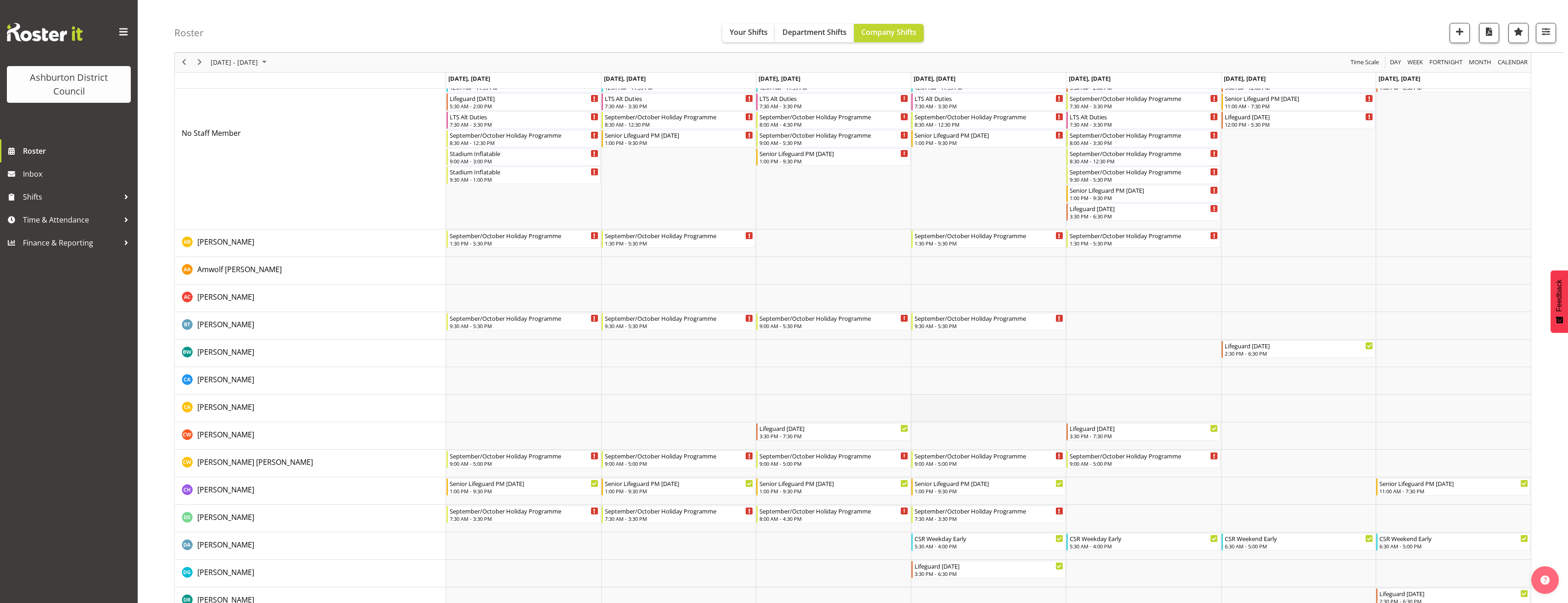
scroll to position [0, 0]
